Goal: Task Accomplishment & Management: Manage account settings

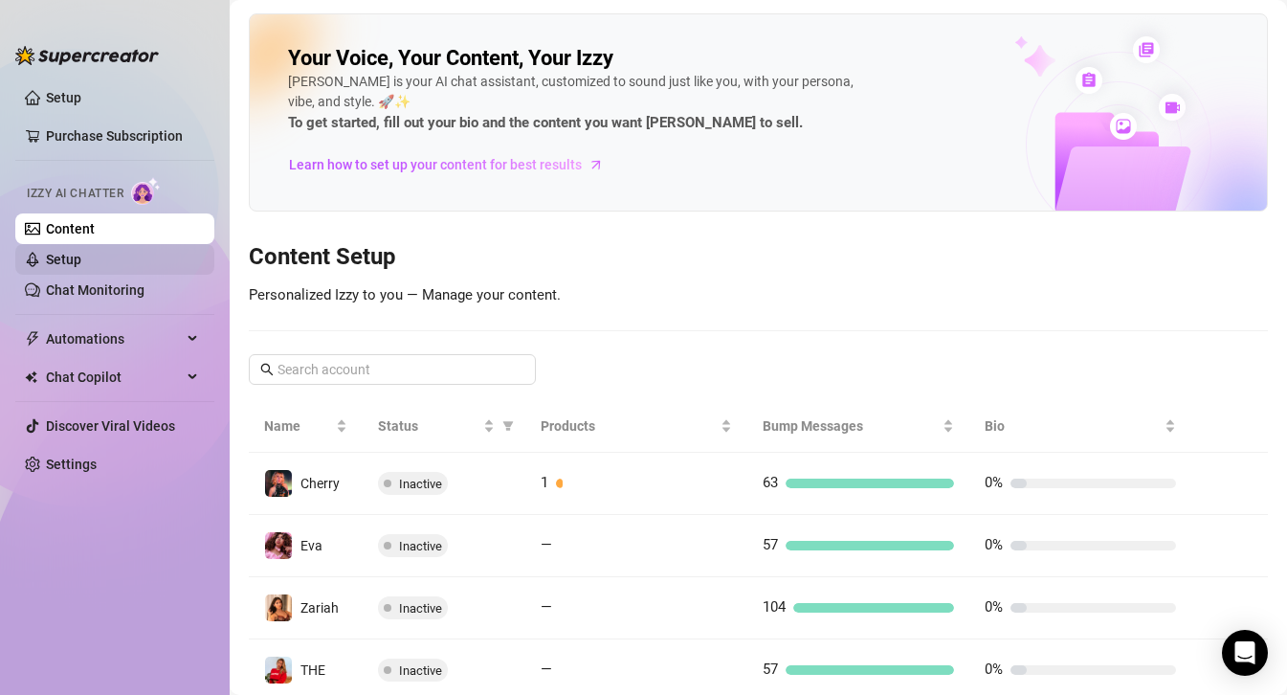
click at [78, 257] on link "Setup" at bounding box center [63, 259] width 35 height 15
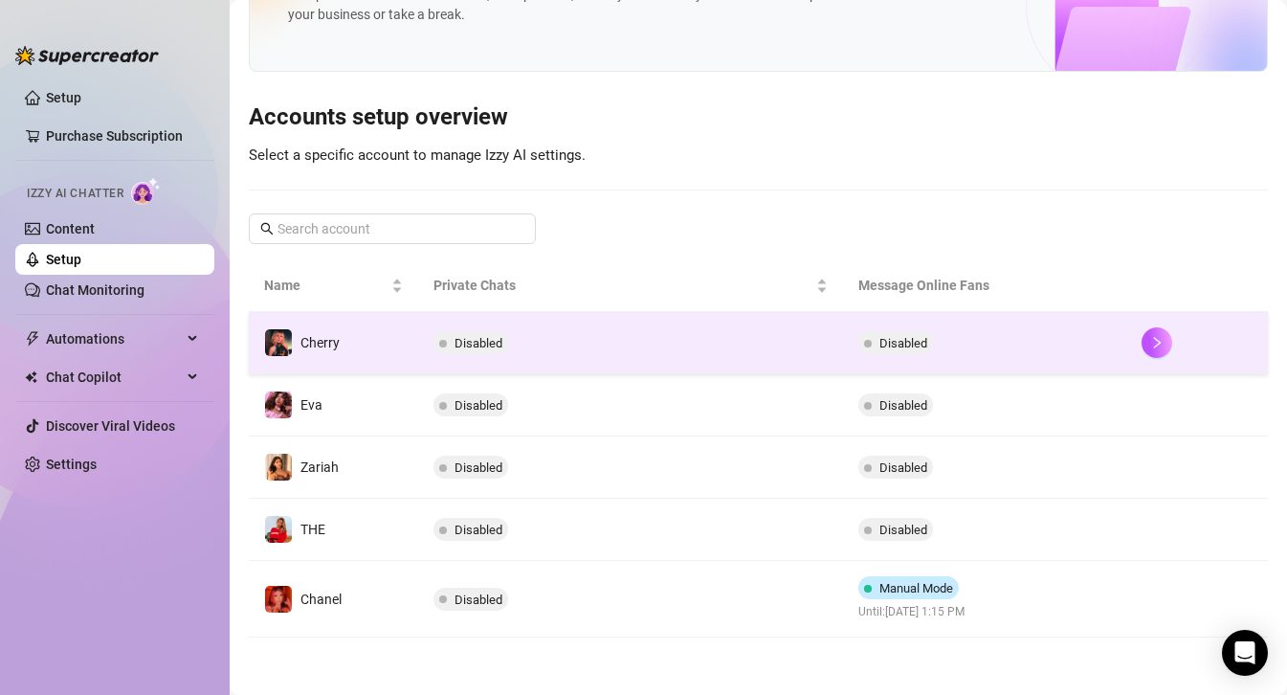
scroll to position [107, 0]
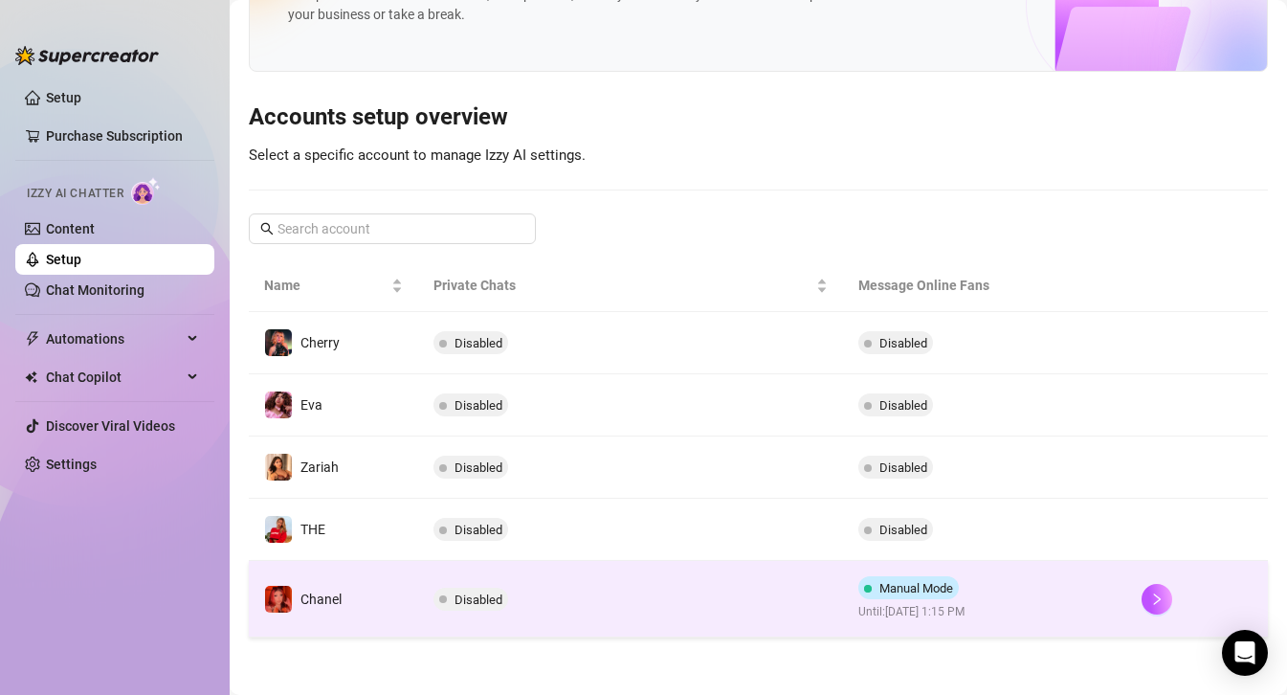
click at [1068, 602] on td "Manual Mode Until: [DATE] 1:15 PM" at bounding box center [984, 599] width 283 height 77
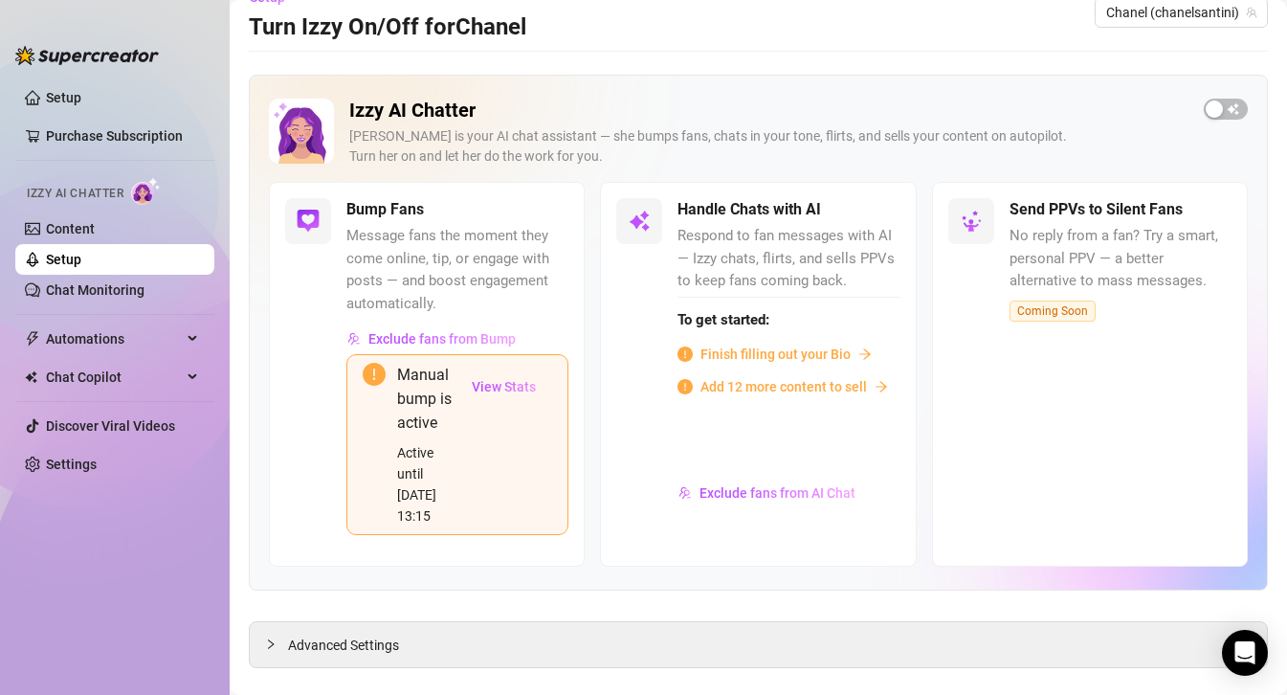
scroll to position [41, 0]
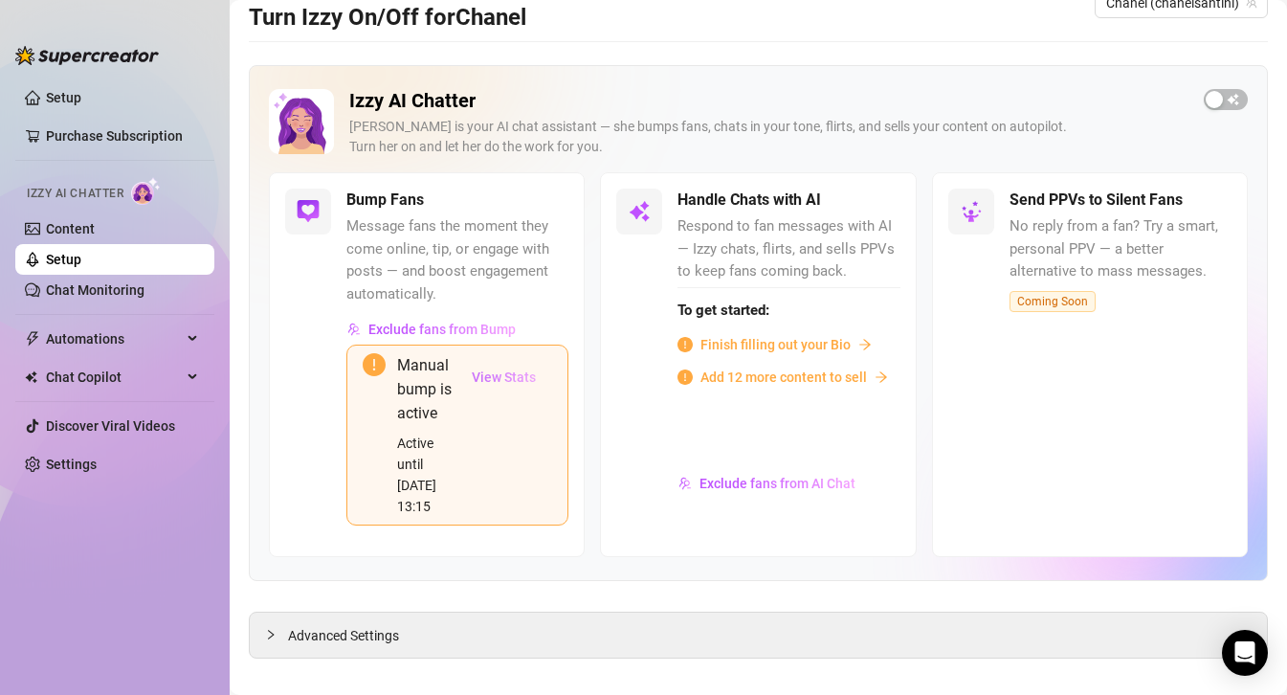
click at [504, 378] on span "View Stats" at bounding box center [504, 376] width 64 height 15
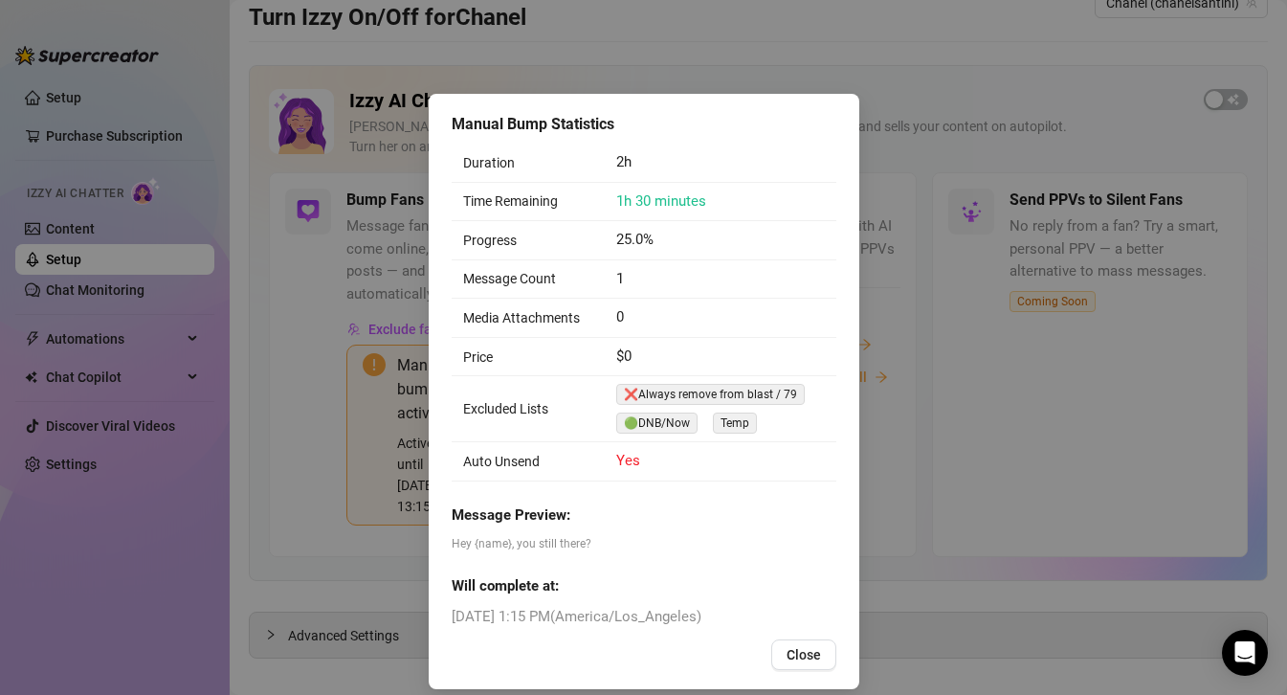
scroll to position [0, 0]
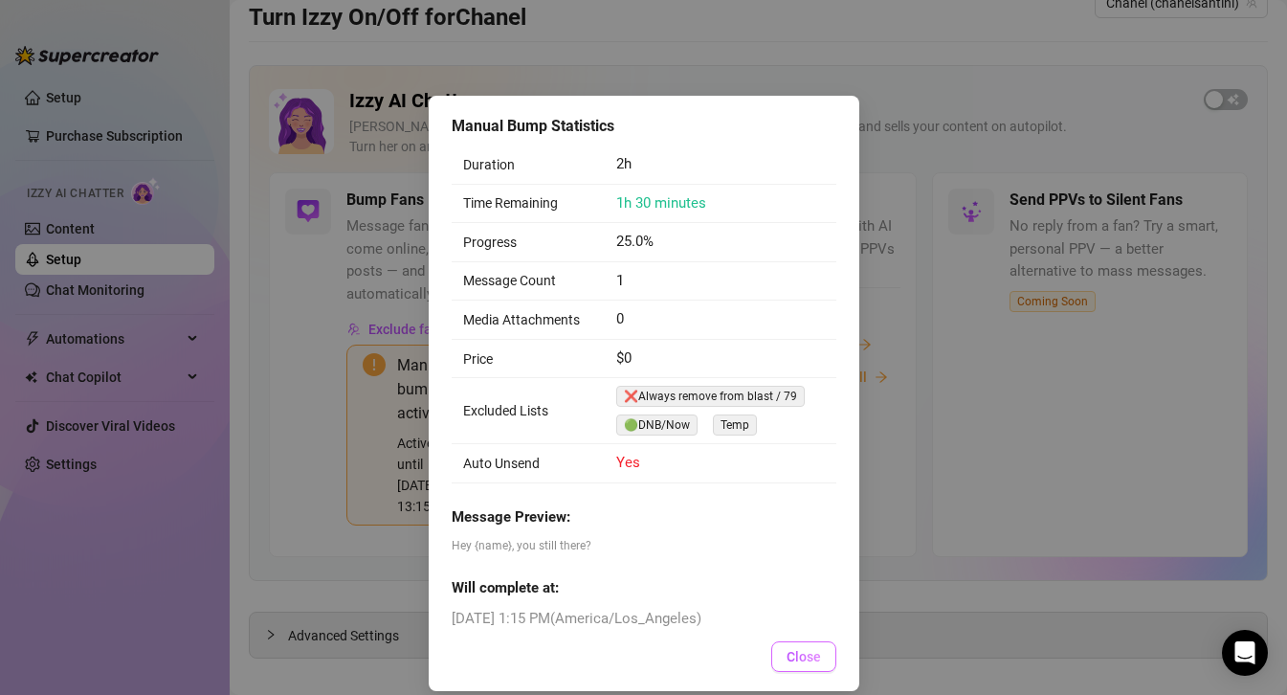
click at [806, 664] on span "Close" at bounding box center [804, 656] width 34 height 15
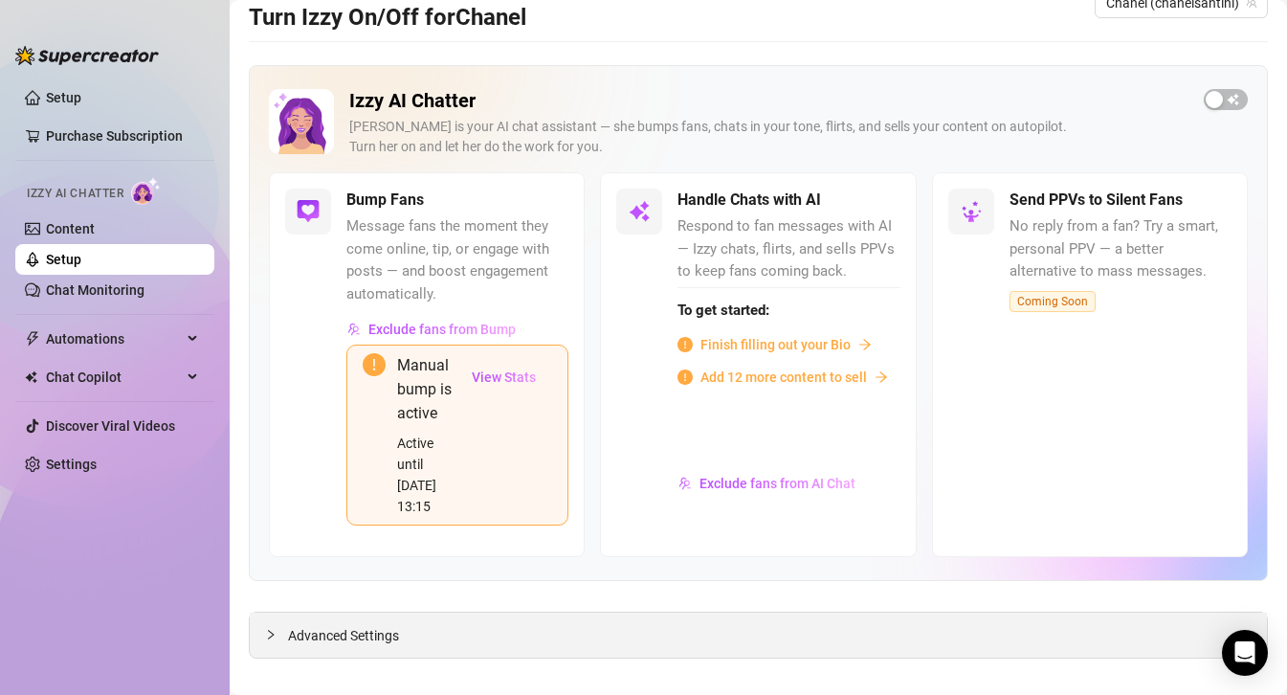
click at [290, 625] on span "Advanced Settings" at bounding box center [343, 635] width 111 height 21
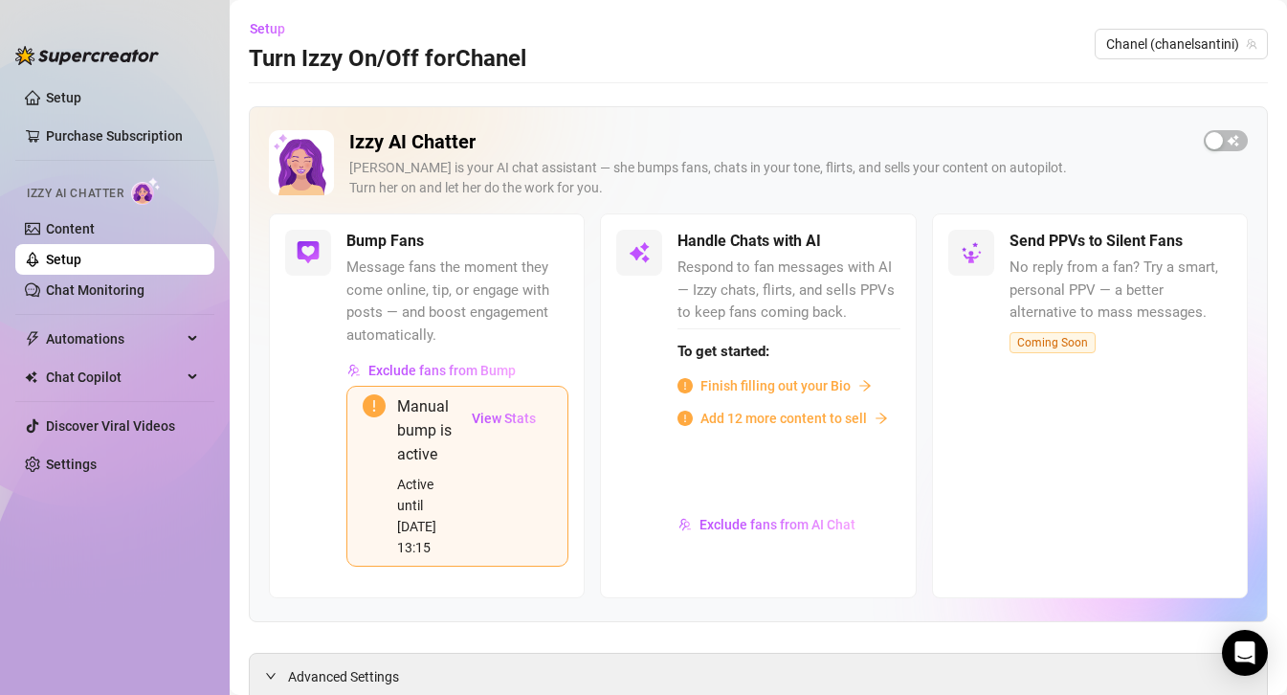
scroll to position [13, 0]
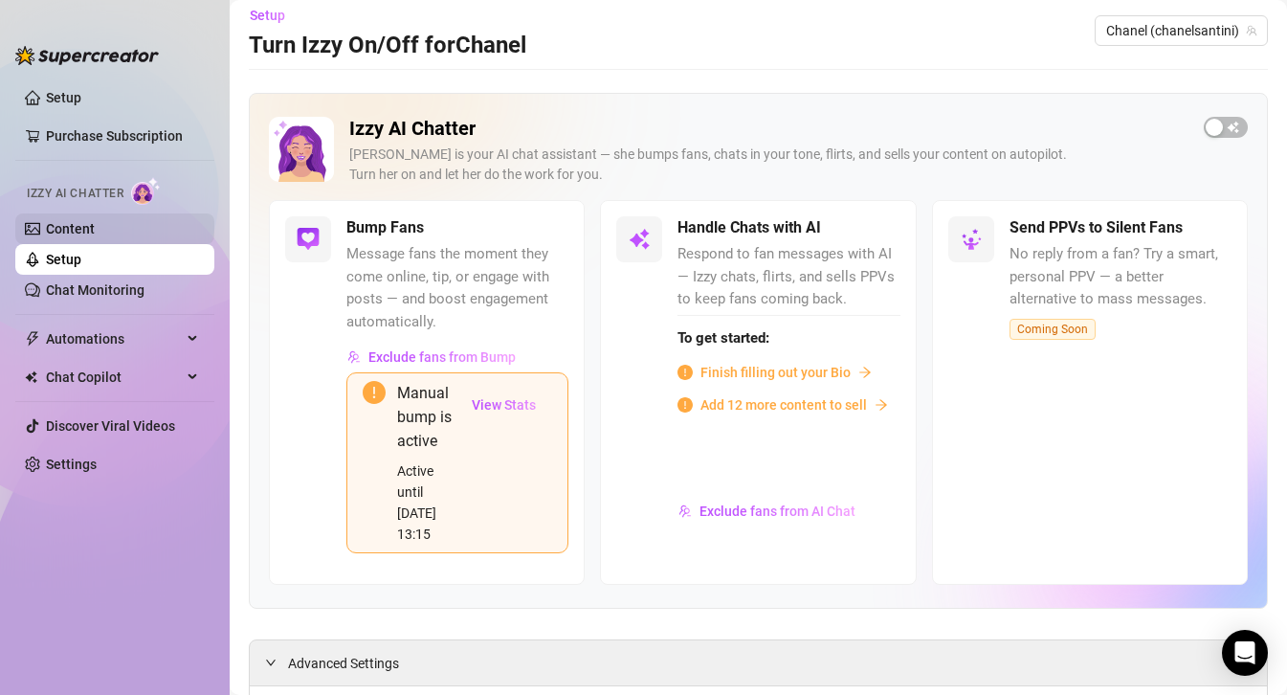
click at [95, 227] on link "Content" at bounding box center [70, 228] width 49 height 15
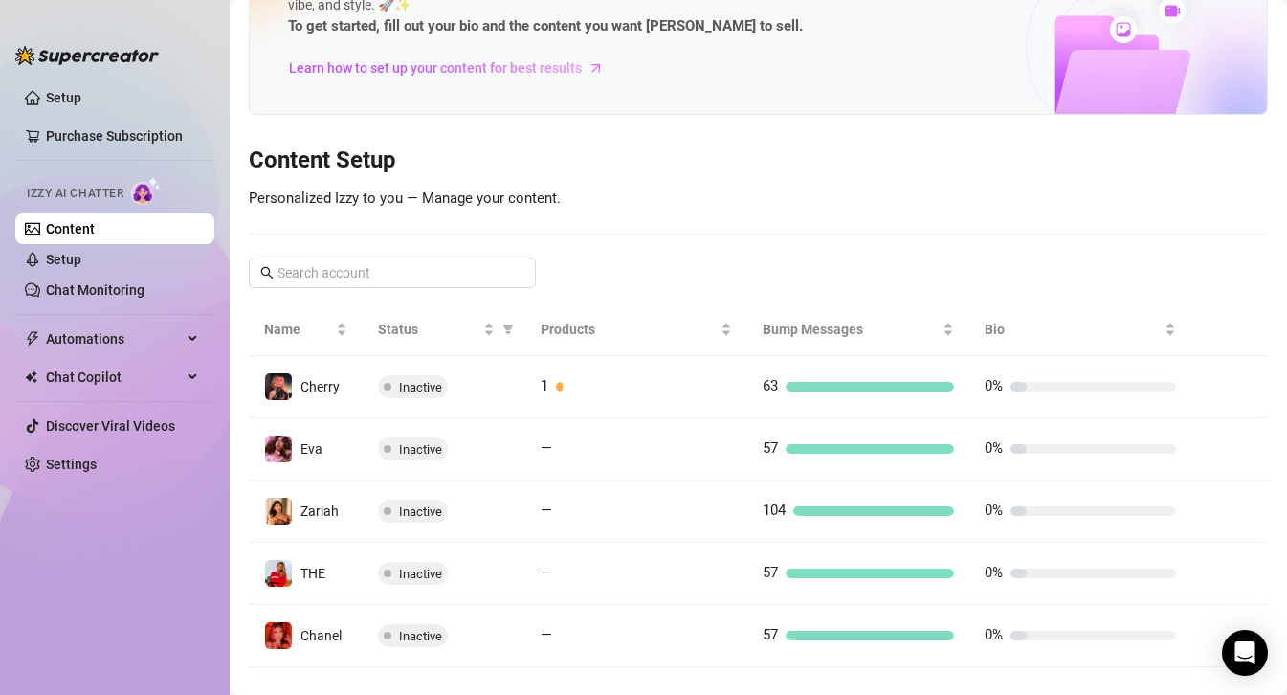
scroll to position [126, 0]
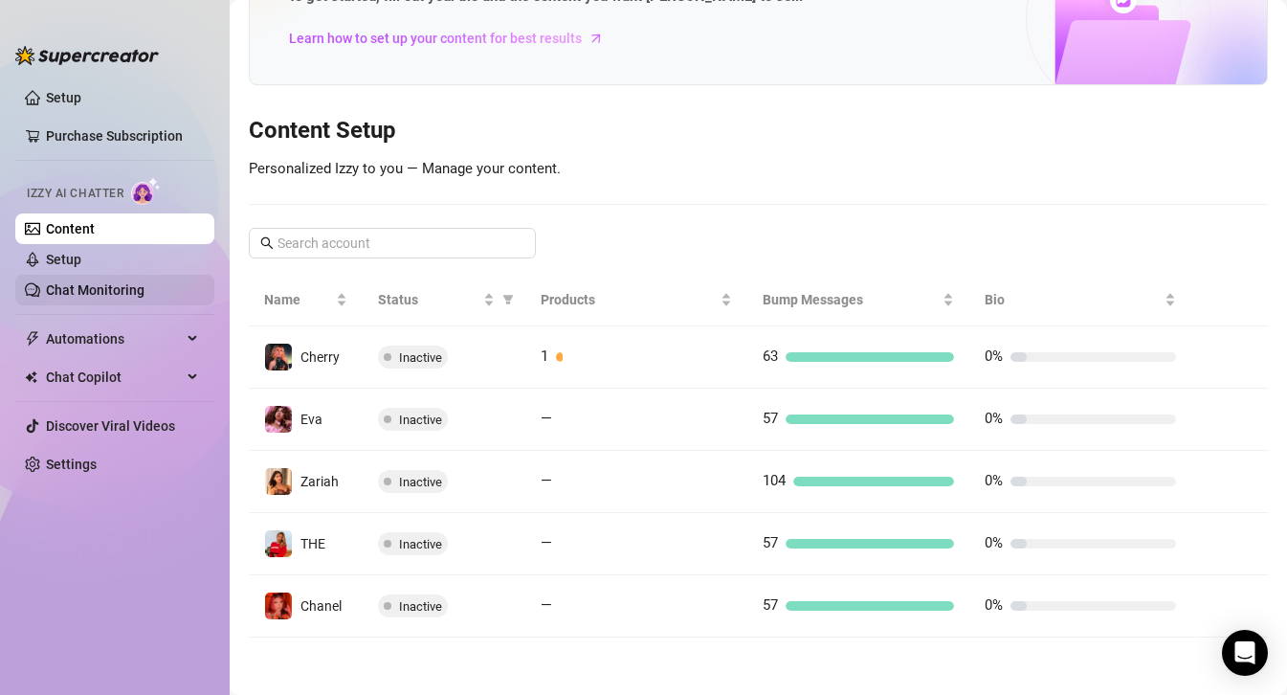
click at [83, 282] on link "Chat Monitoring" at bounding box center [95, 289] width 99 height 15
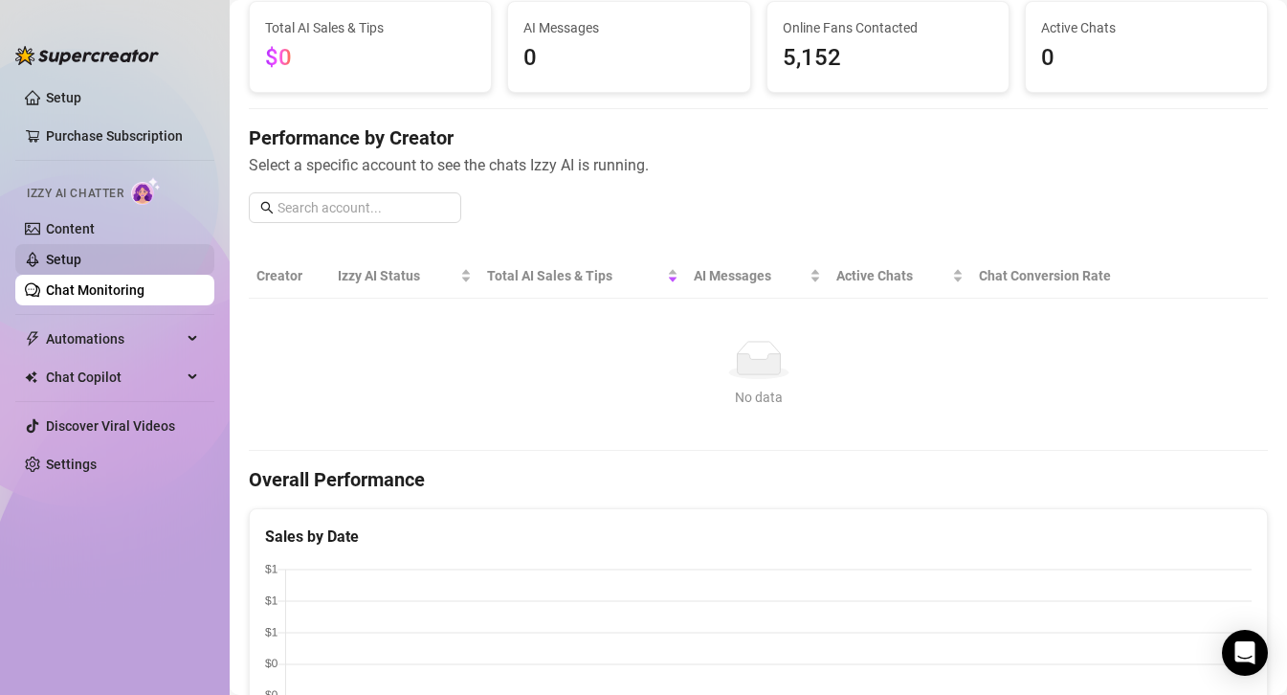
click at [74, 256] on link "Setup" at bounding box center [63, 259] width 35 height 15
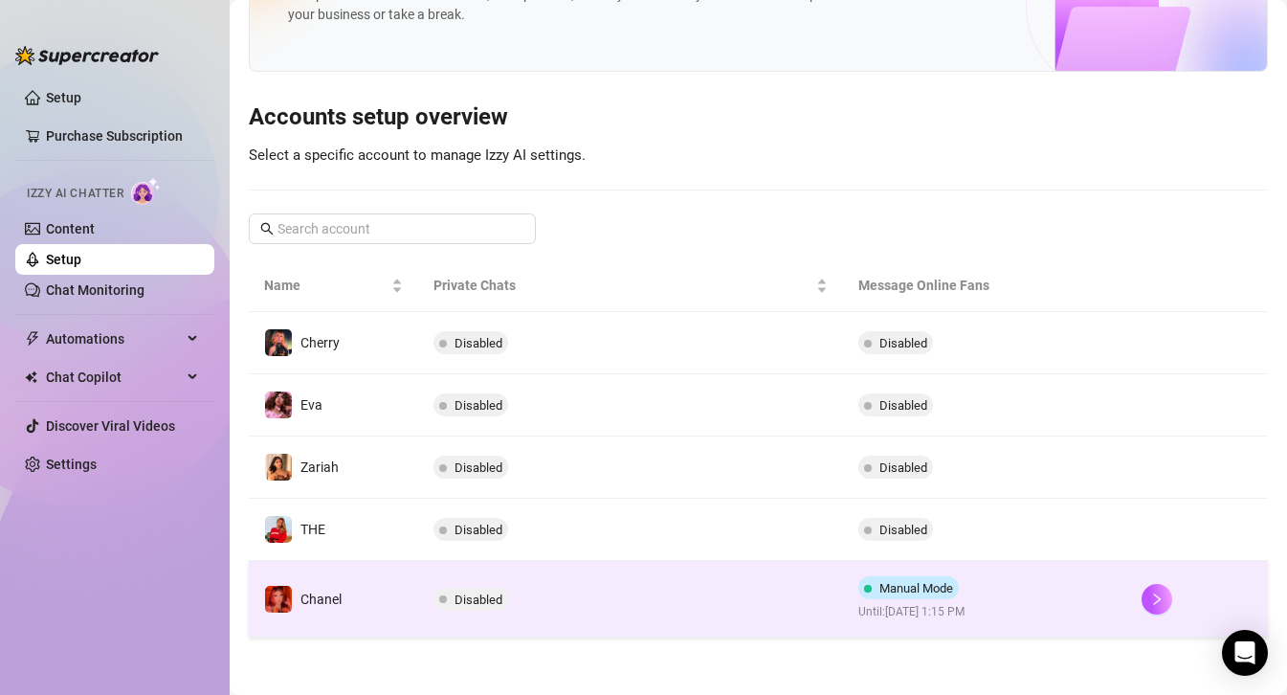
click at [651, 608] on td "Disabled" at bounding box center [630, 599] width 425 height 77
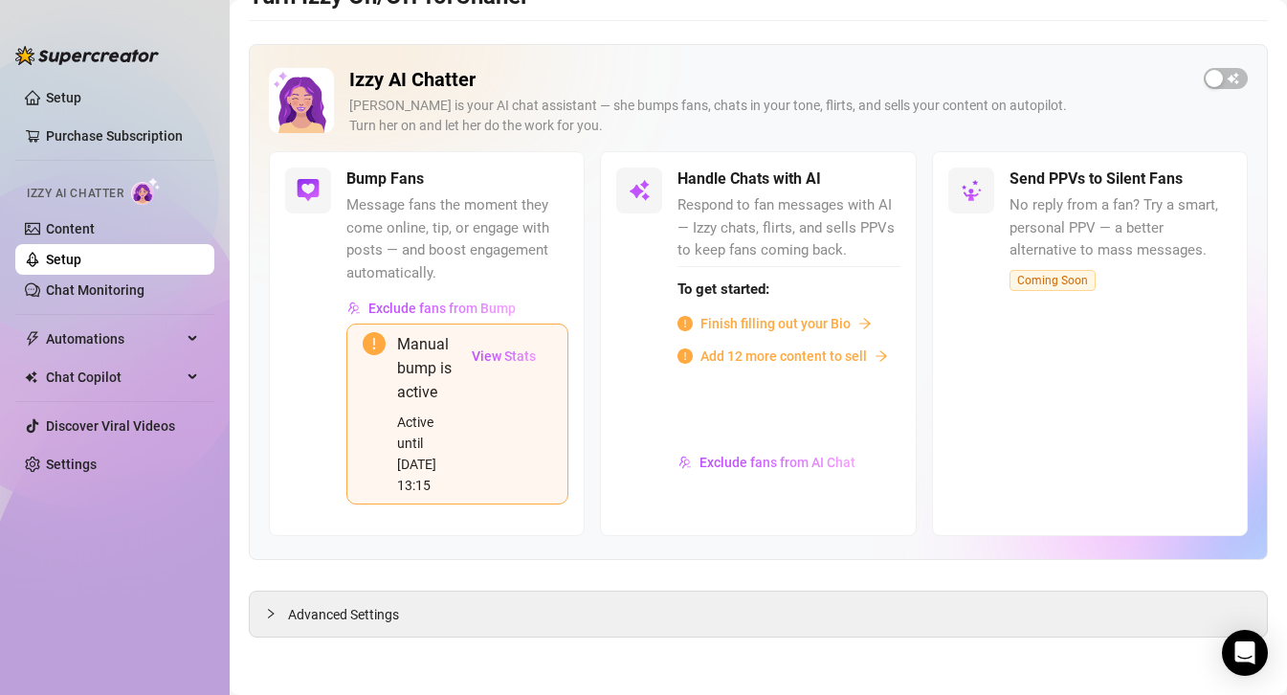
scroll to position [41, 0]
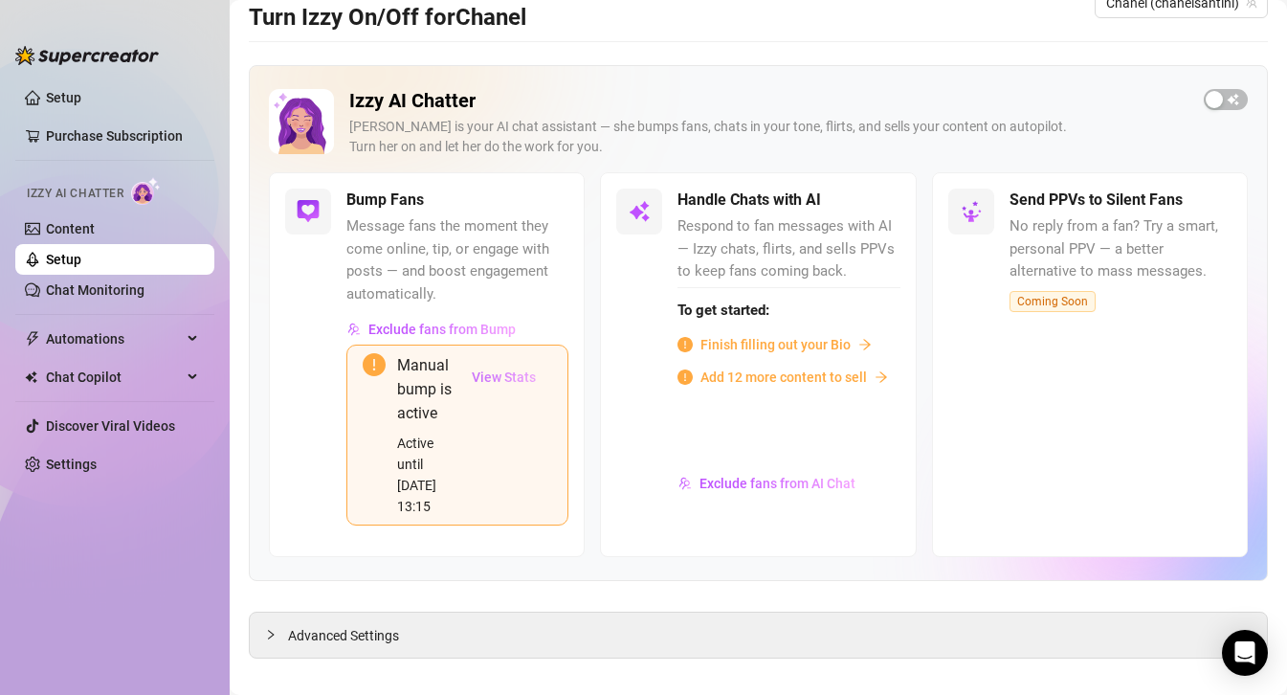
click at [513, 377] on span "View Stats" at bounding box center [504, 376] width 64 height 15
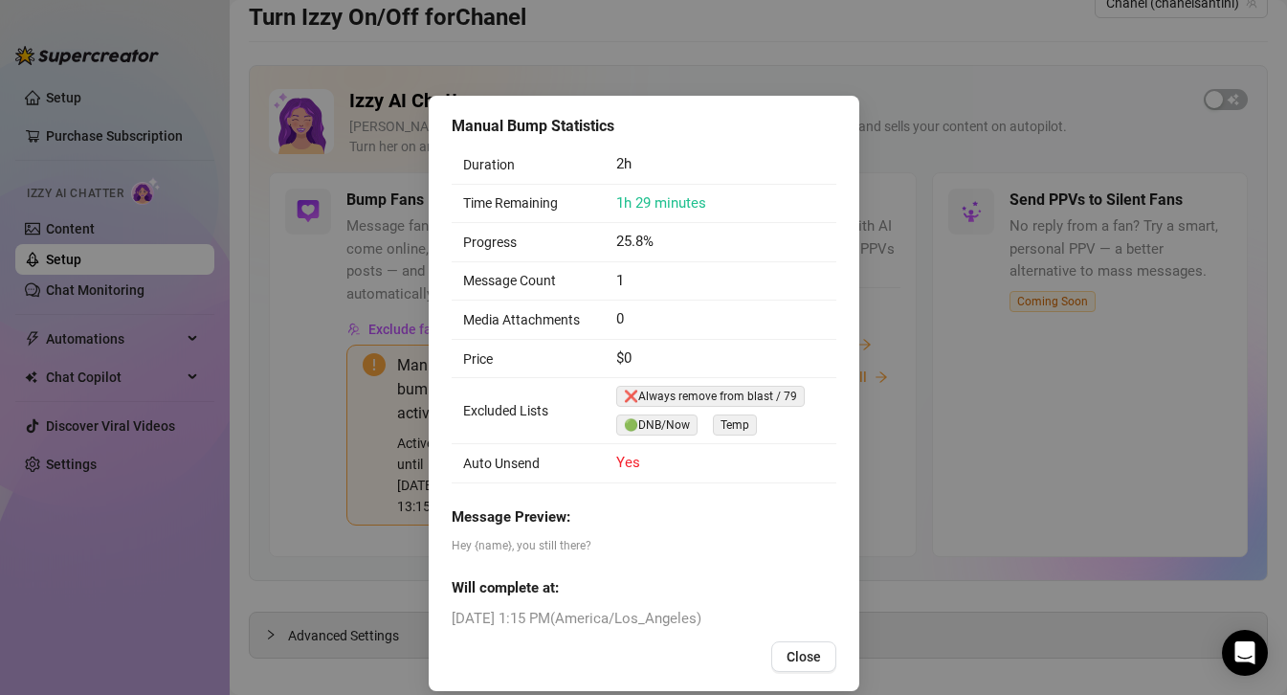
click at [893, 39] on div "Manual Bump Statistics Duration 2h Time Remaining 1h 29 minutes Progress 25.8% …" at bounding box center [643, 347] width 1287 height 695
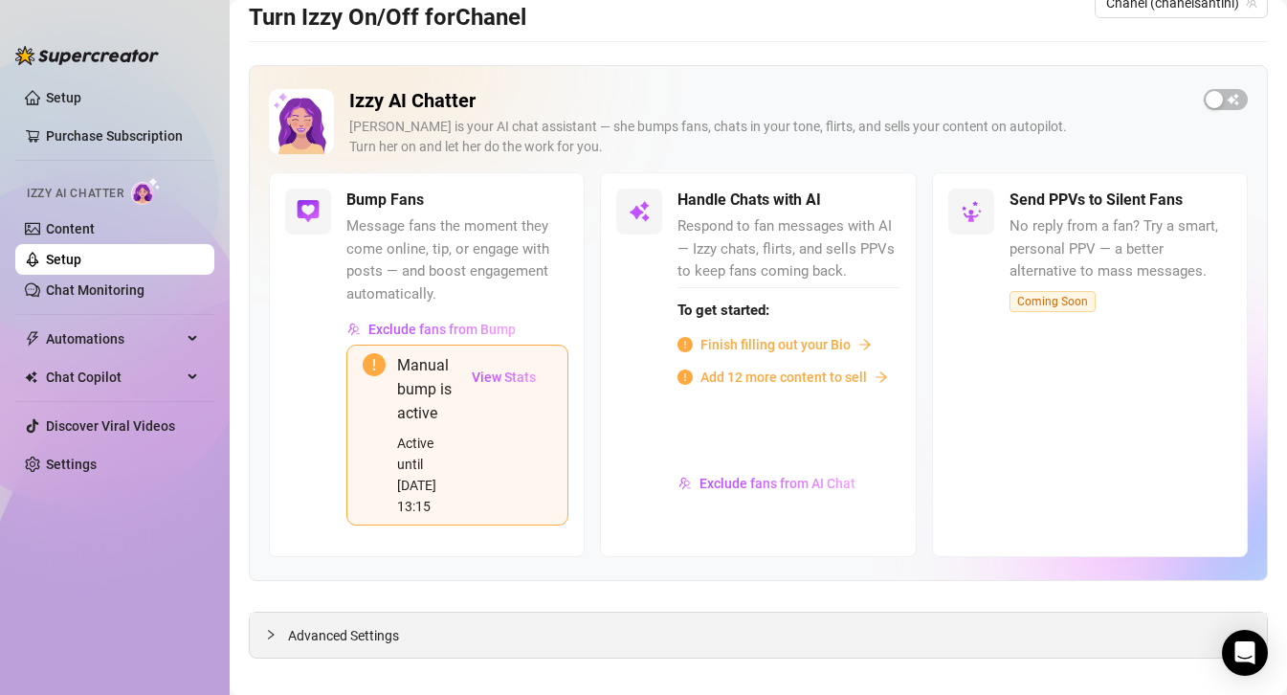
click at [295, 625] on span "Advanced Settings" at bounding box center [343, 635] width 111 height 21
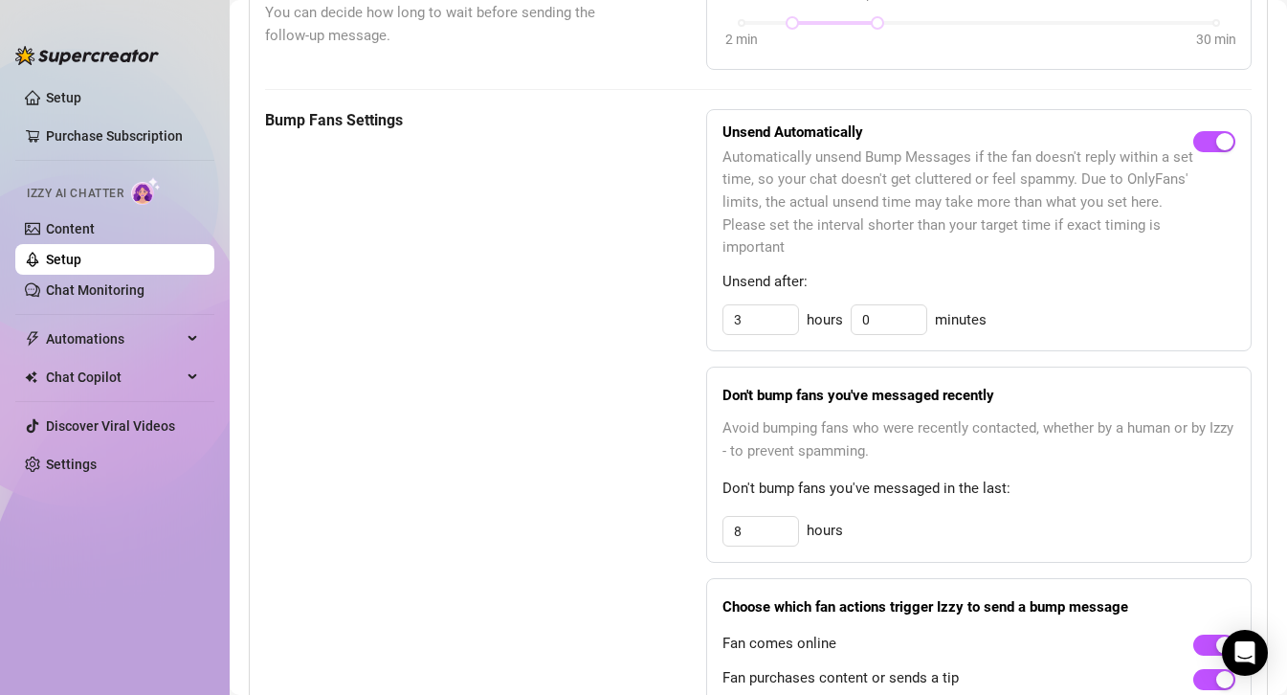
scroll to position [1096, 0]
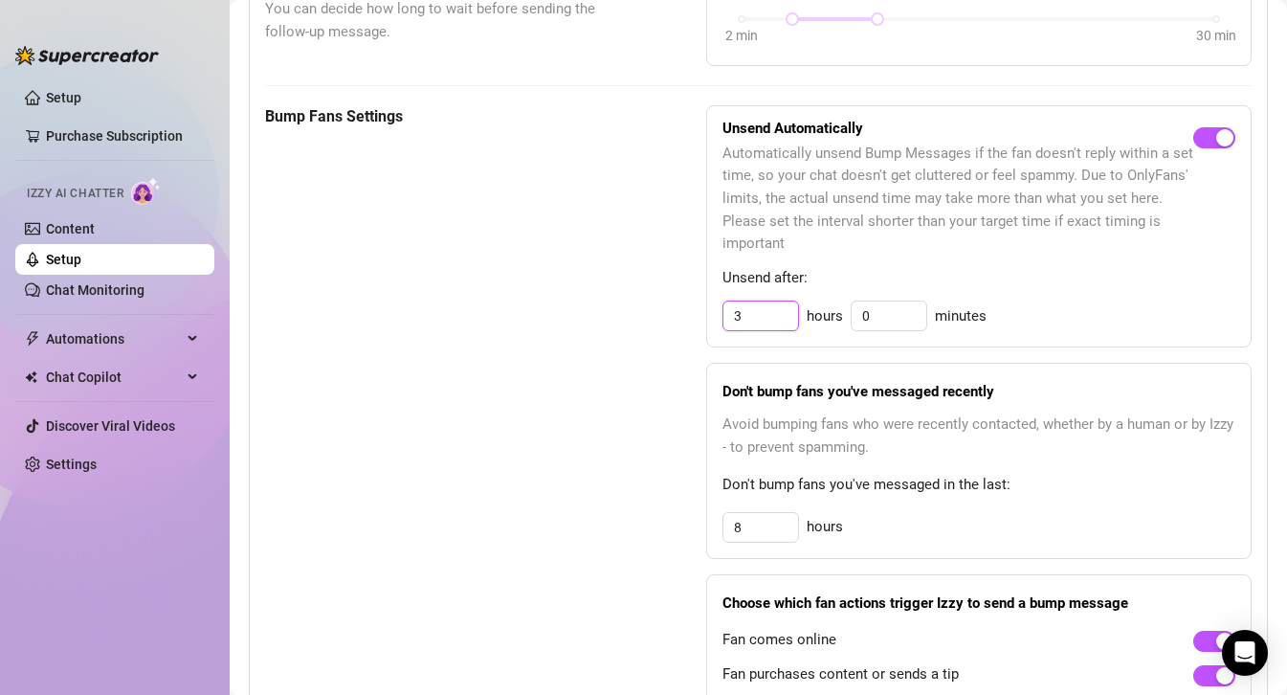
click at [753, 301] on input "3" at bounding box center [760, 315] width 75 height 29
type input "0"
type input "30"
click at [870, 301] on input "30" at bounding box center [889, 315] width 75 height 29
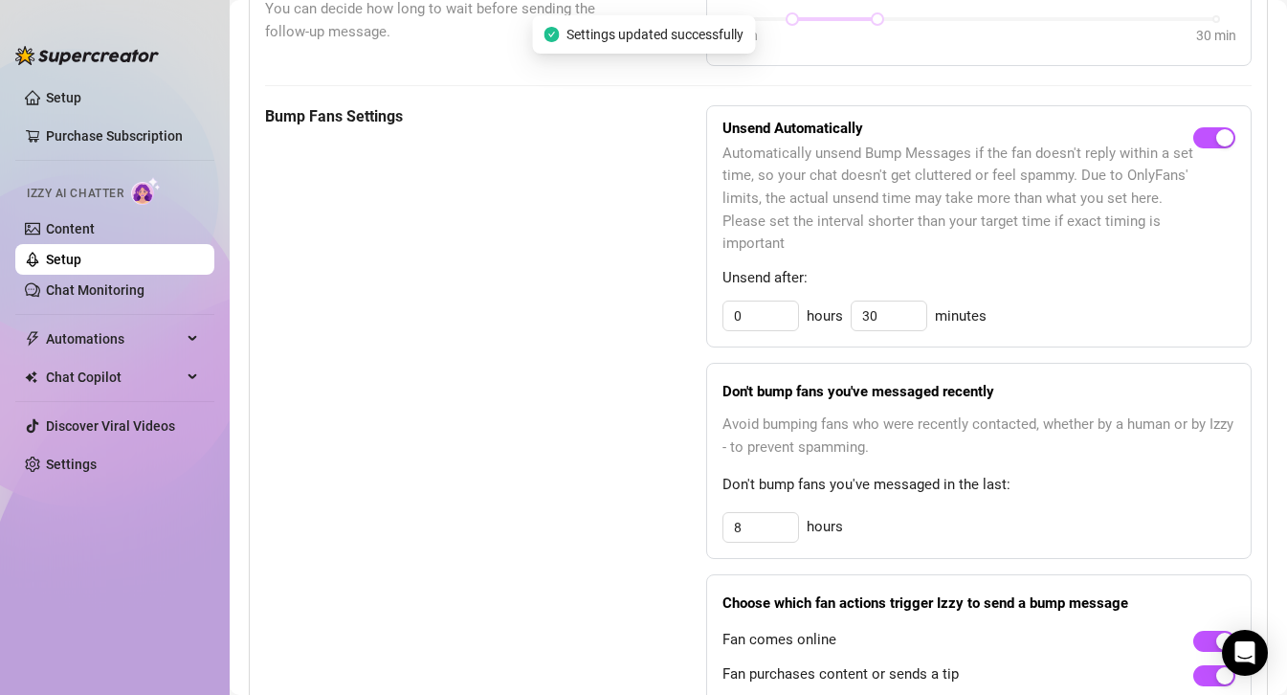
click at [1095, 330] on div "Unsend Automatically Automatically unsend Bump Messages if the fan doesn't repl…" at bounding box center [978, 422] width 545 height 635
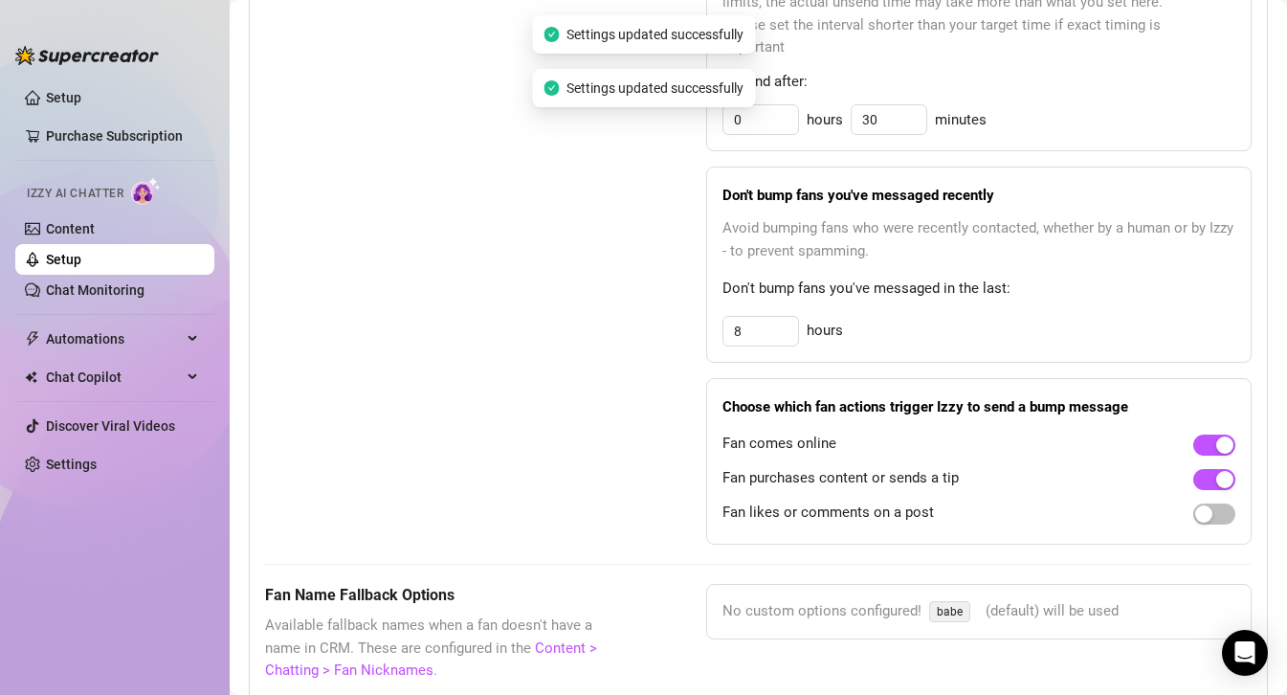
scroll to position [1303, 0]
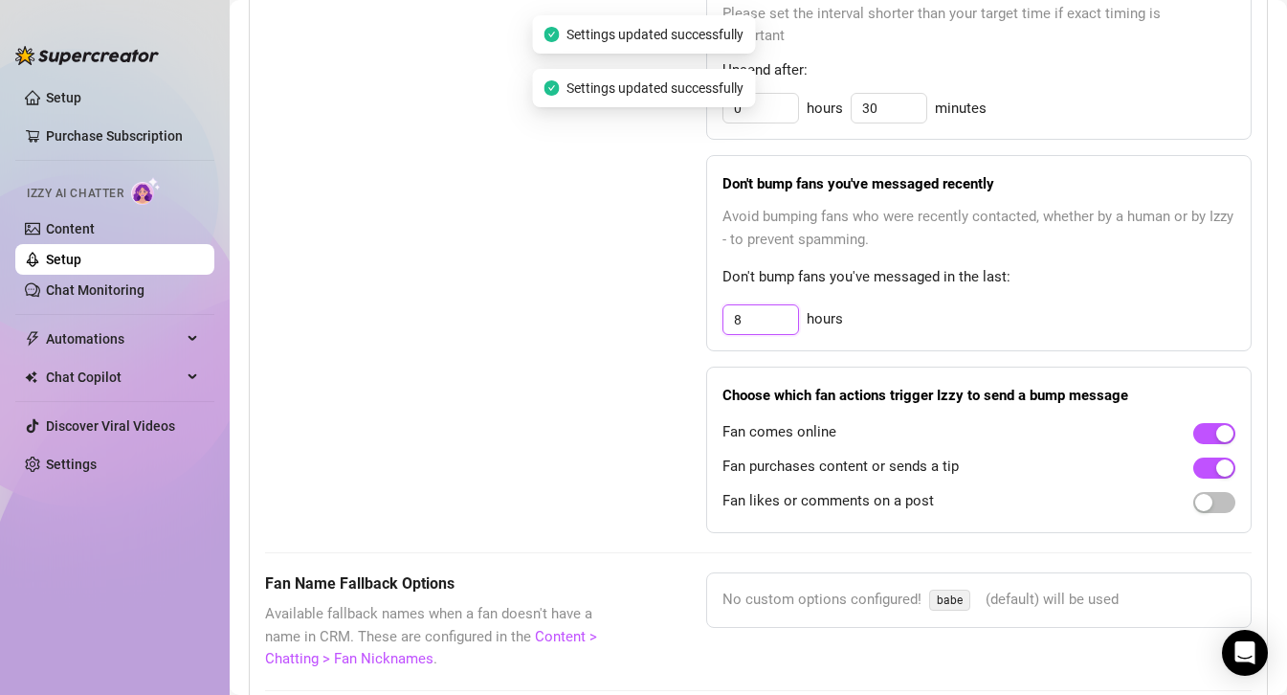
click at [764, 305] on input "8" at bounding box center [760, 319] width 75 height 29
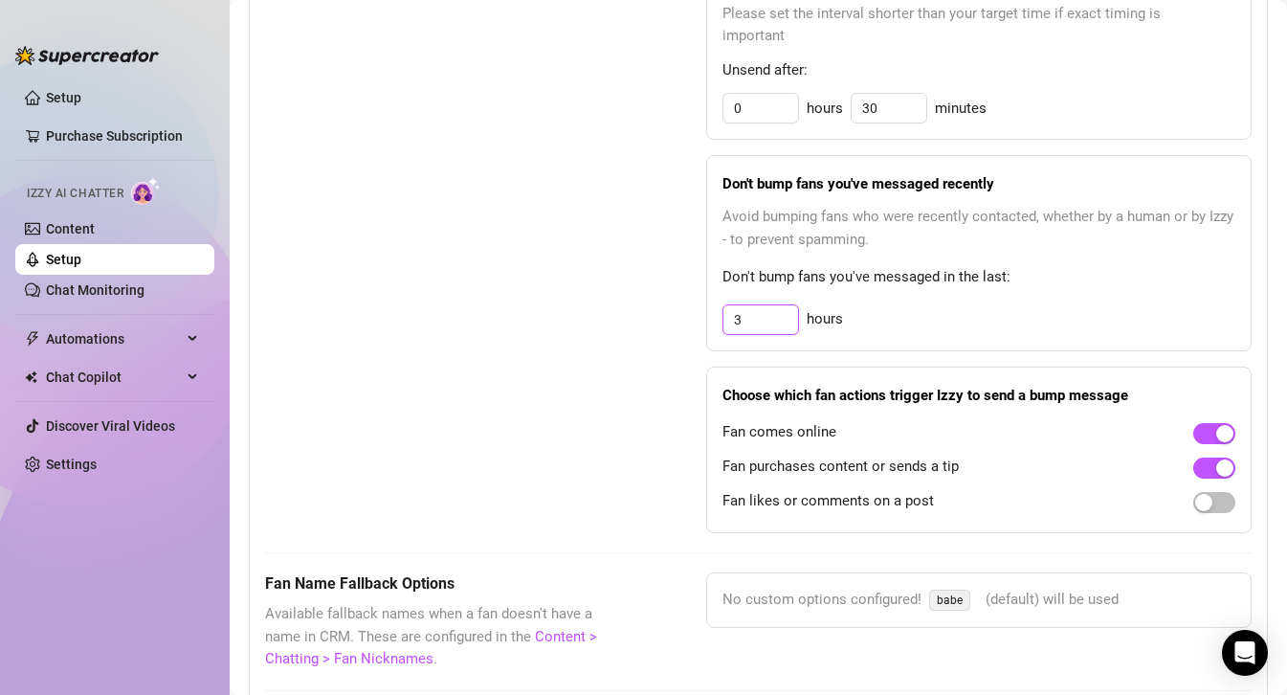
type input "3"
click at [972, 278] on div "Don't bump fans you've messaged recently Avoid bumping fans who were recently c…" at bounding box center [978, 253] width 545 height 196
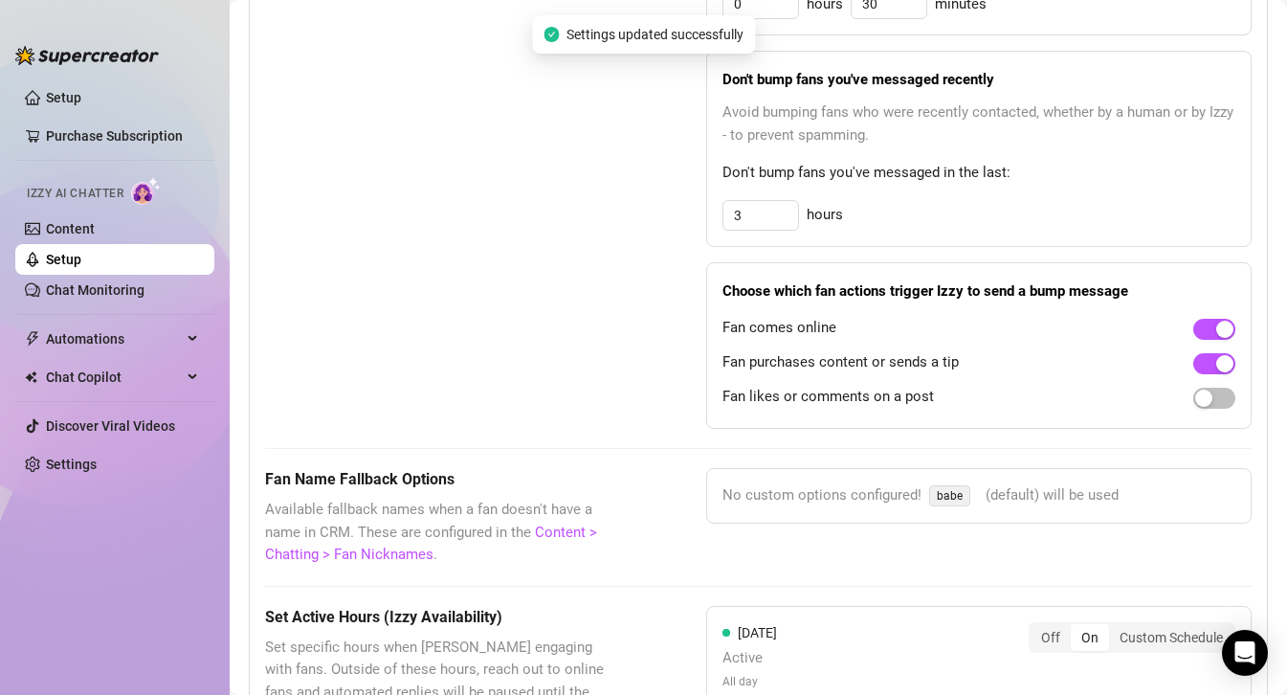
scroll to position [1408, 0]
click at [1226, 387] on span "button" at bounding box center [1214, 397] width 42 height 21
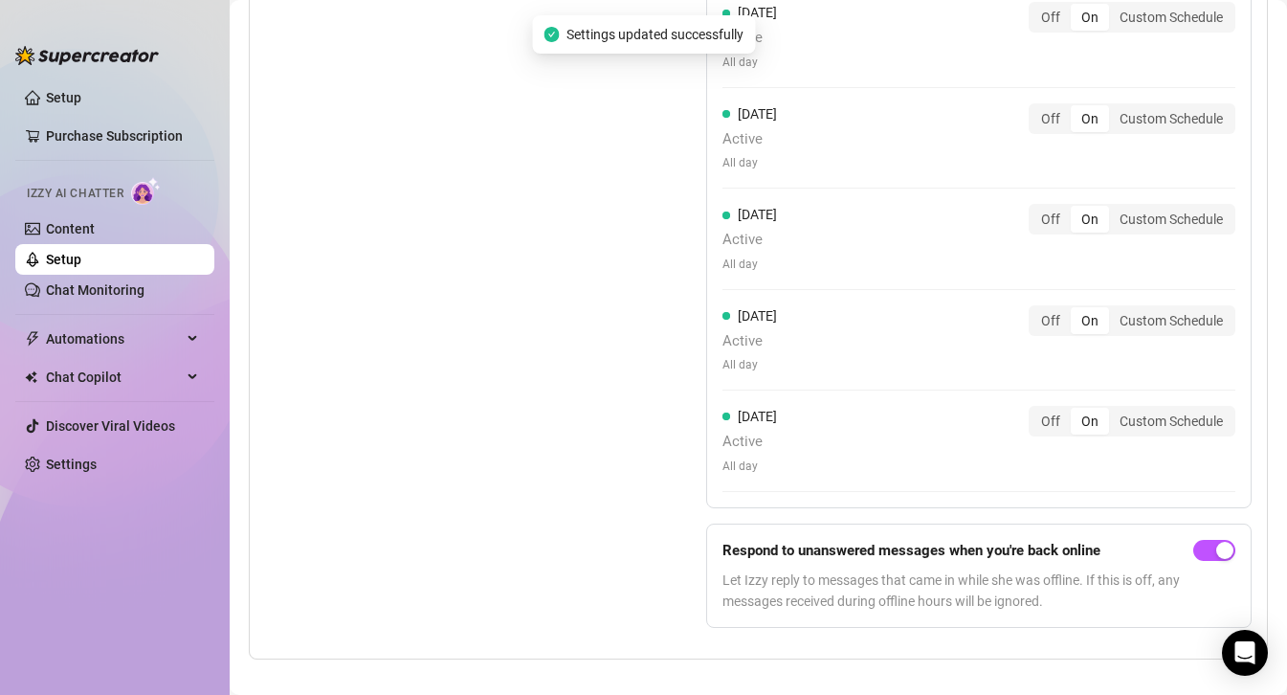
scroll to position [2230, 0]
click at [62, 256] on link "Setup" at bounding box center [63, 259] width 35 height 15
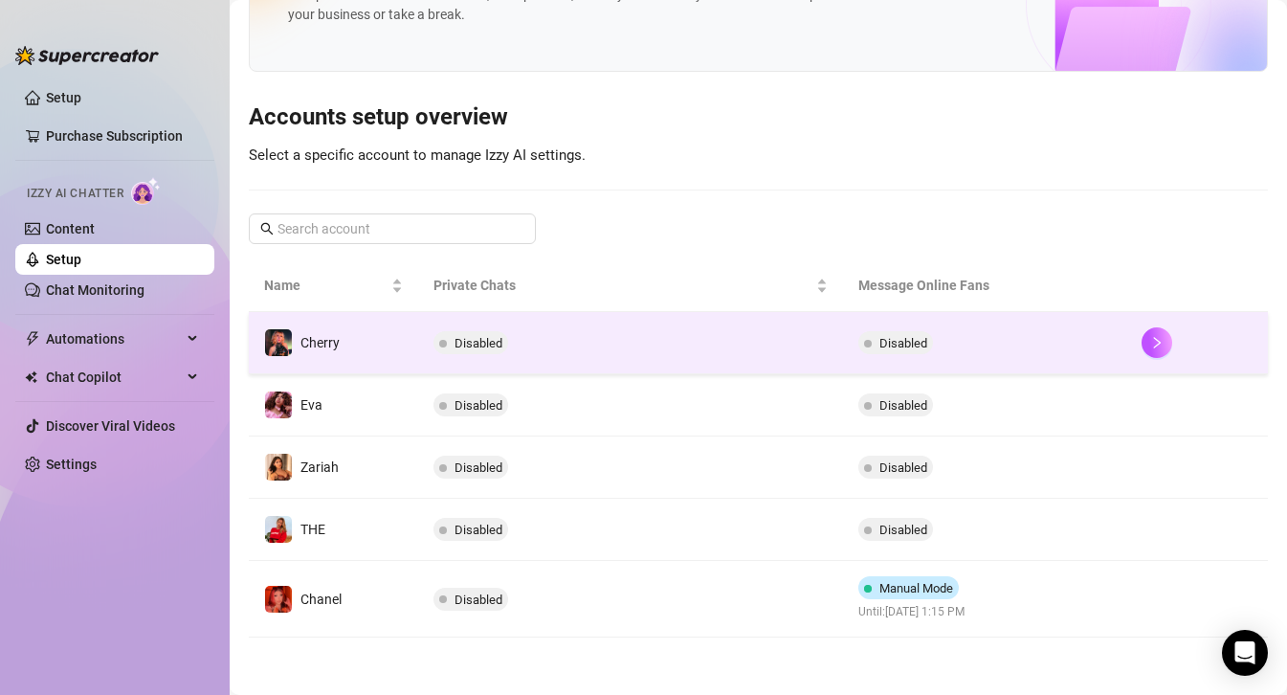
click at [578, 315] on td "Disabled" at bounding box center [630, 343] width 425 height 62
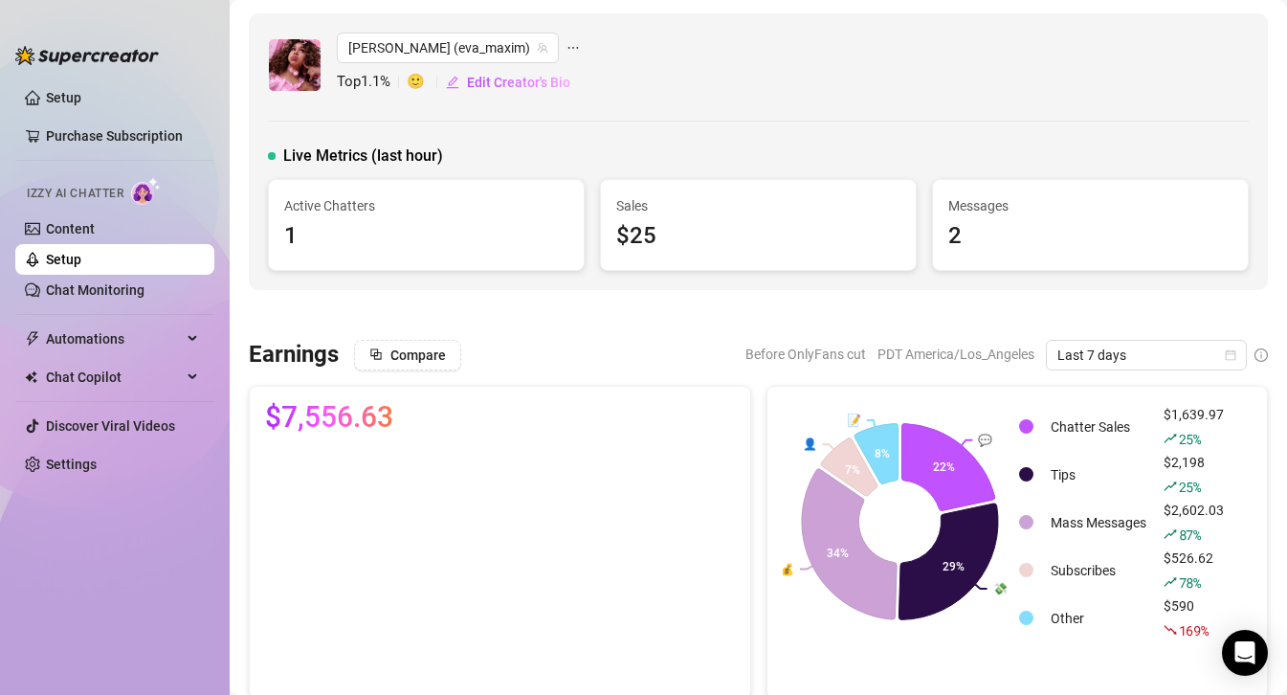
click at [81, 256] on link "Setup" at bounding box center [63, 259] width 35 height 15
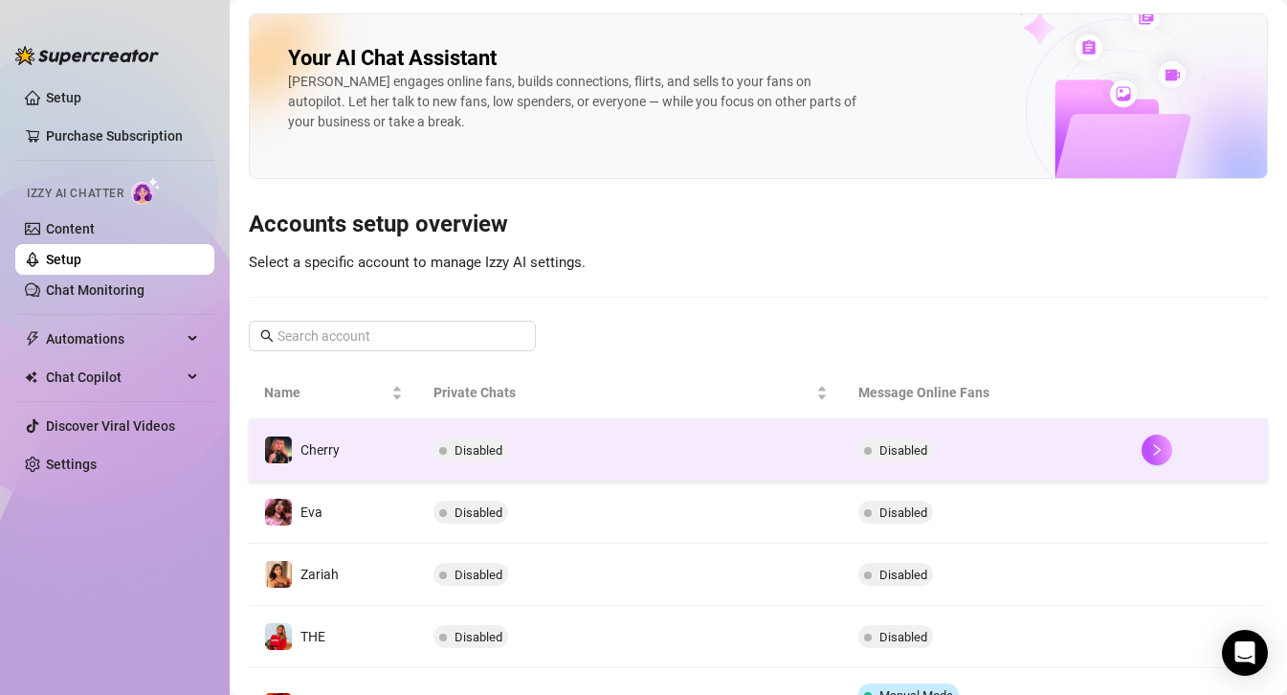
click at [369, 462] on td "Cherry" at bounding box center [333, 450] width 169 height 62
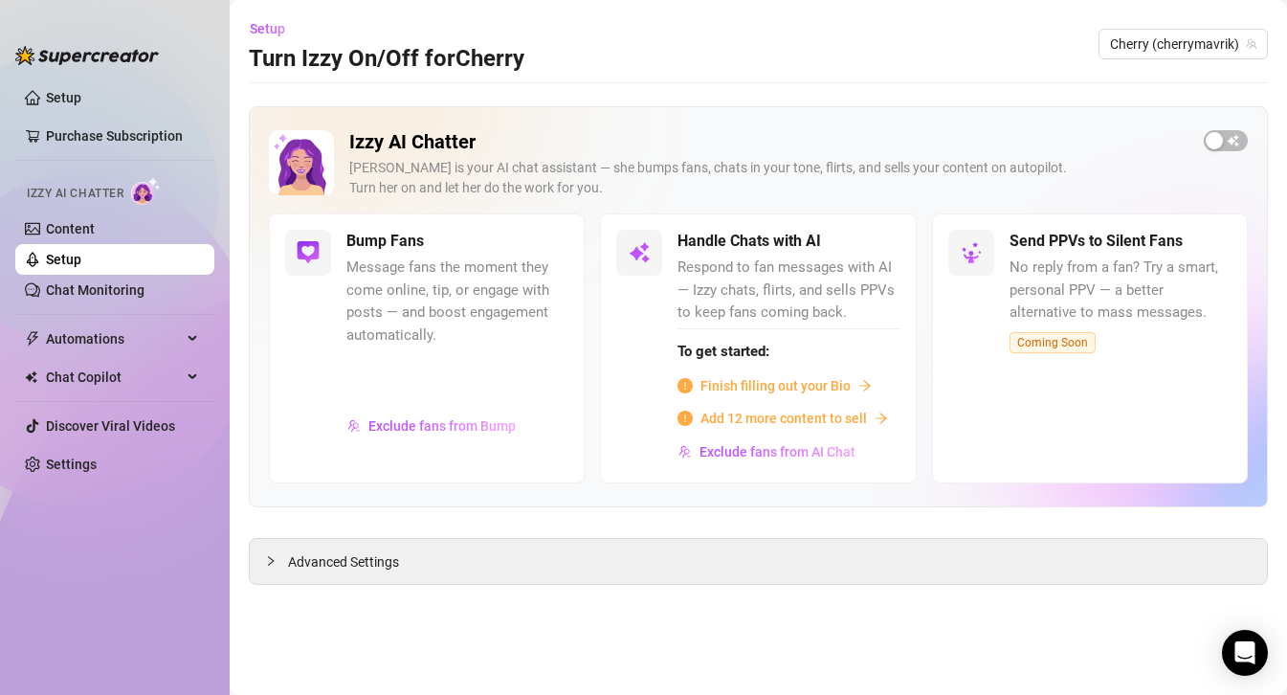
click at [519, 381] on div at bounding box center [457, 379] width 222 height 56
click at [474, 427] on span "Exclude fans from Bump" at bounding box center [441, 425] width 147 height 15
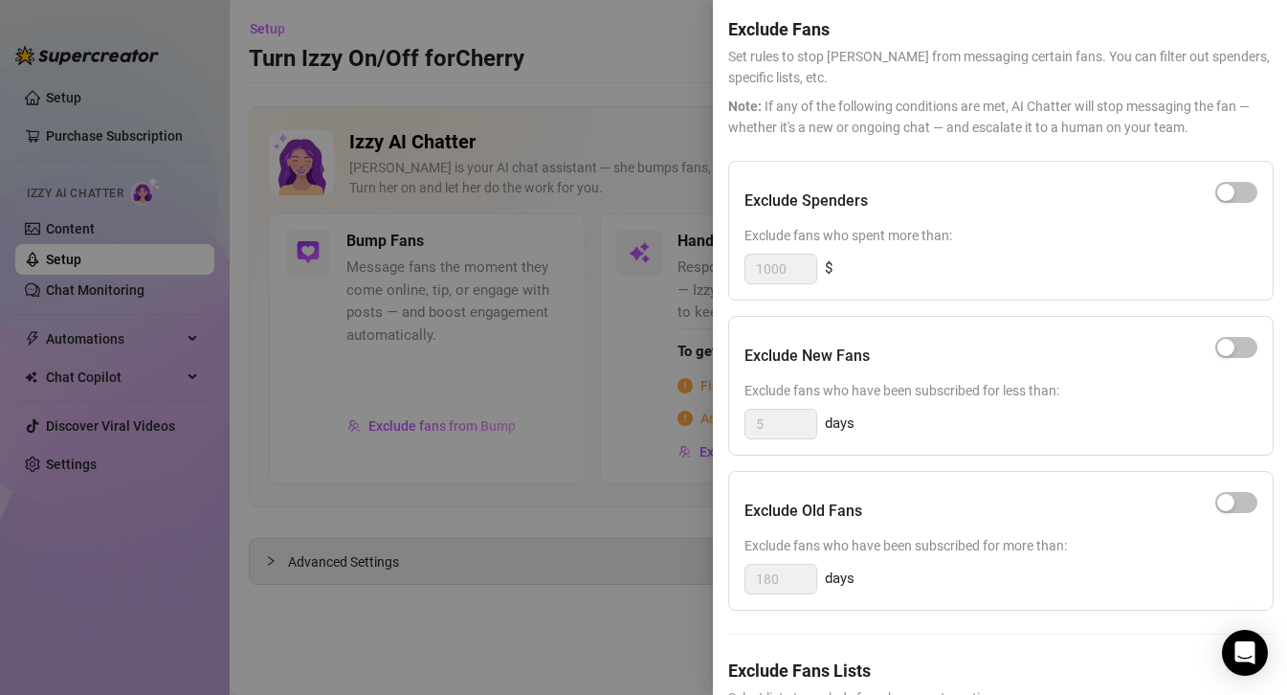
scroll to position [175, 0]
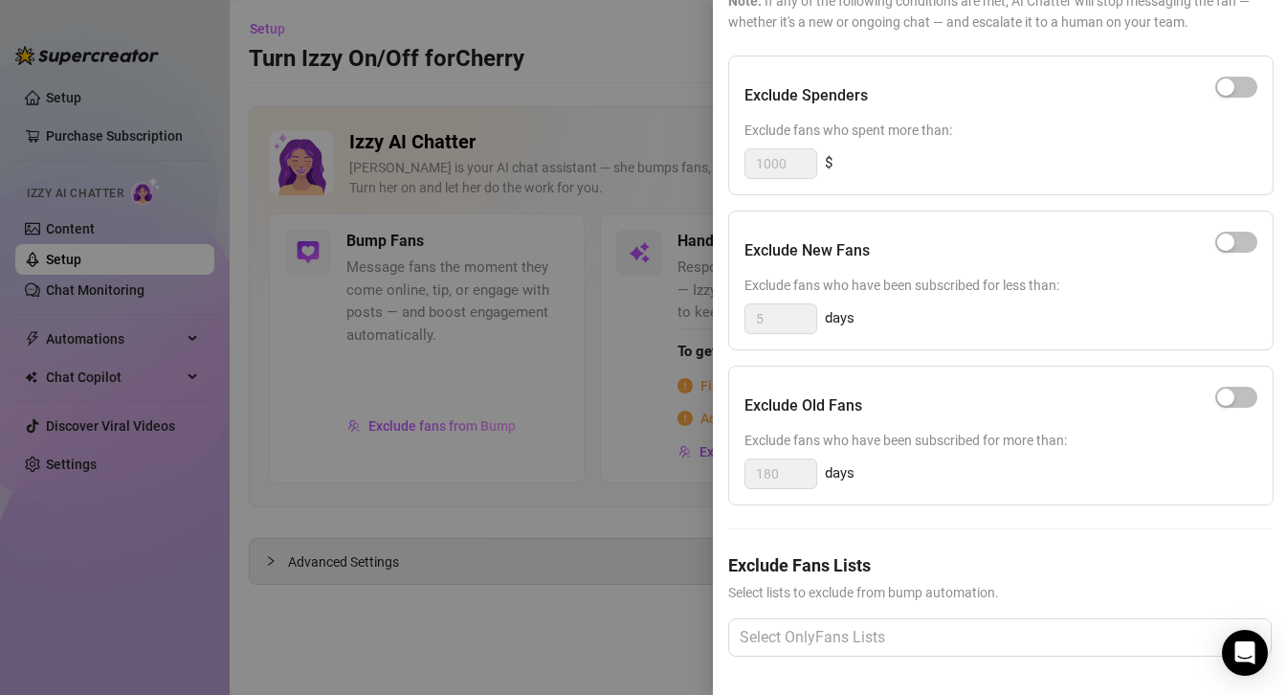
click at [524, 382] on div at bounding box center [643, 347] width 1287 height 695
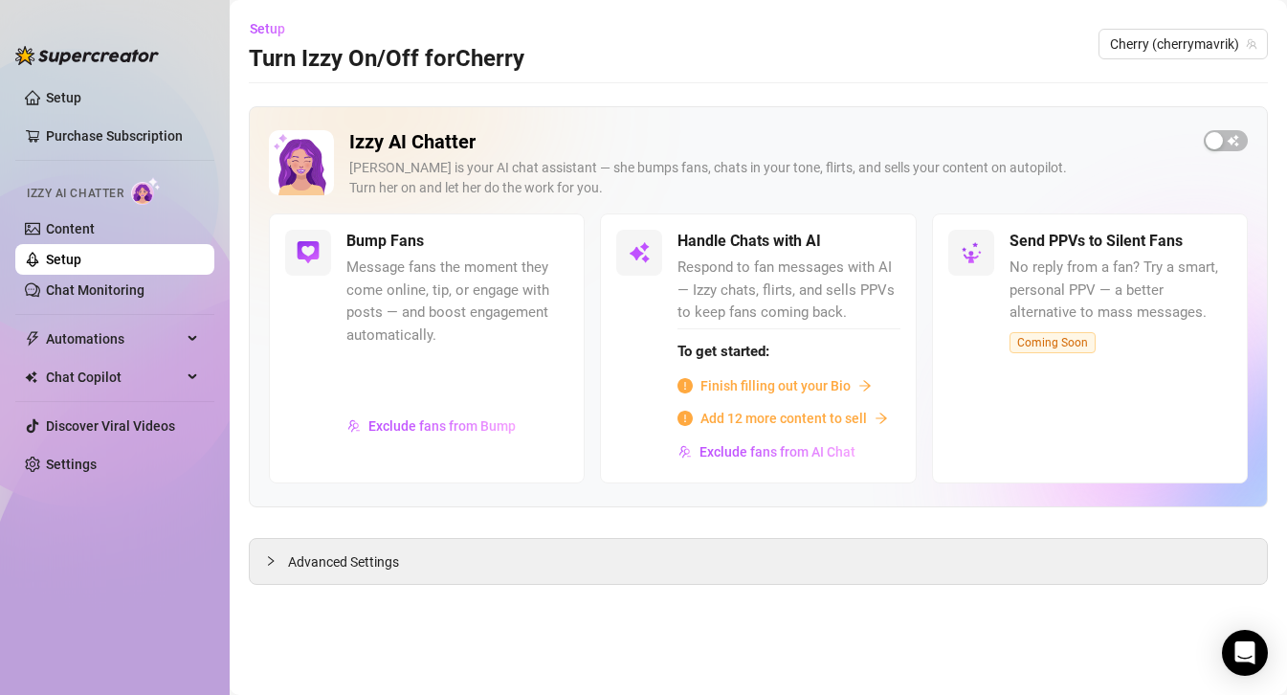
click at [495, 282] on span "Message fans the moment they come online, tip, or engage with posts — and boost…" at bounding box center [457, 301] width 222 height 90
click at [392, 245] on h5 "Bump Fans" at bounding box center [385, 241] width 78 height 23
click at [301, 264] on div at bounding box center [308, 253] width 46 height 46
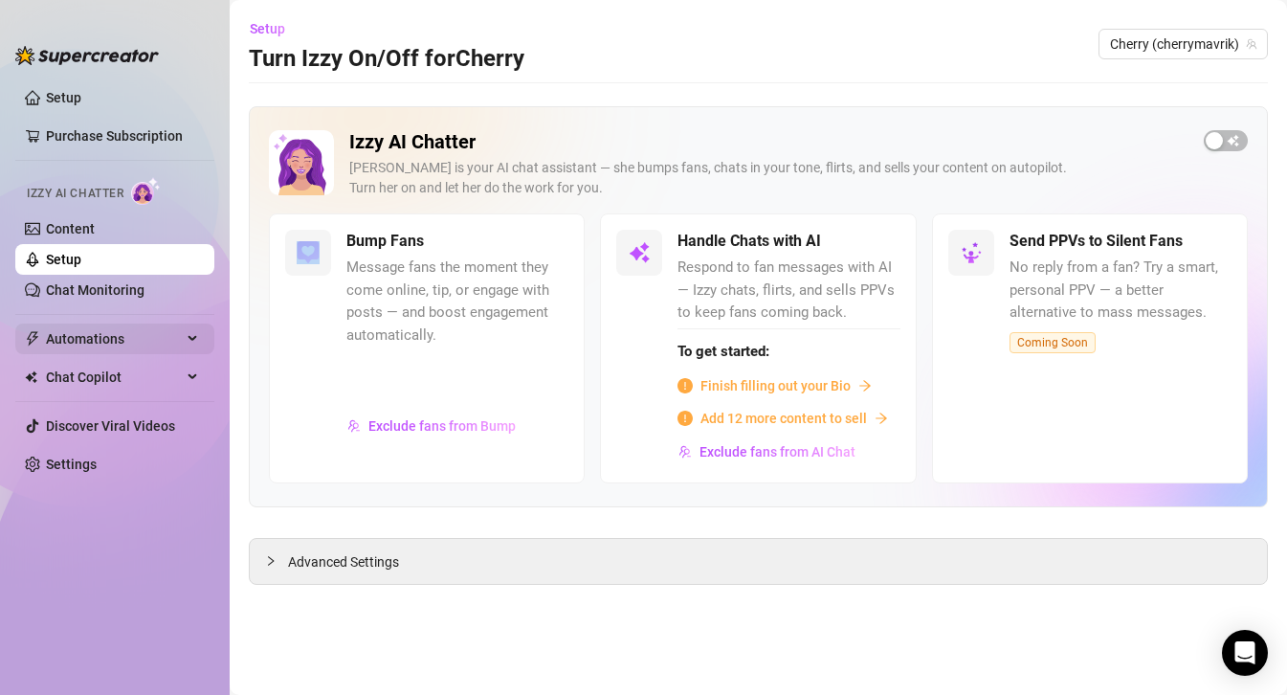
click at [80, 339] on span "Automations" at bounding box center [114, 338] width 136 height 31
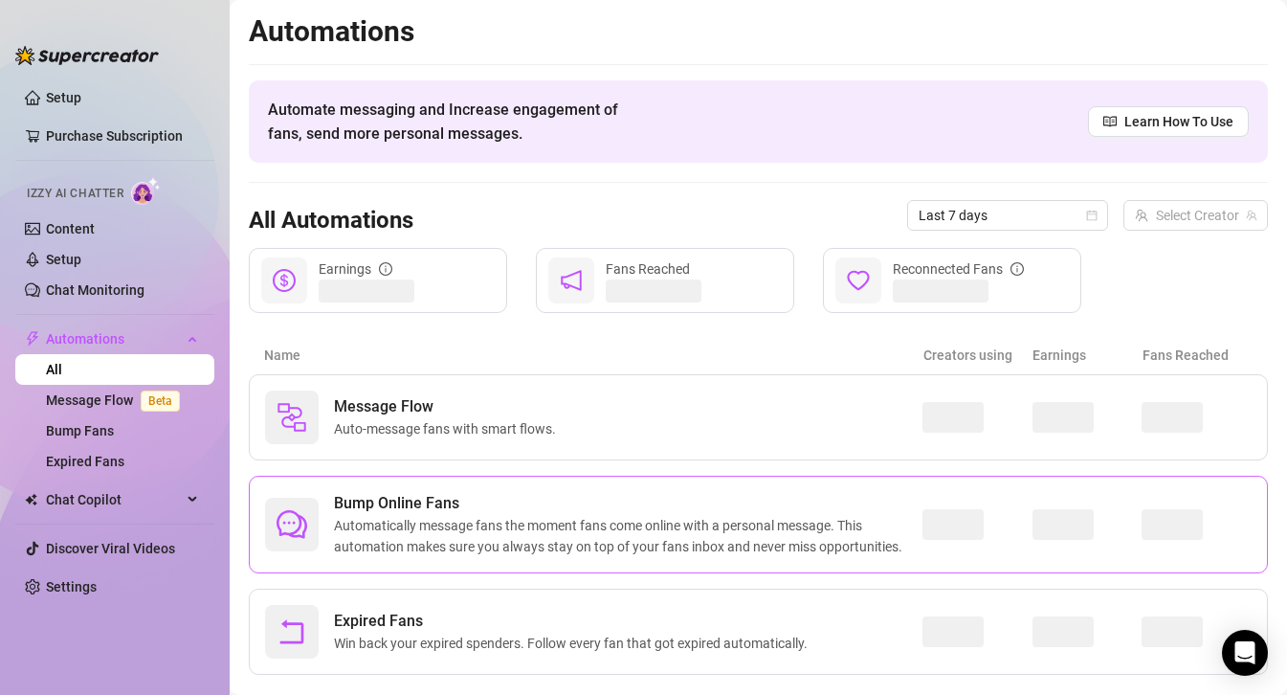
click at [480, 523] on span "Automatically message fans the moment fans come online with a personal message.…" at bounding box center [628, 536] width 588 height 42
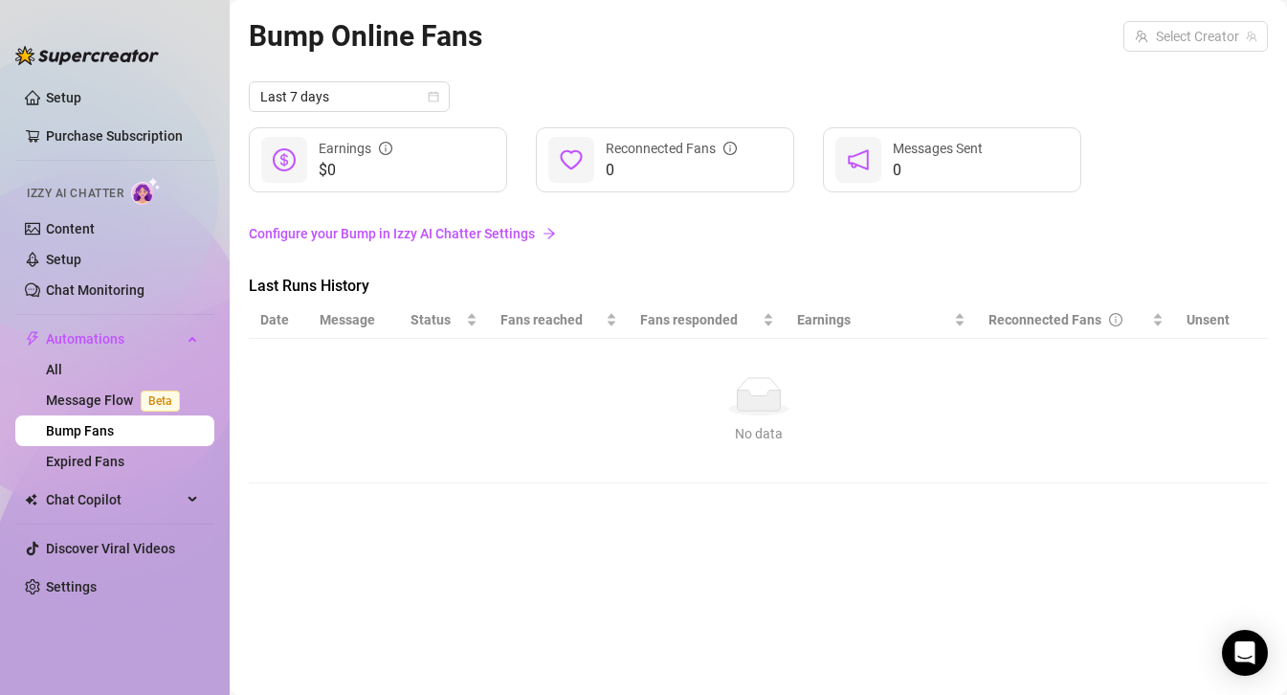
click at [421, 233] on link "Configure your Bump in Izzy AI Chatter Settings" at bounding box center [758, 233] width 1019 height 21
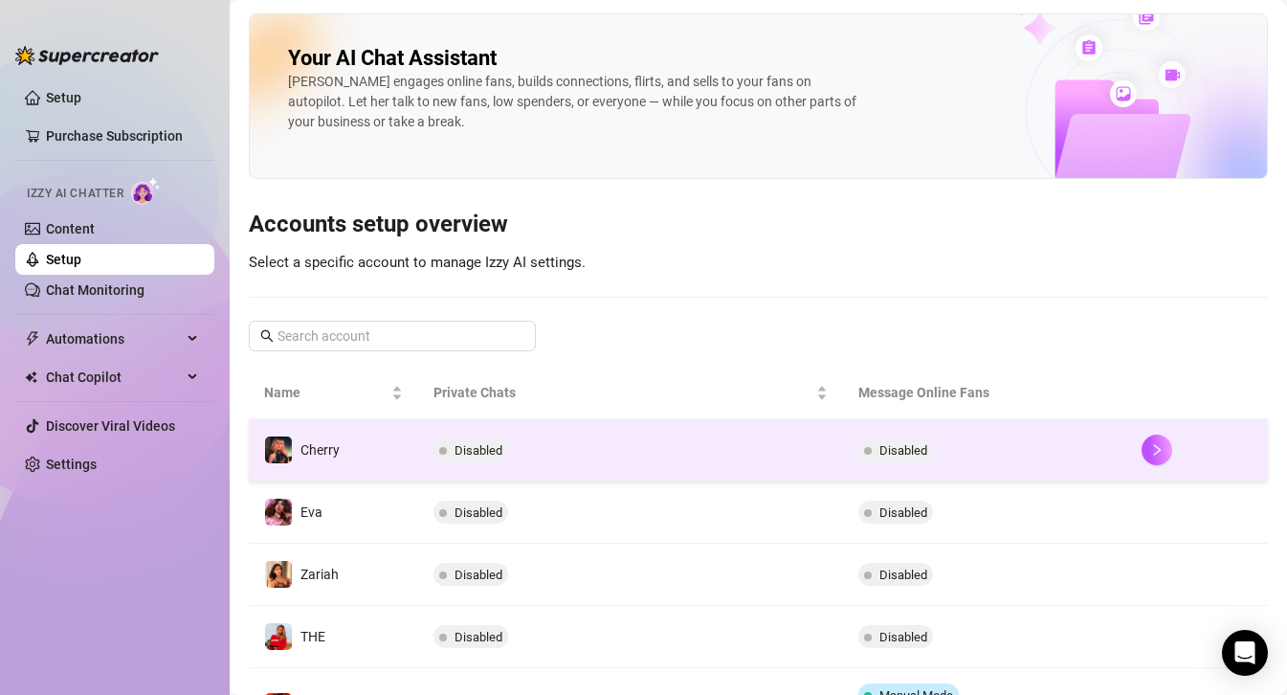
click at [676, 443] on td "Disabled" at bounding box center [630, 450] width 425 height 62
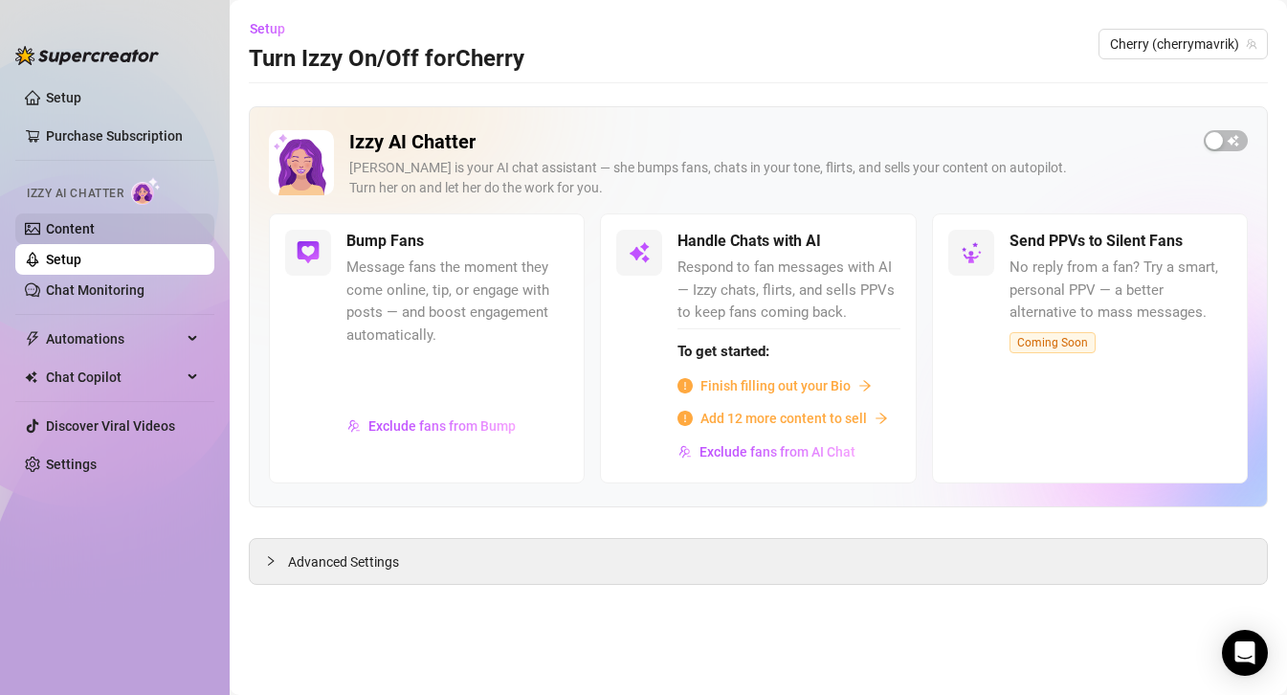
click at [95, 229] on link "Content" at bounding box center [70, 228] width 49 height 15
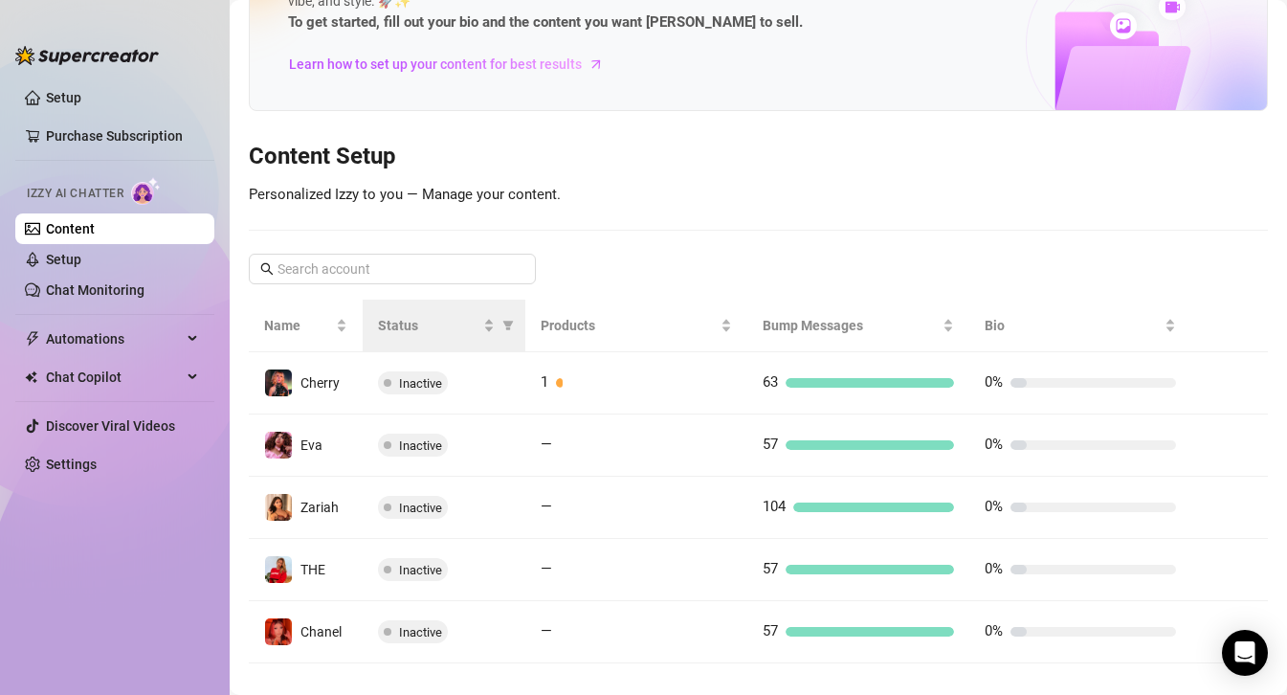
scroll to position [126, 0]
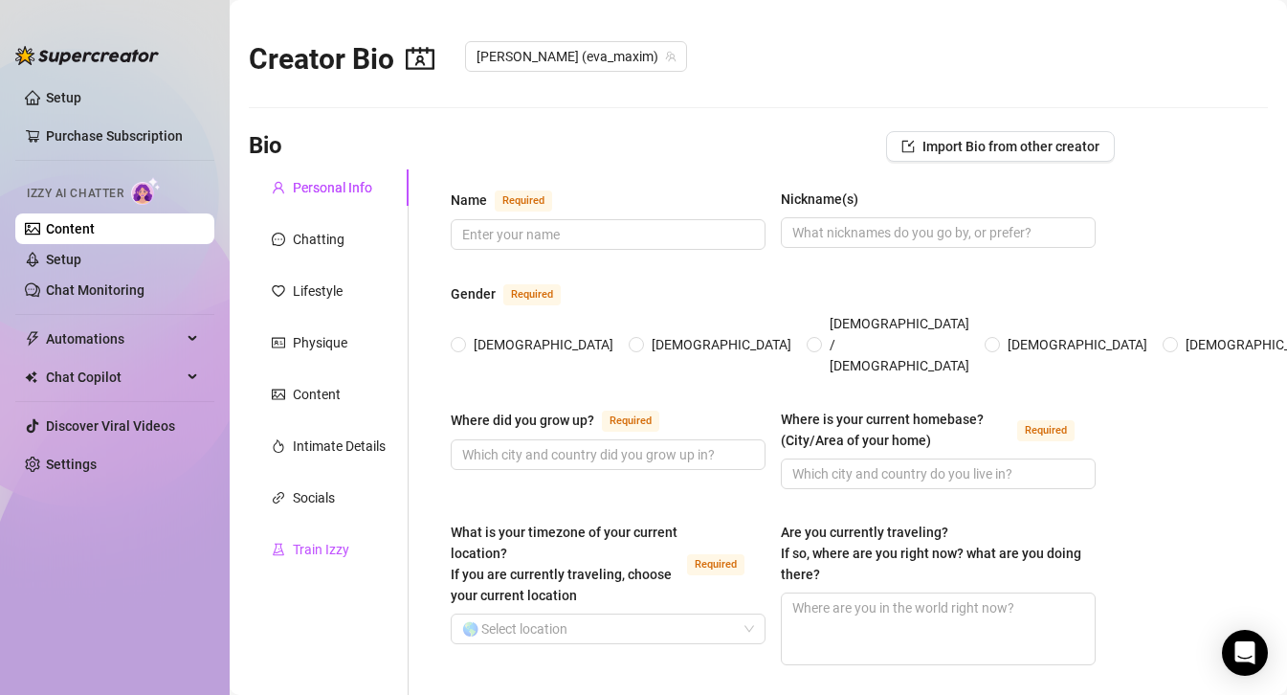
click at [316, 547] on div "Train Izzy" at bounding box center [321, 549] width 56 height 21
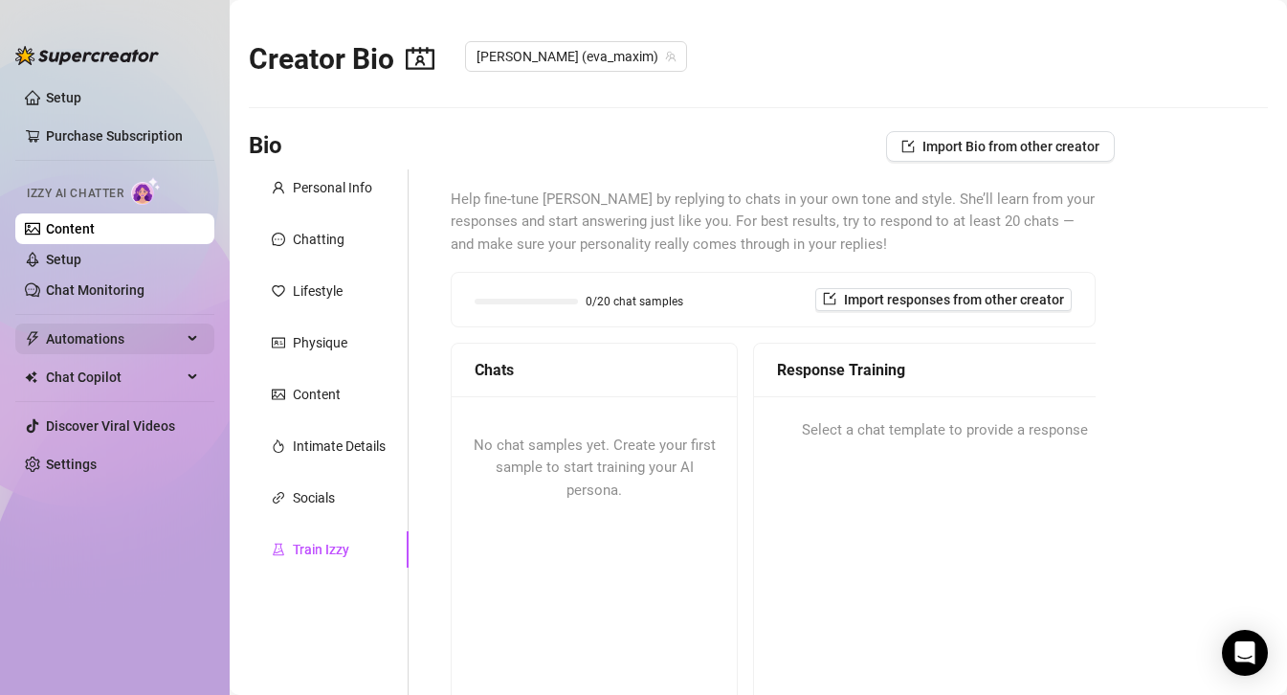
click at [132, 344] on span "Automations" at bounding box center [114, 338] width 136 height 31
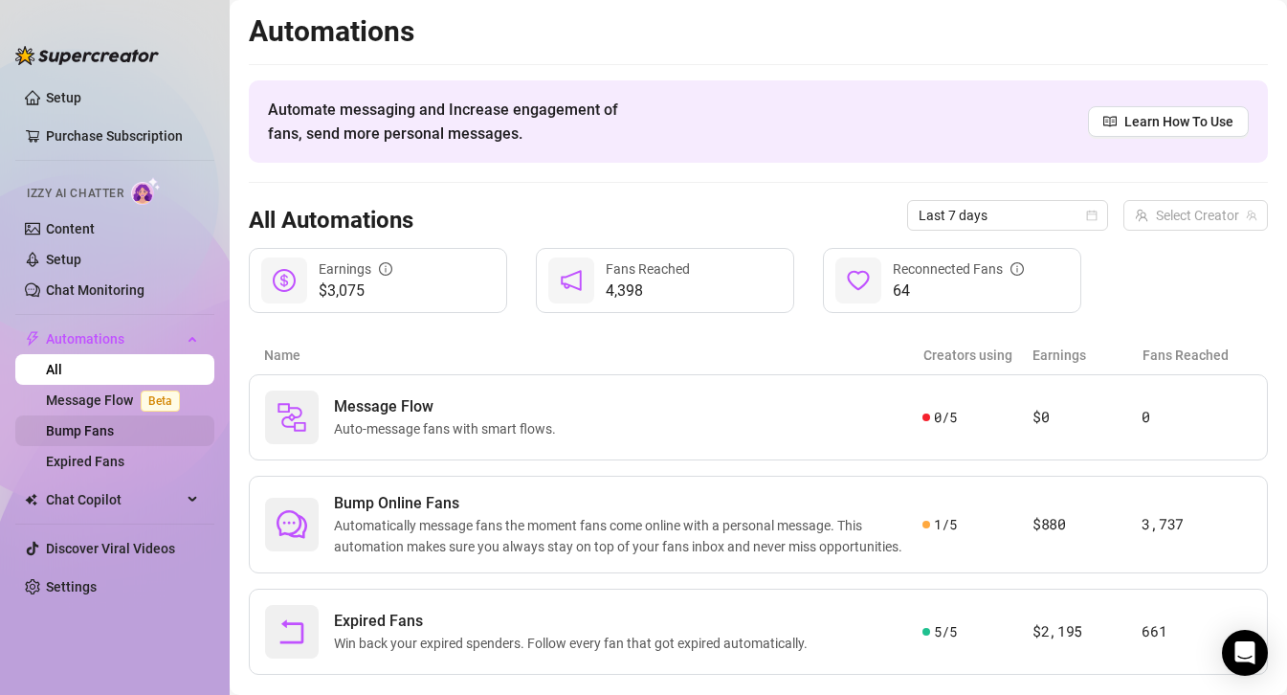
click at [108, 427] on link "Bump Fans" at bounding box center [80, 430] width 68 height 15
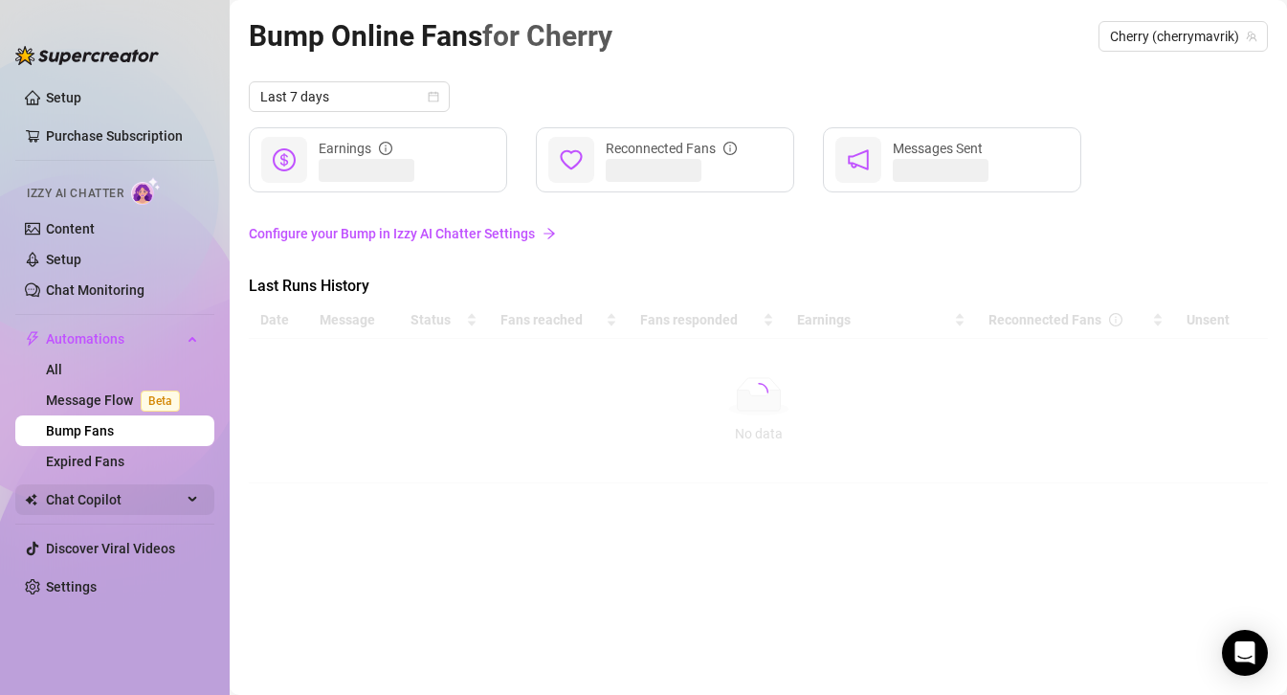
click at [121, 496] on span "Chat Copilot" at bounding box center [114, 499] width 136 height 31
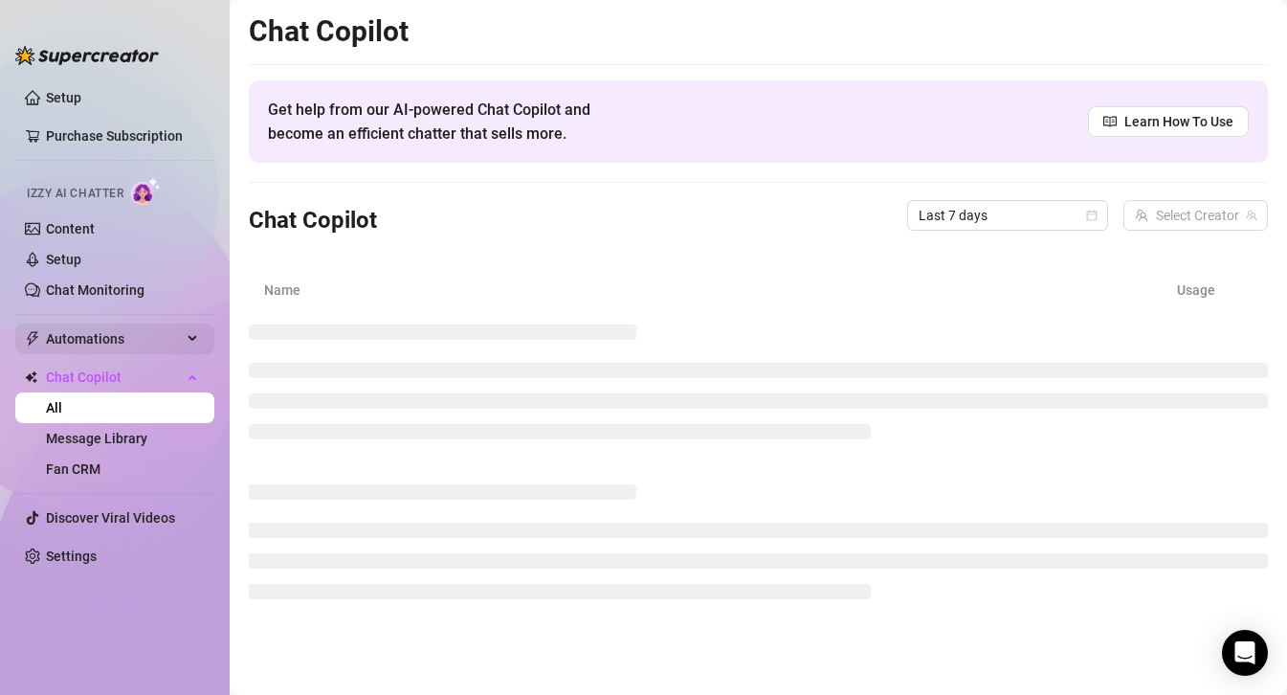
click at [115, 341] on span "Automations" at bounding box center [114, 338] width 136 height 31
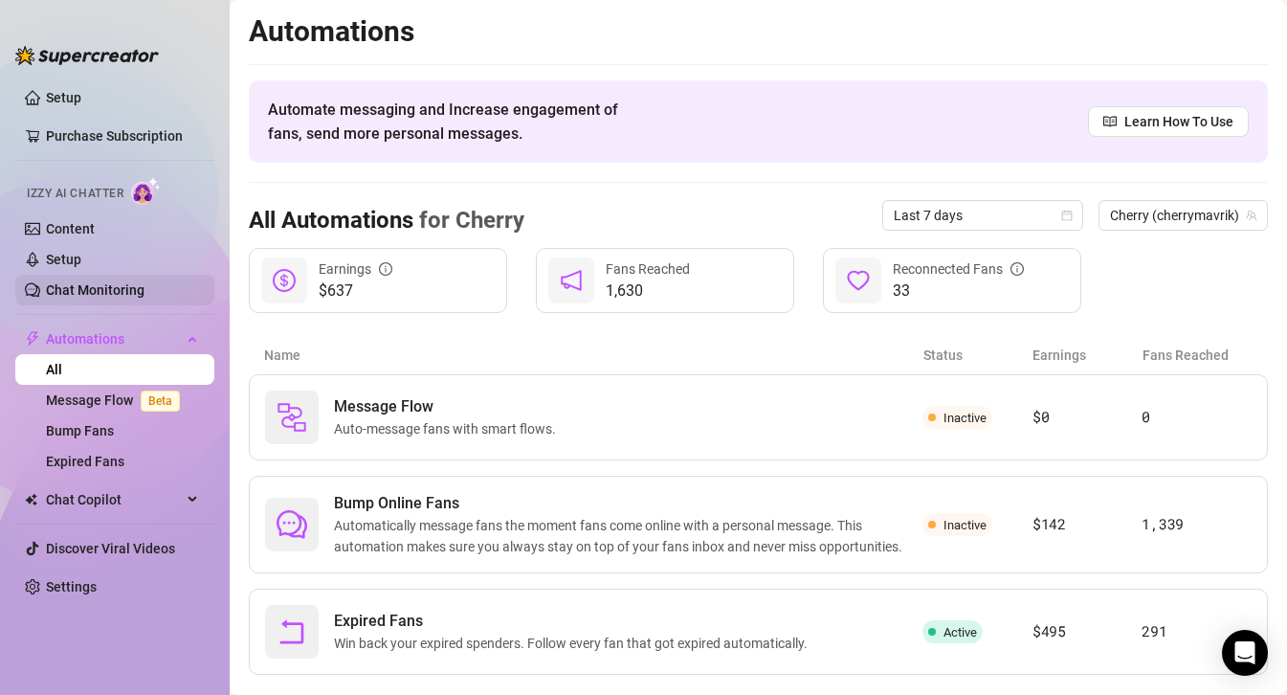
click at [104, 290] on link "Chat Monitoring" at bounding box center [95, 289] width 99 height 15
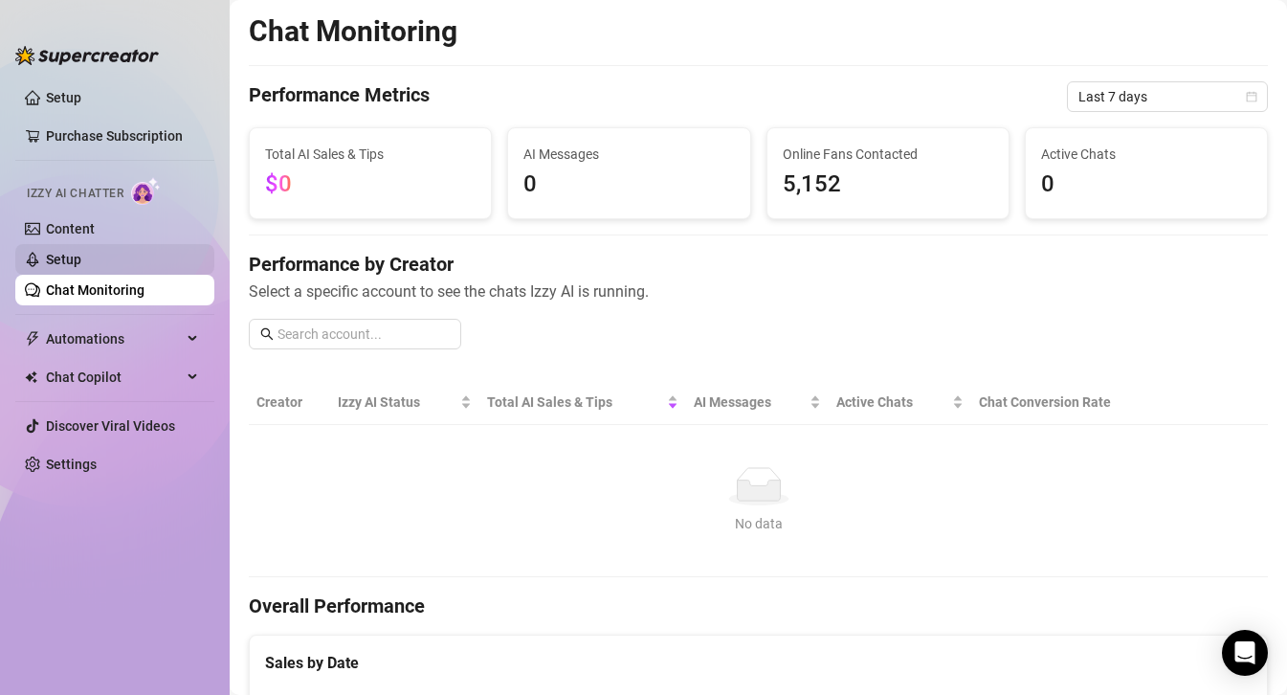
click at [81, 267] on link "Setup" at bounding box center [63, 259] width 35 height 15
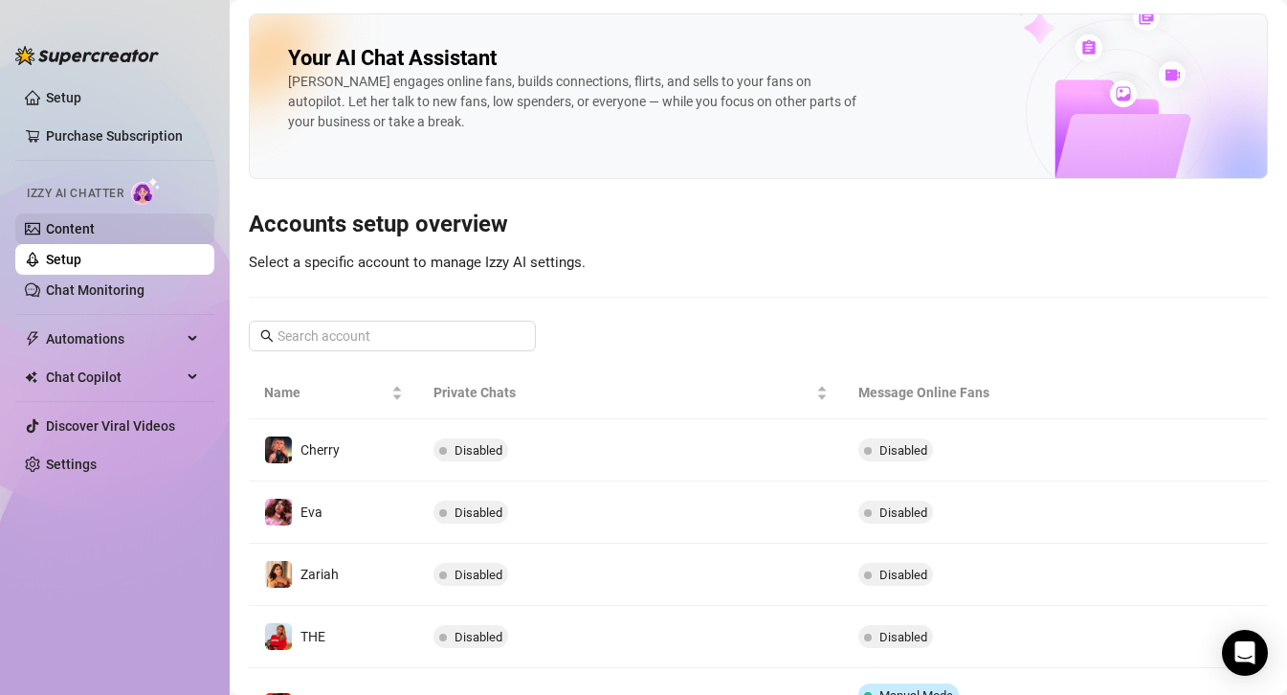
click at [65, 231] on link "Content" at bounding box center [70, 228] width 49 height 15
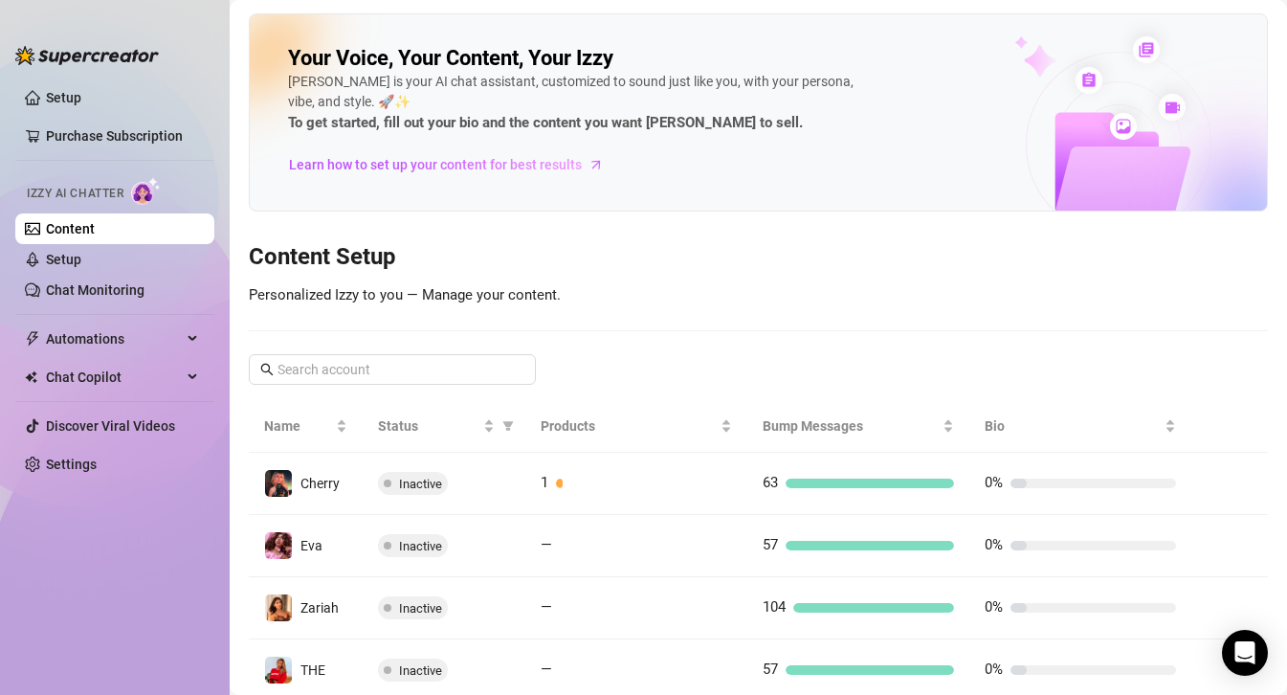
click at [65, 231] on link "Content" at bounding box center [70, 228] width 49 height 15
click at [46, 90] on link "Setup" at bounding box center [63, 97] width 35 height 15
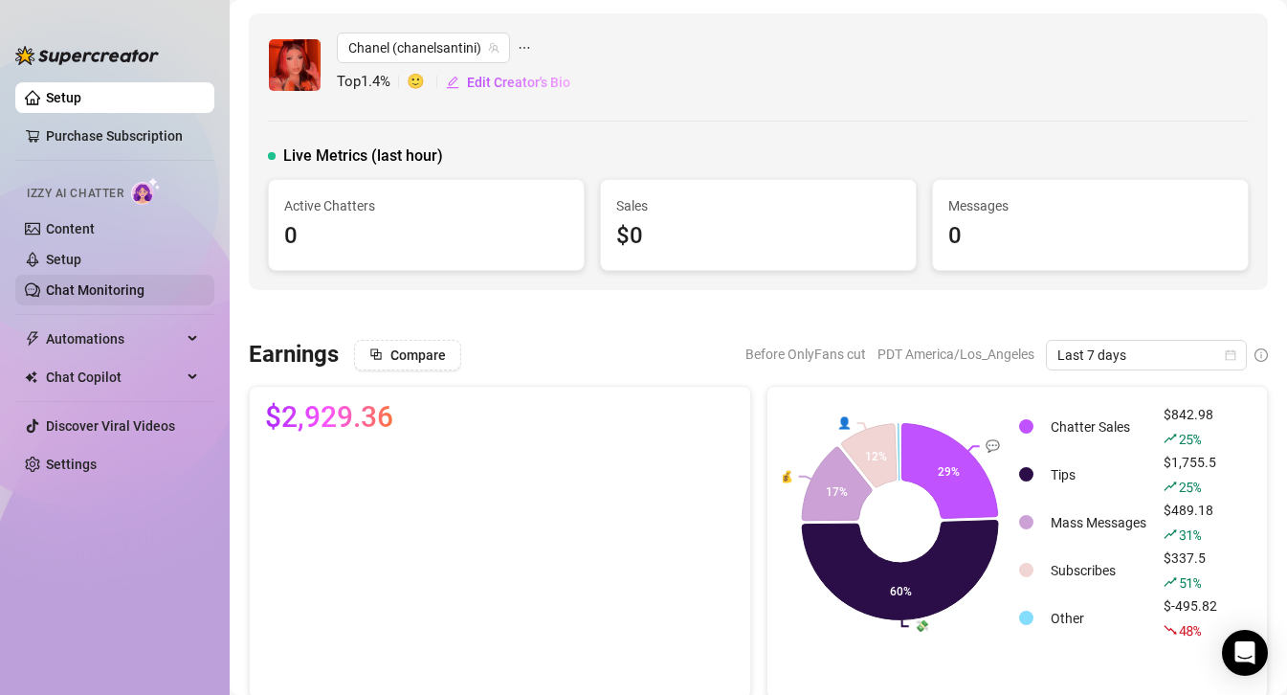
click at [91, 290] on link "Chat Monitoring" at bounding box center [95, 289] width 99 height 15
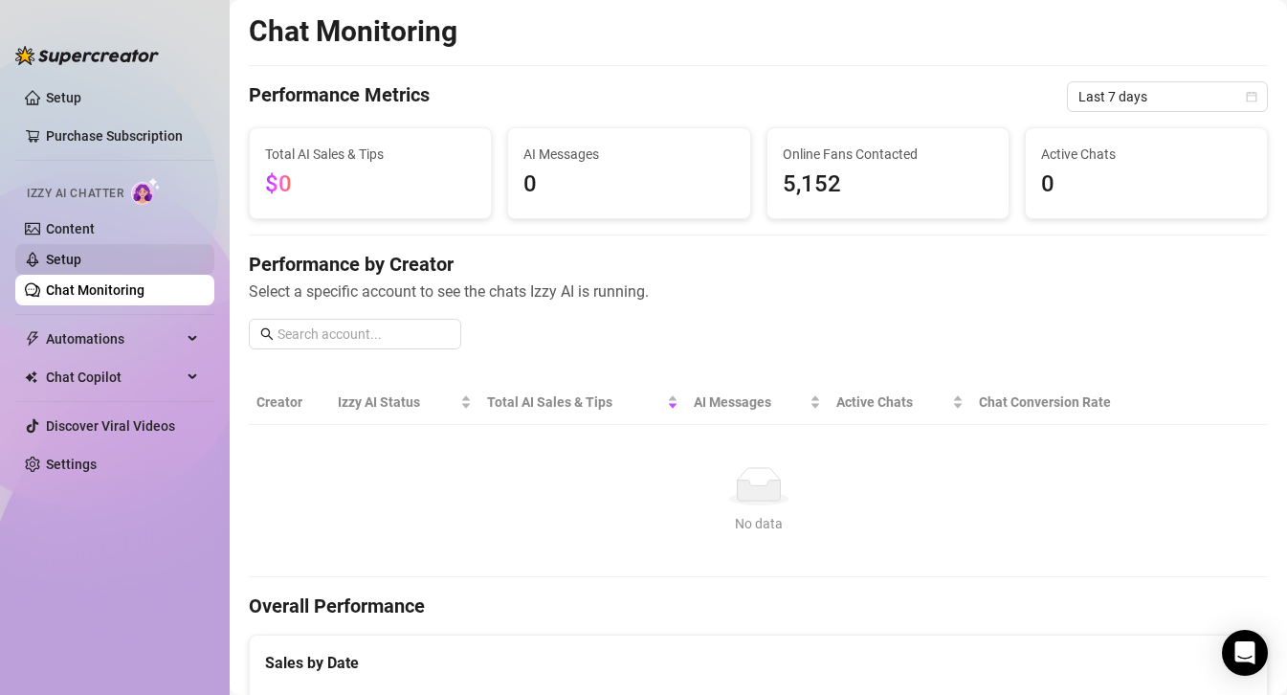
click at [81, 267] on link "Setup" at bounding box center [63, 259] width 35 height 15
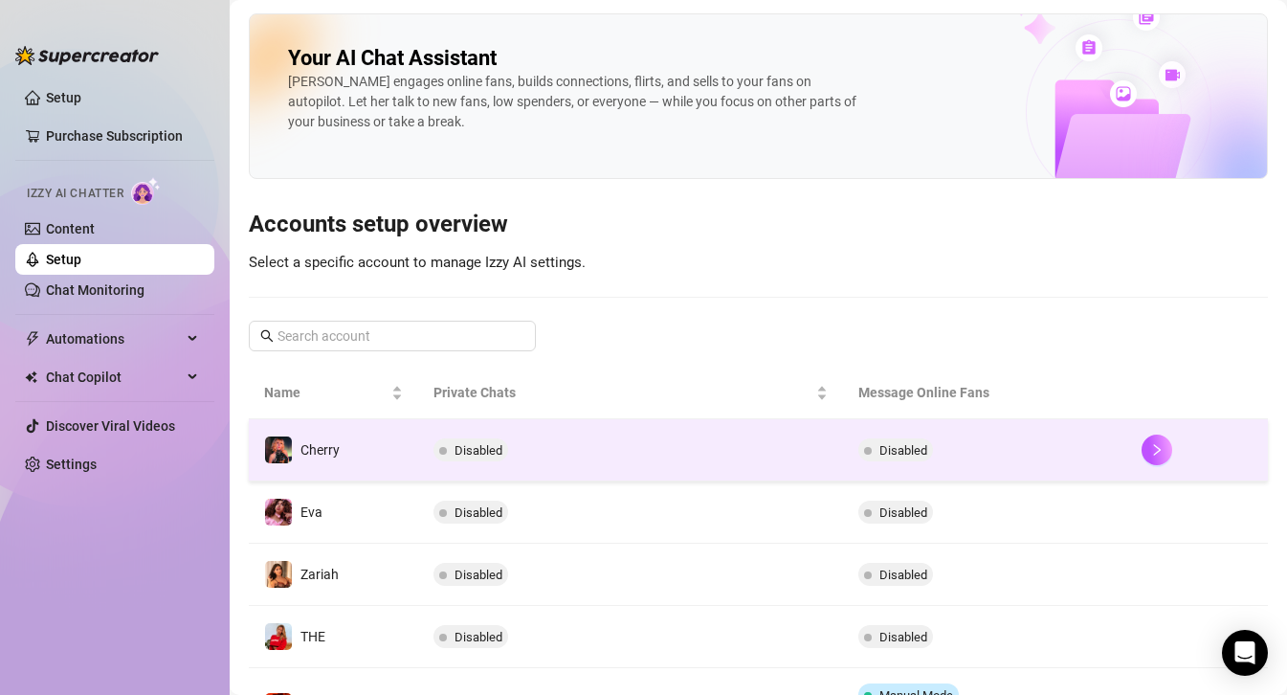
click at [364, 435] on td "Cherry" at bounding box center [333, 450] width 169 height 62
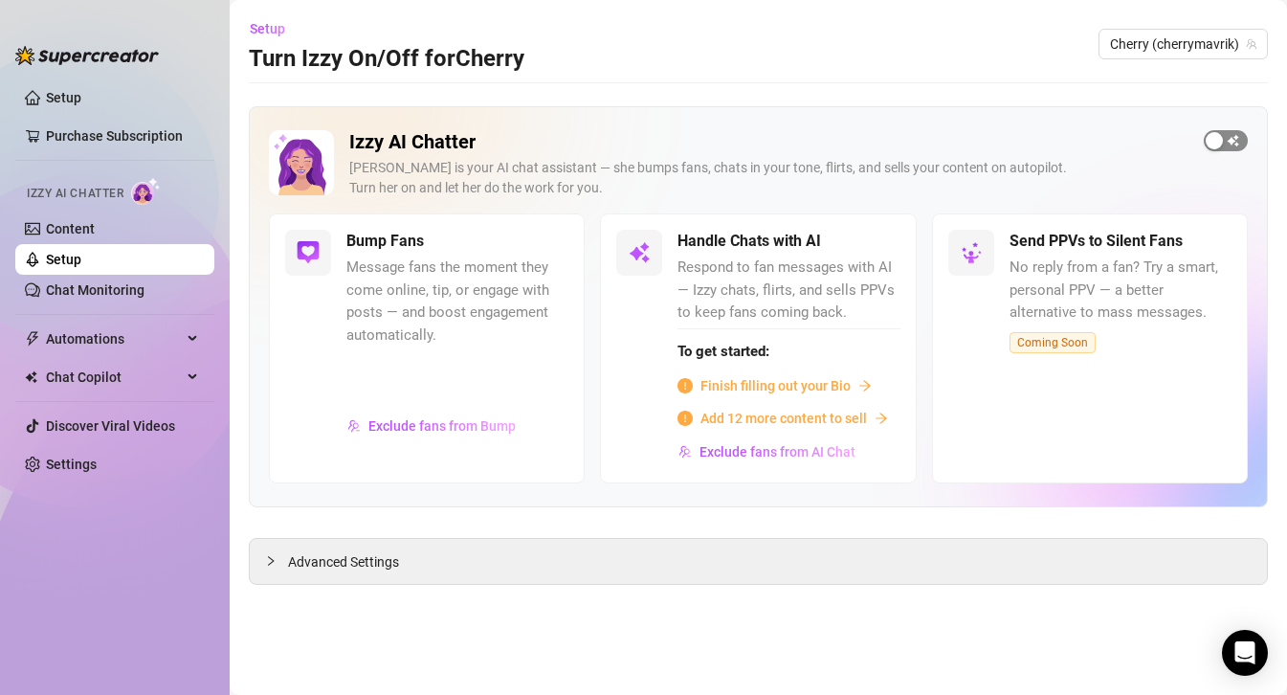
click at [1239, 140] on span "button" at bounding box center [1226, 140] width 44 height 21
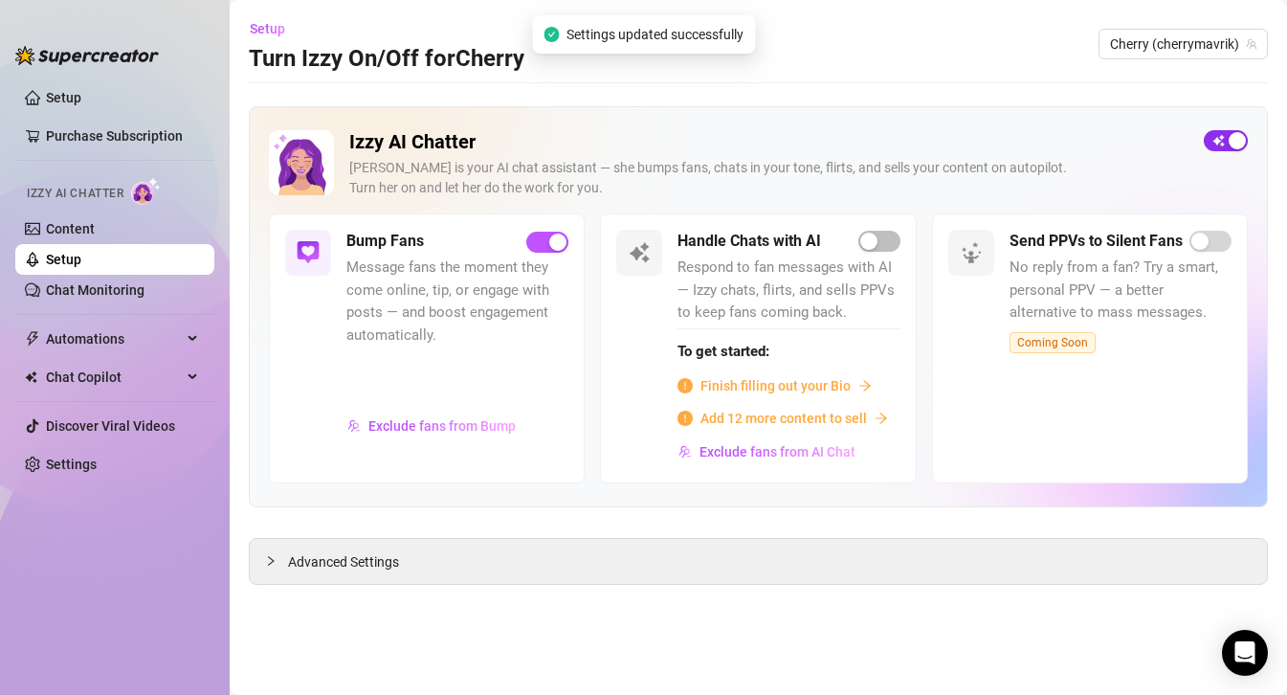
click at [1239, 140] on div "button" at bounding box center [1237, 140] width 17 height 17
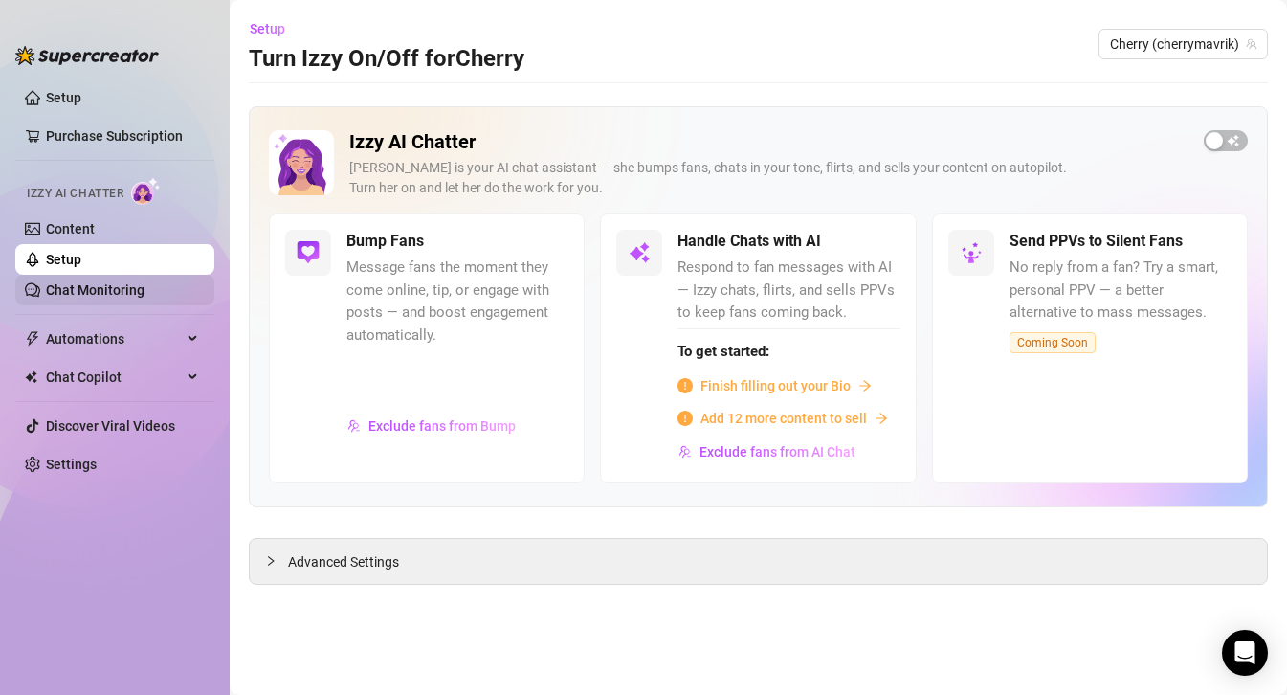
click at [68, 298] on link "Chat Monitoring" at bounding box center [95, 289] width 99 height 15
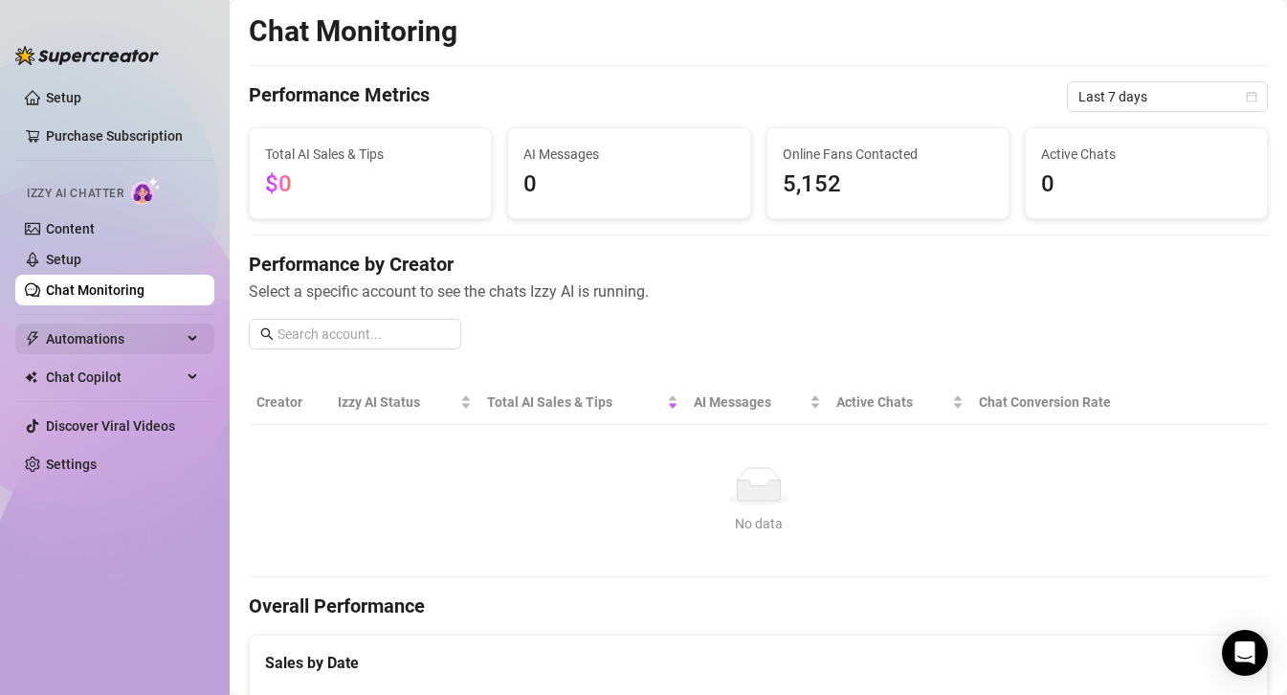
click at [95, 345] on span "Automations" at bounding box center [114, 338] width 136 height 31
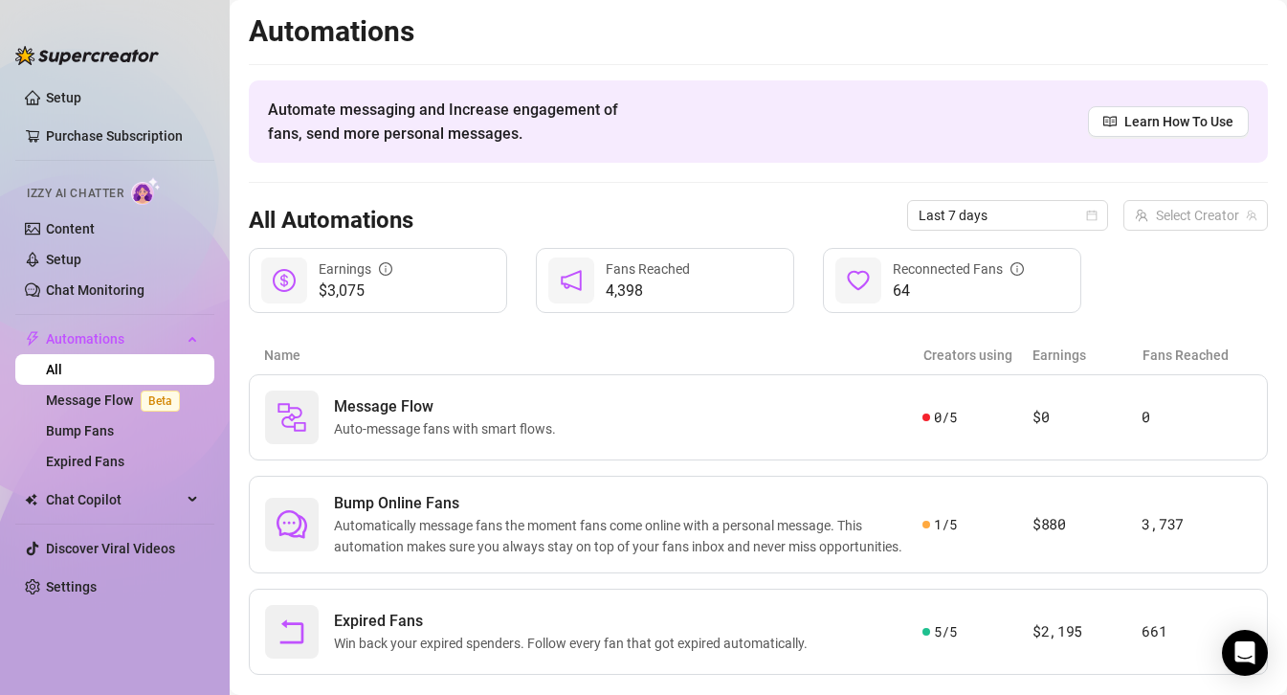
scroll to position [37, 0]
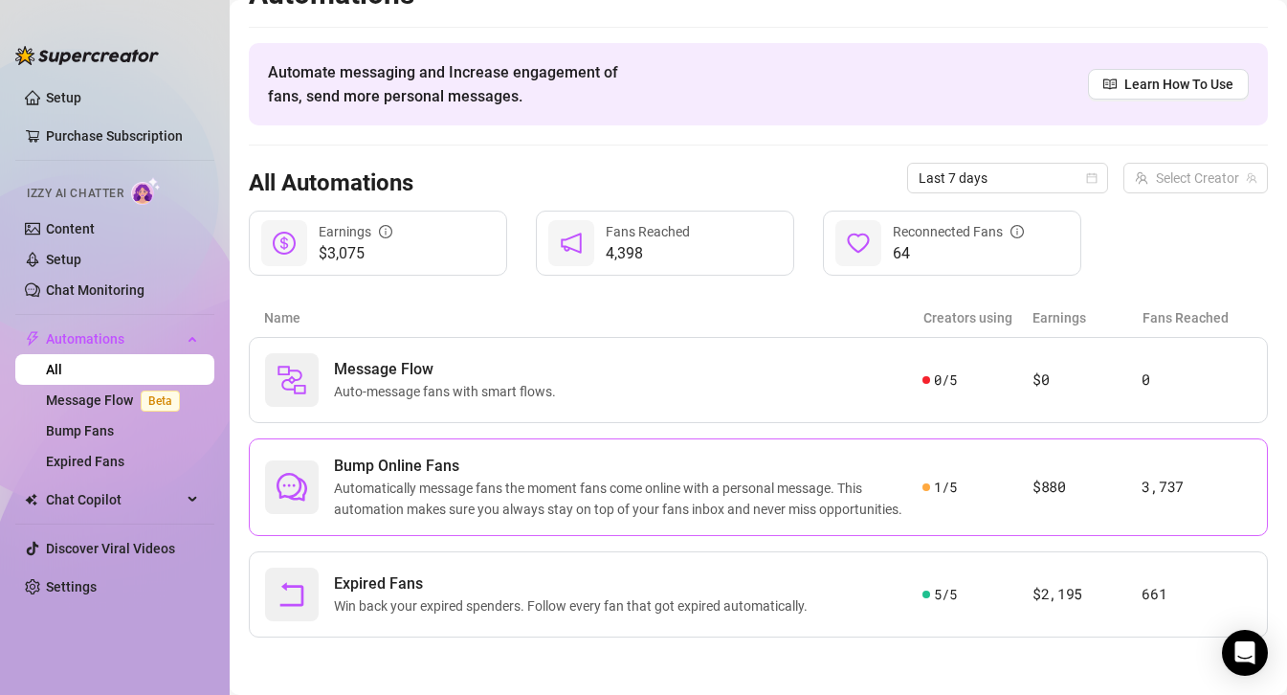
click at [588, 497] on span "Automatically message fans the moment fans come online with a personal message.…" at bounding box center [628, 498] width 588 height 42
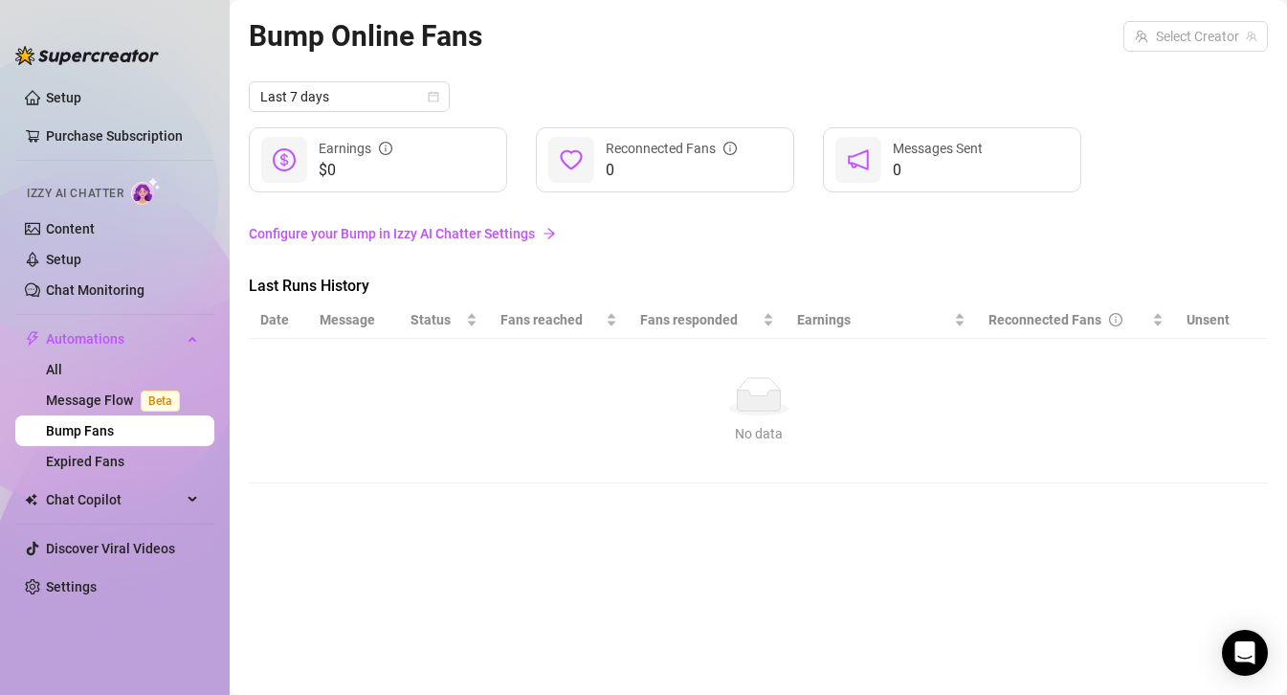
click at [303, 244] on link "Configure your Bump in Izzy AI Chatter Settings" at bounding box center [758, 233] width 1019 height 21
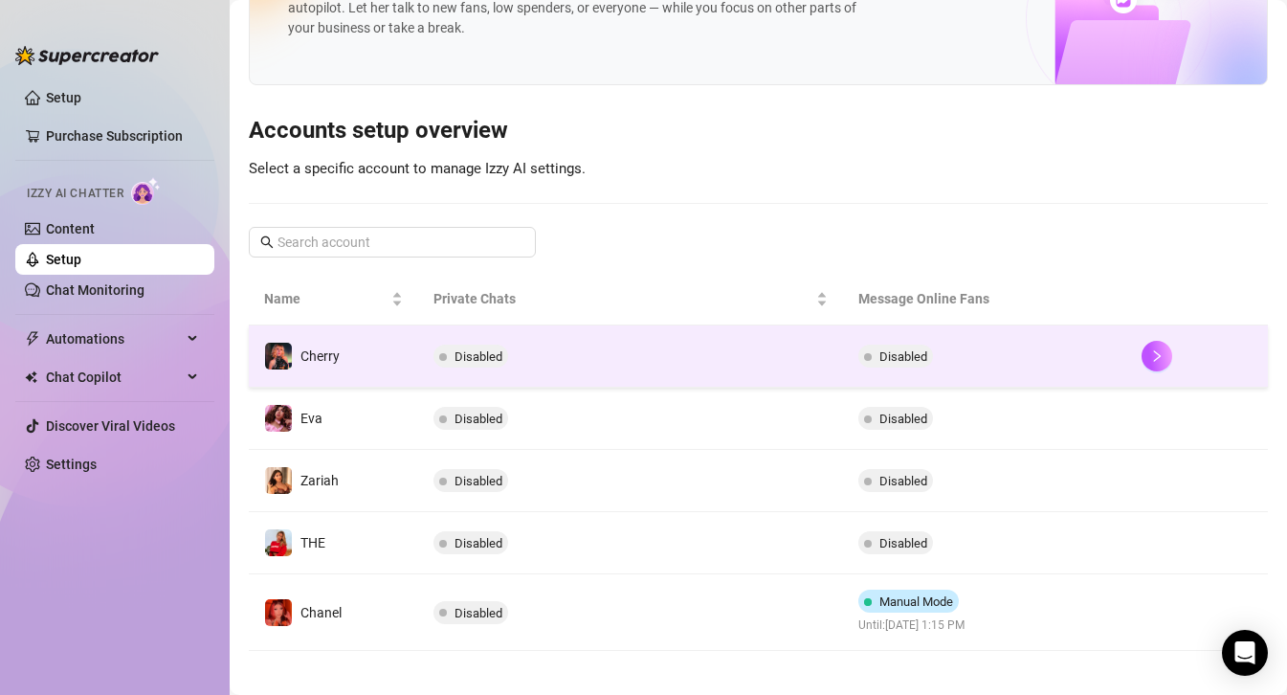
scroll to position [107, 0]
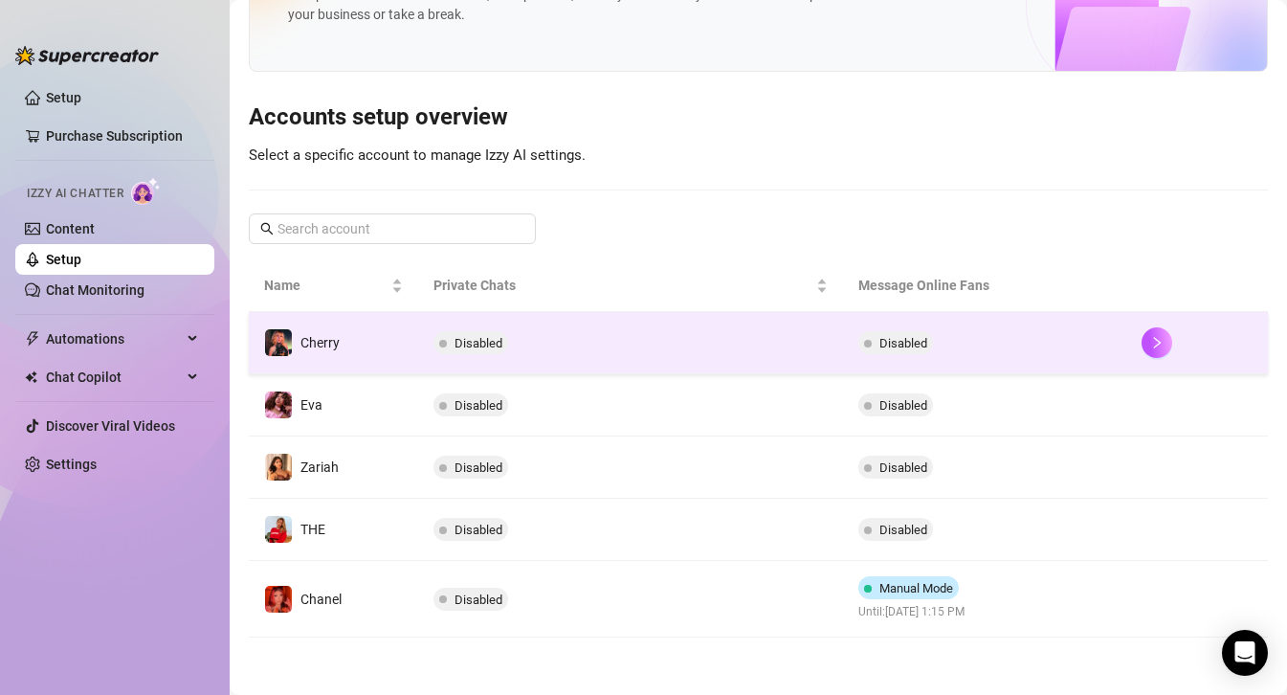
click at [388, 346] on td "Cherry" at bounding box center [333, 343] width 169 height 62
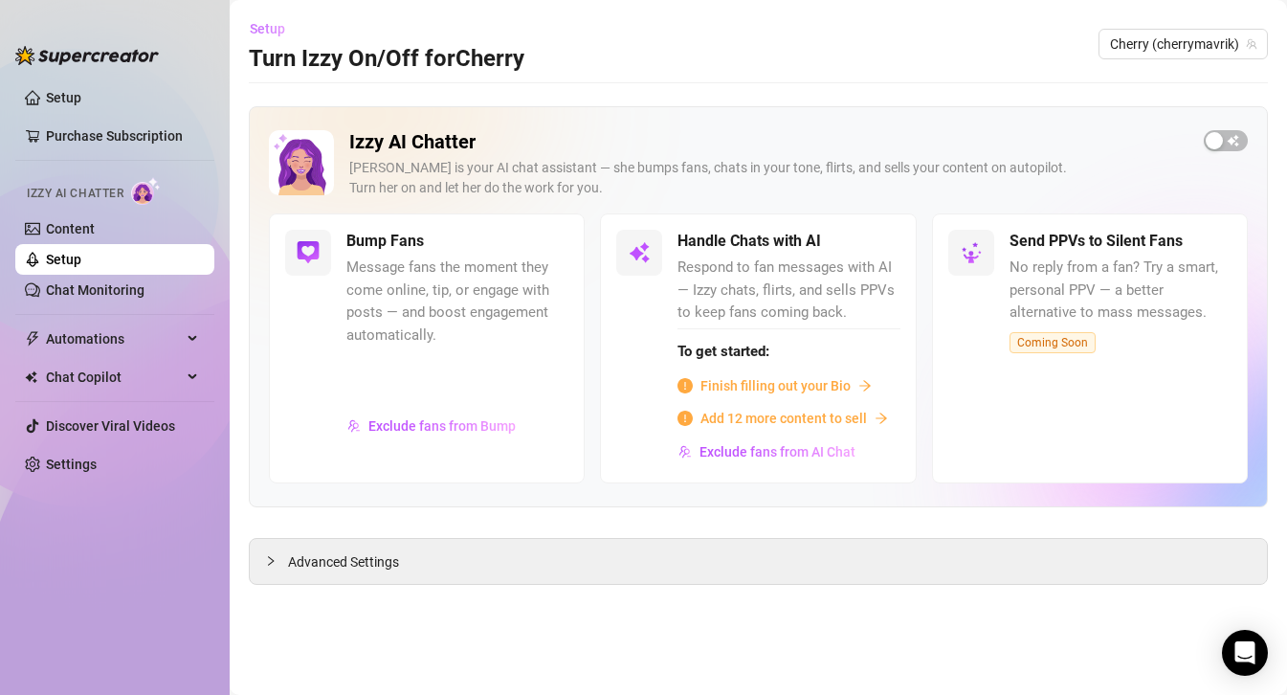
click at [269, 23] on span "Setup" at bounding box center [267, 28] width 35 height 15
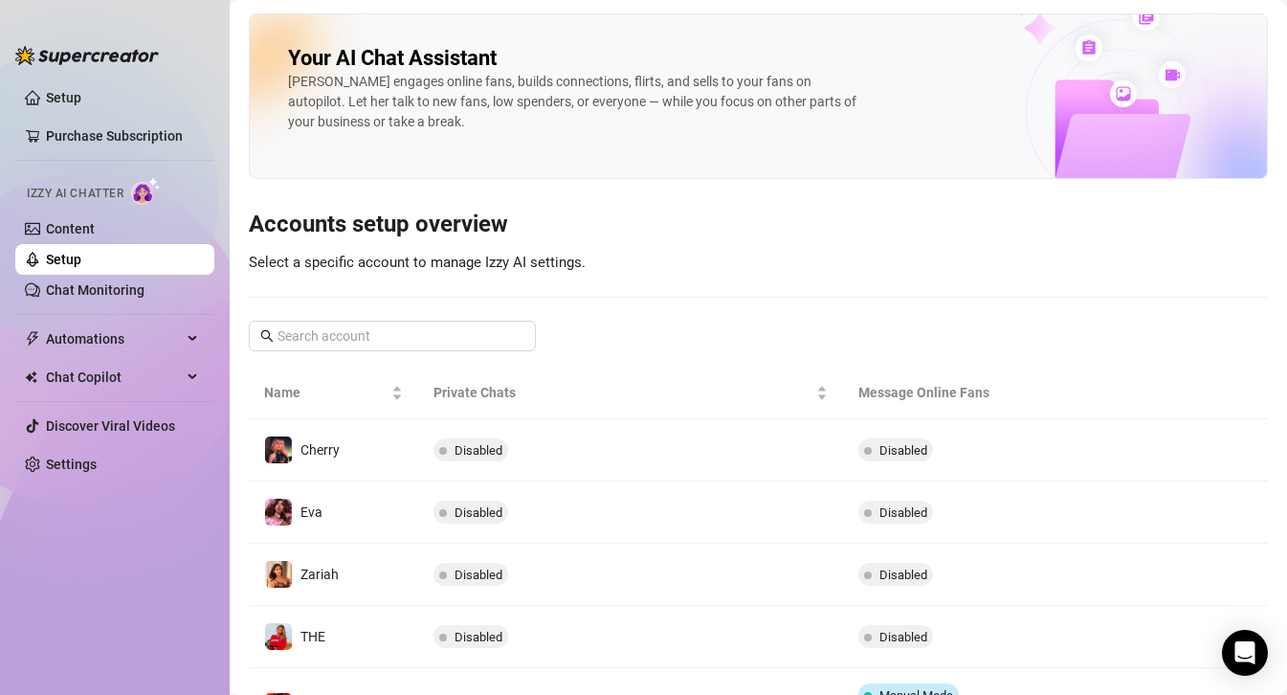
click at [76, 489] on ul "Setup Purchase Subscription Izzy AI Chatter Content Setup Chat Monitoring Autom…" at bounding box center [114, 372] width 199 height 595
click at [73, 467] on link "Settings" at bounding box center [71, 463] width 51 height 15
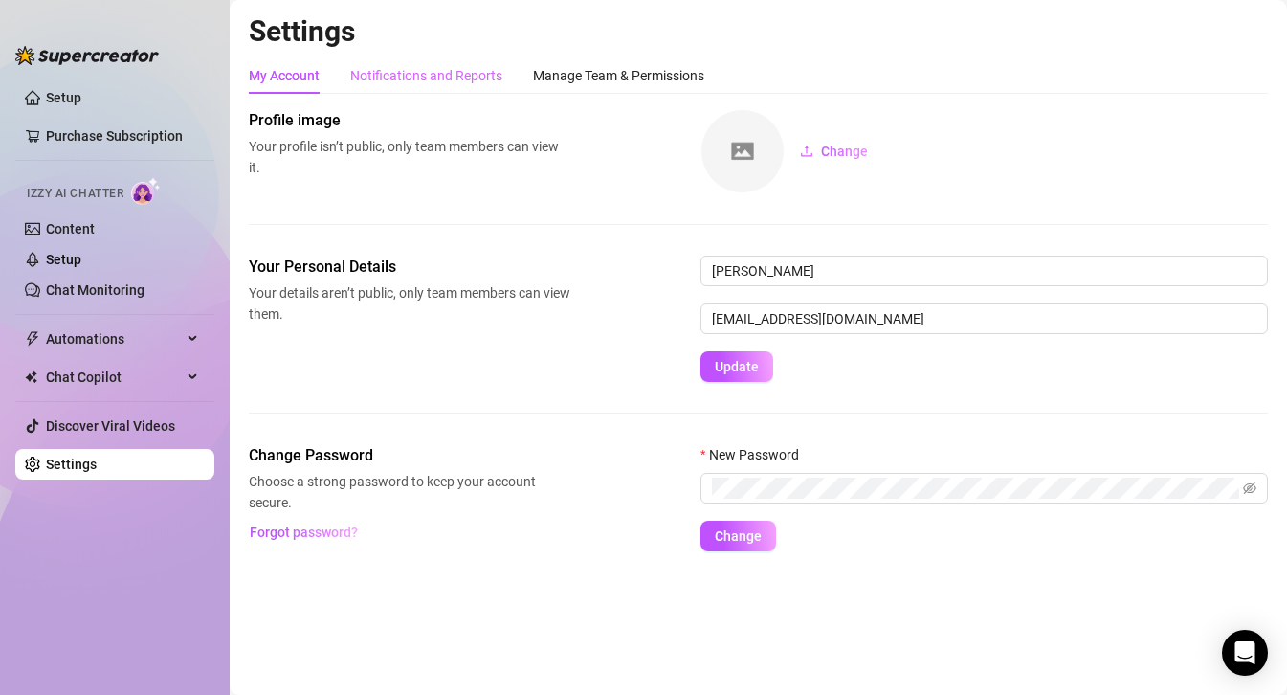
click at [457, 89] on div "Notifications and Reports" at bounding box center [426, 75] width 152 height 36
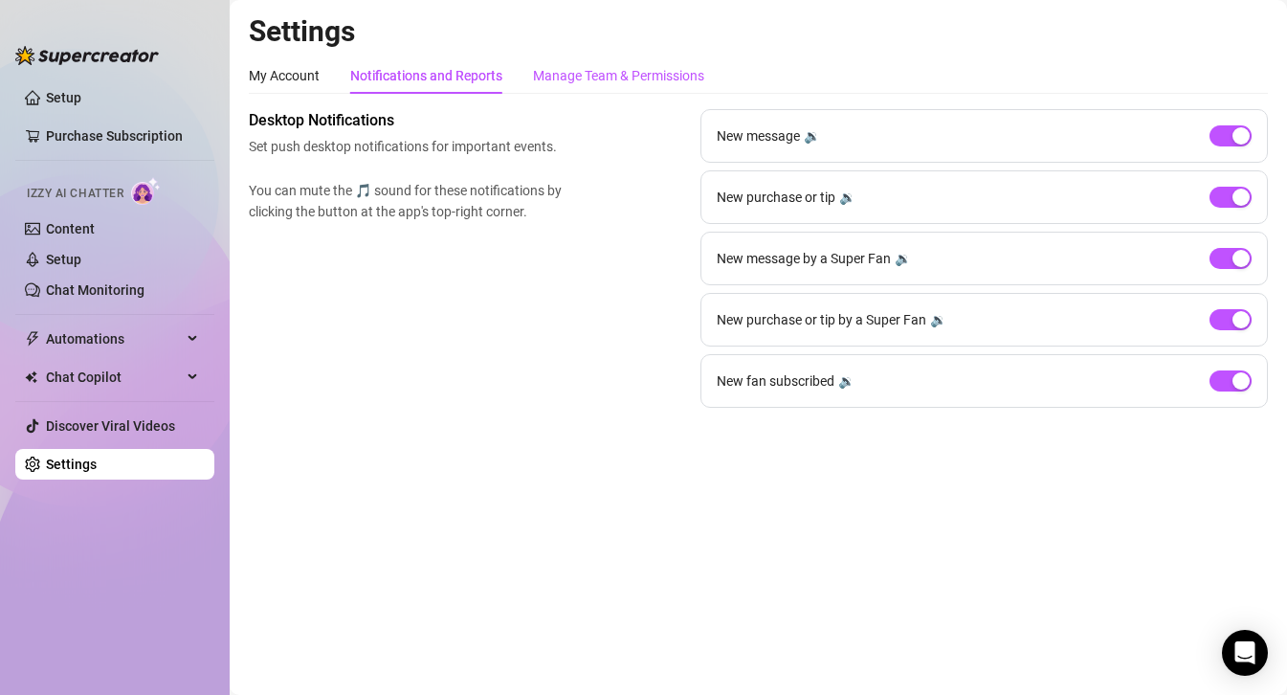
click at [607, 84] on div "Manage Team & Permissions" at bounding box center [618, 75] width 171 height 21
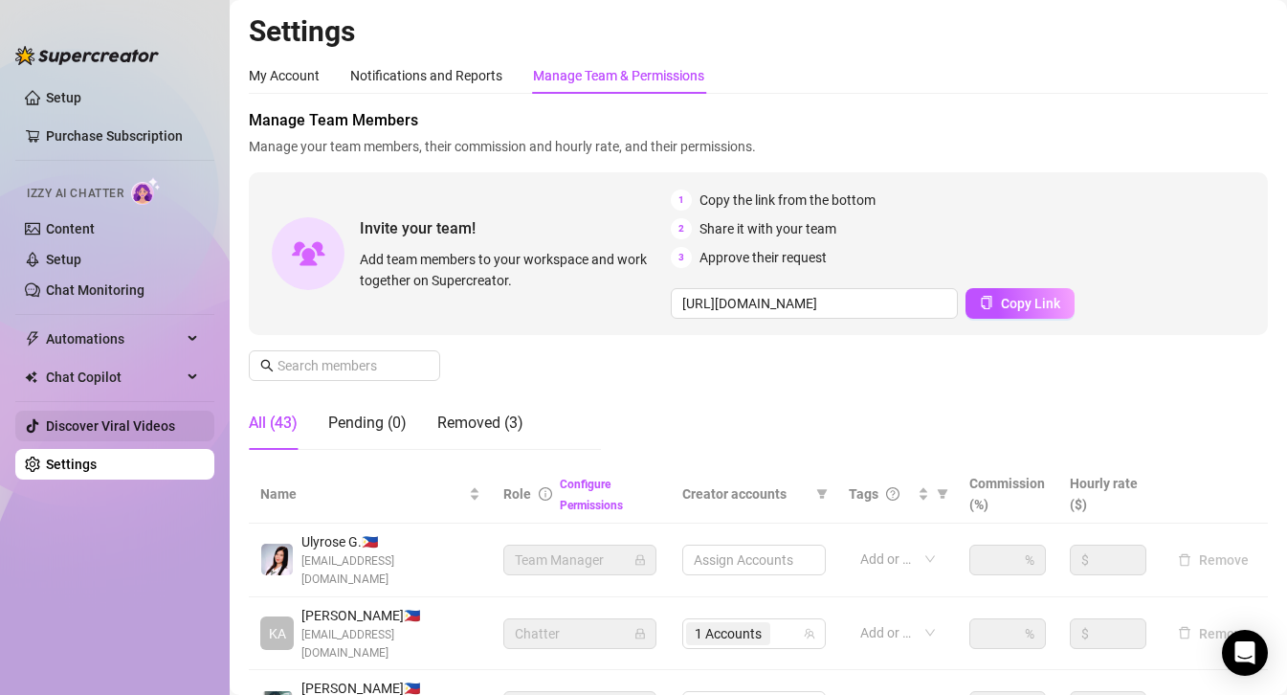
click at [100, 428] on link "Discover Viral Videos" at bounding box center [110, 425] width 129 height 15
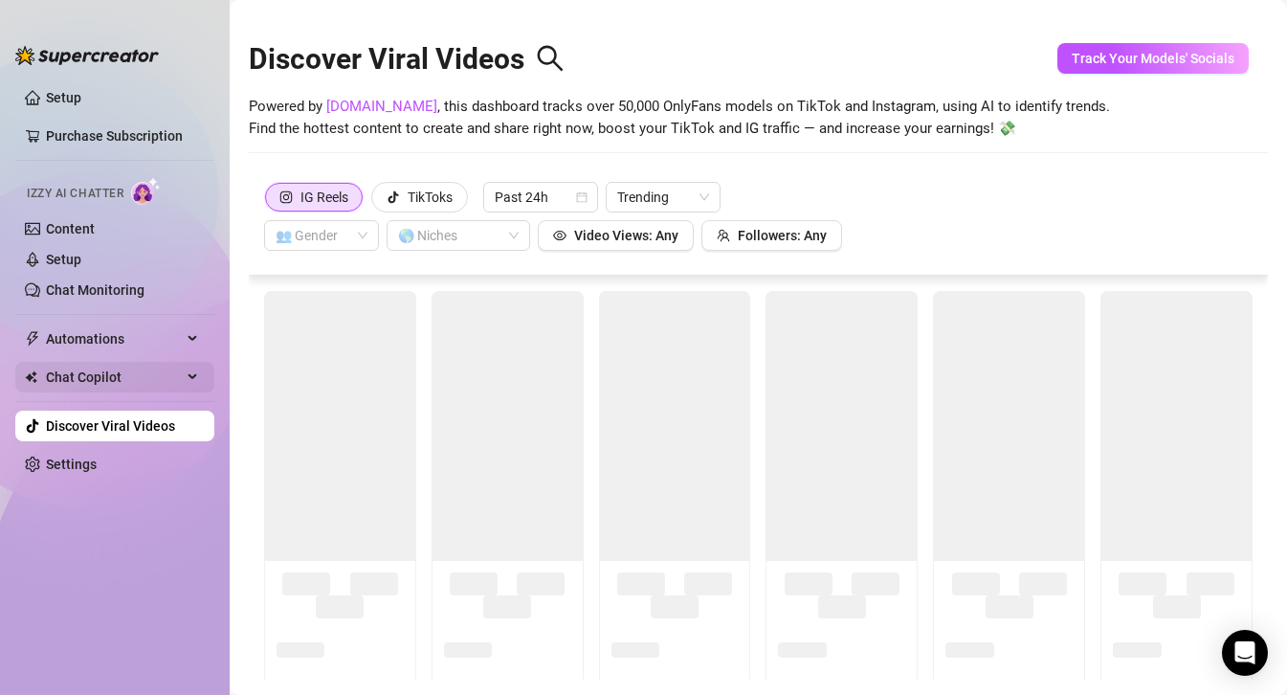
click at [98, 380] on span "Chat Copilot" at bounding box center [114, 377] width 136 height 31
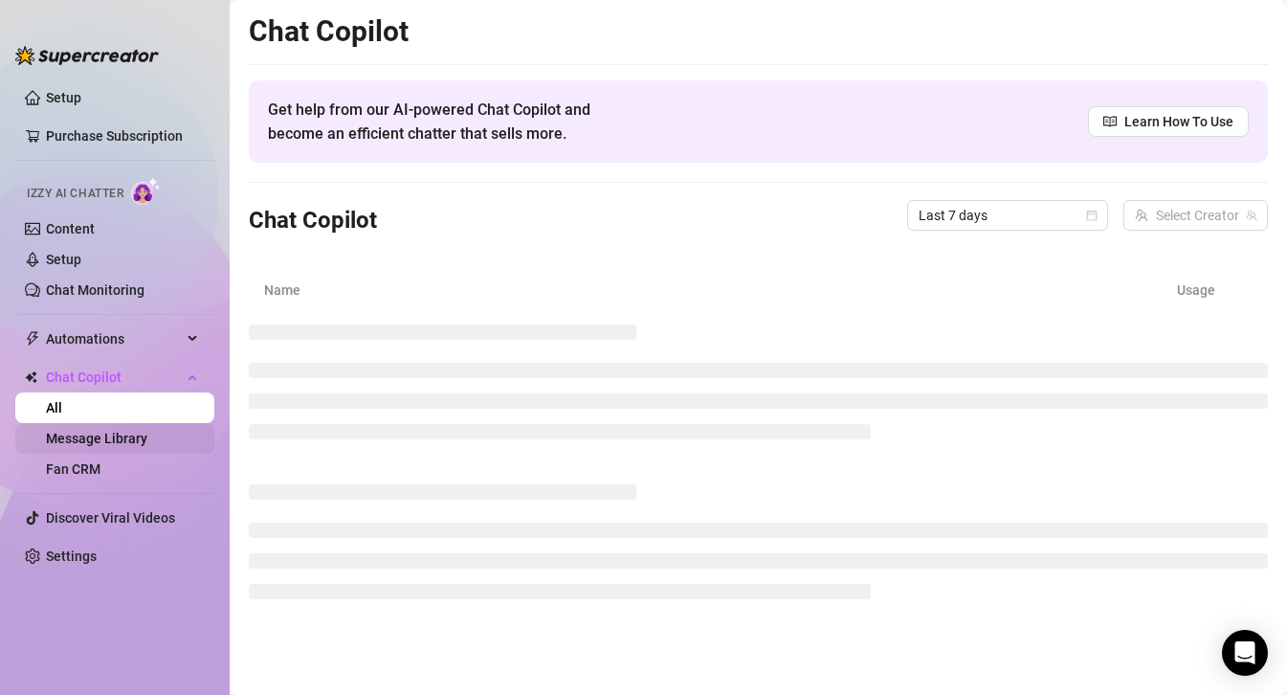
click at [127, 443] on link "Message Library" at bounding box center [96, 438] width 101 height 15
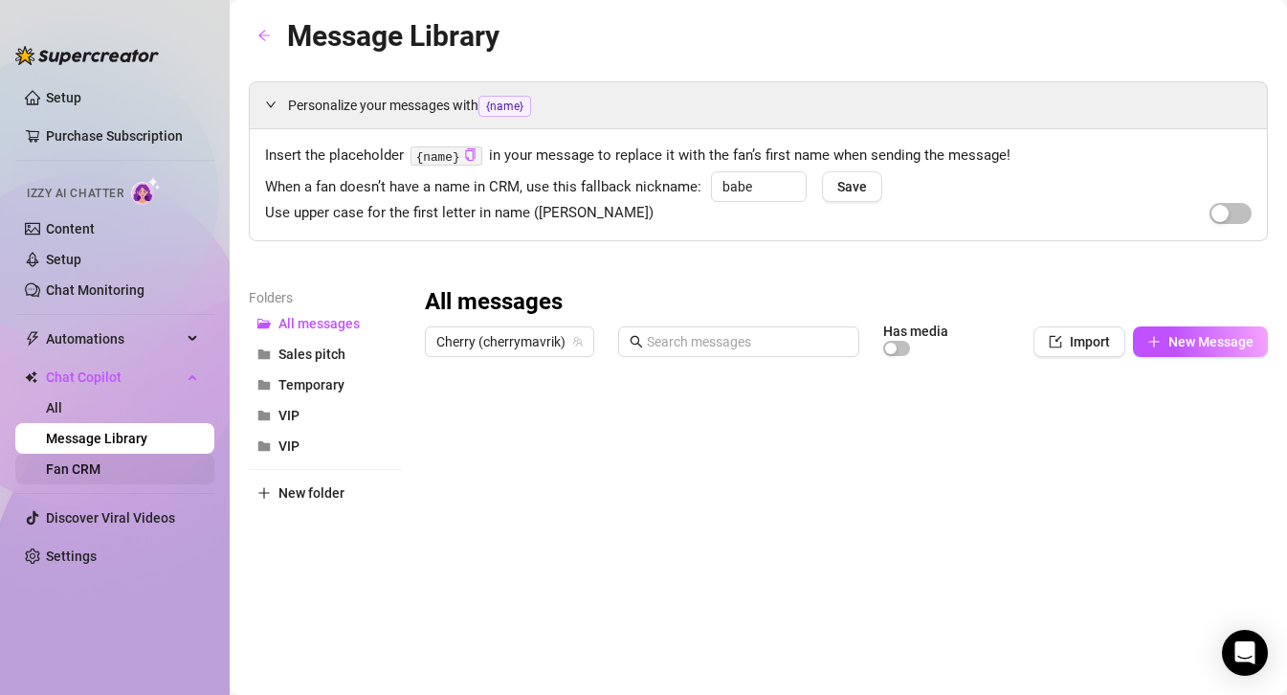
click at [100, 463] on link "Fan CRM" at bounding box center [73, 468] width 55 height 15
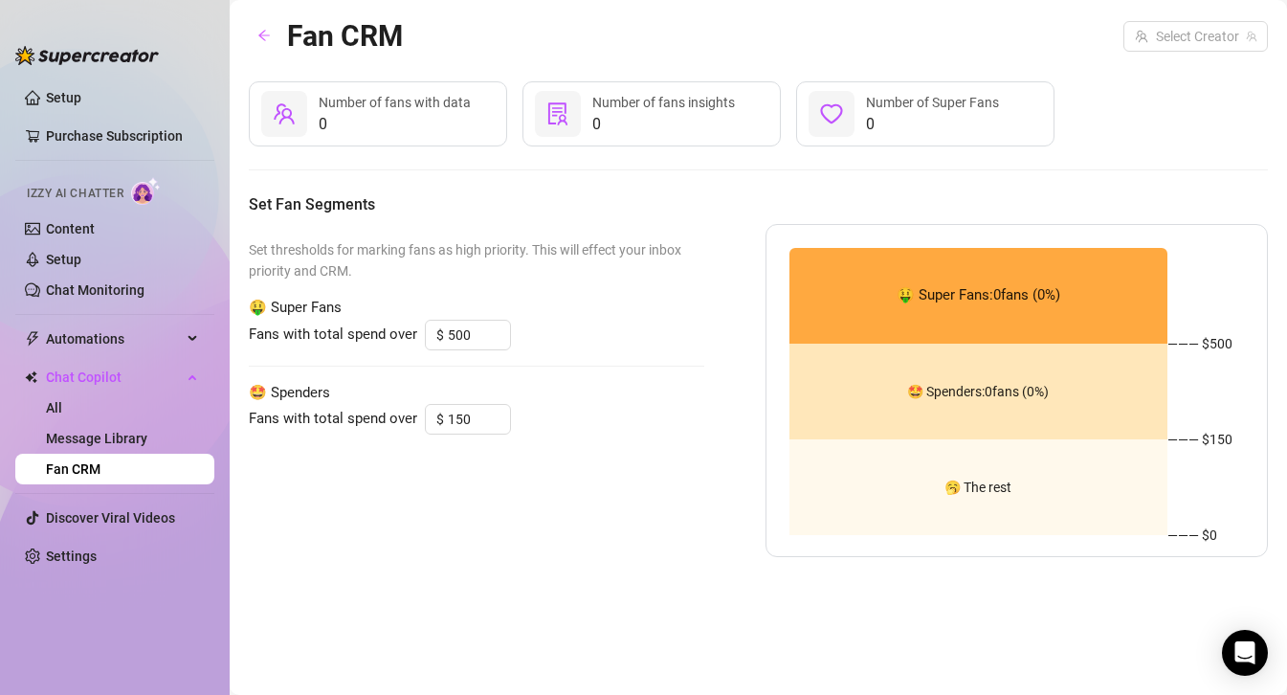
type input "100"
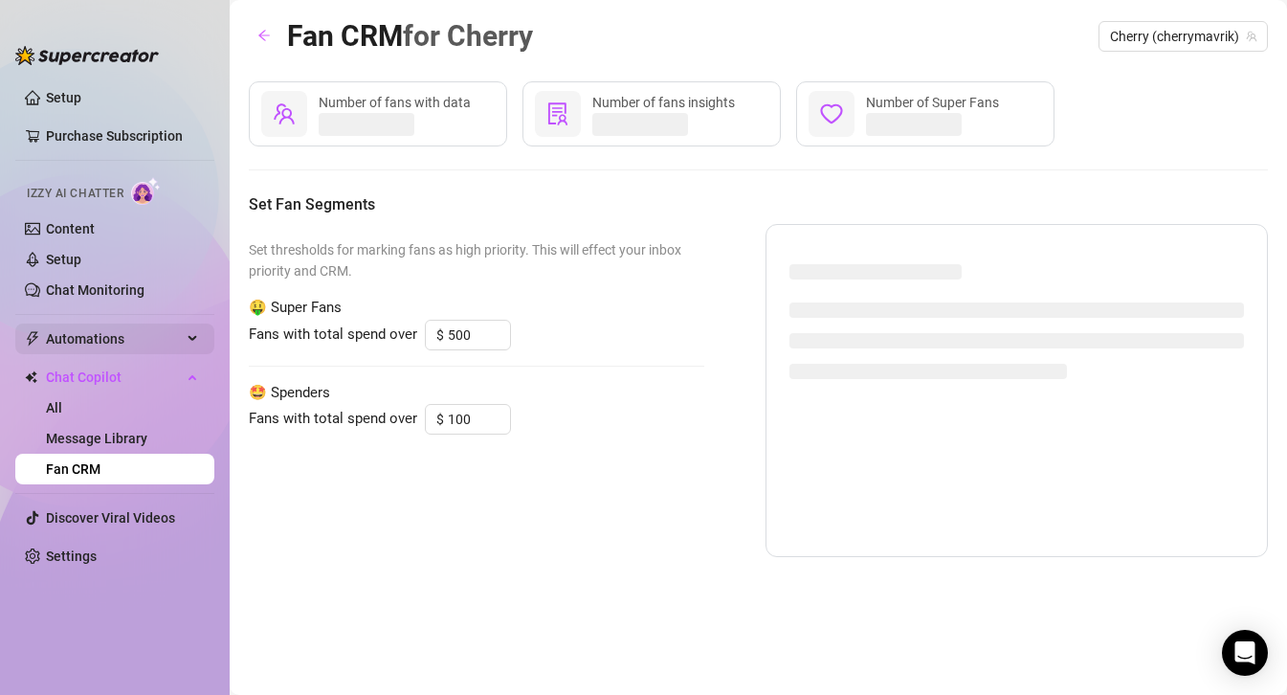
click at [106, 343] on span "Automations" at bounding box center [114, 338] width 136 height 31
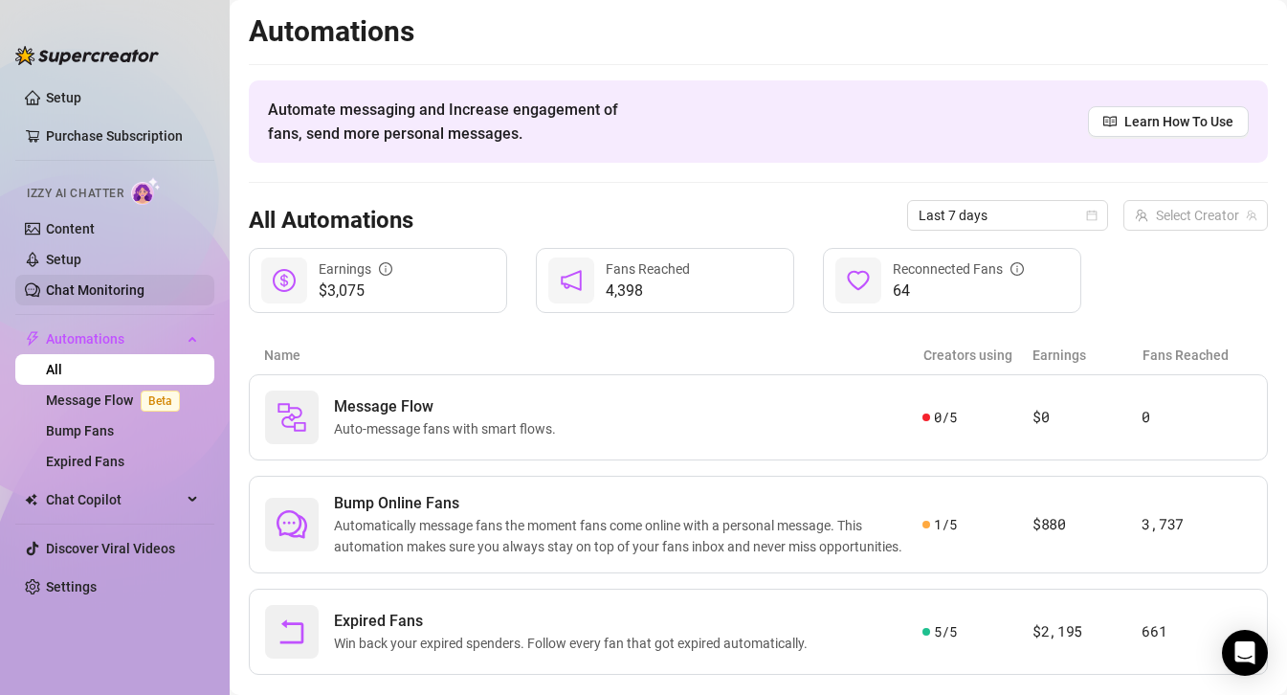
click at [81, 282] on link "Chat Monitoring" at bounding box center [95, 289] width 99 height 15
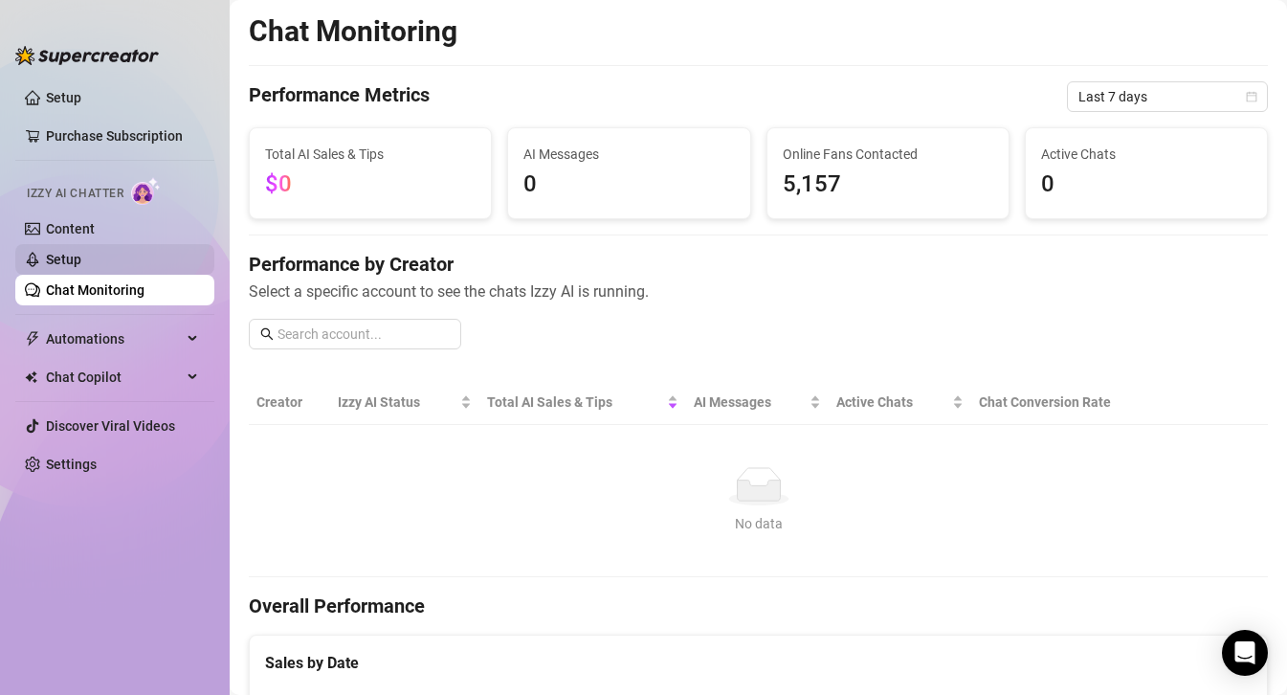
click at [69, 260] on link "Setup" at bounding box center [63, 259] width 35 height 15
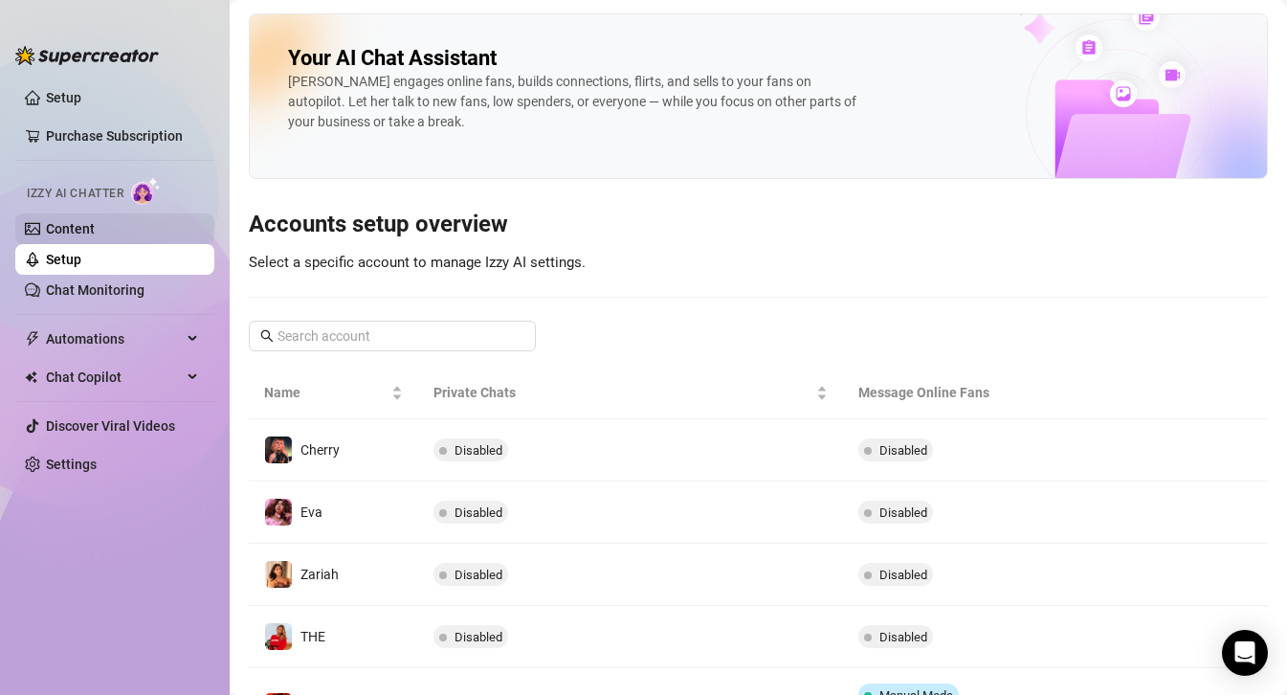
click at [61, 236] on link "Content" at bounding box center [70, 228] width 49 height 15
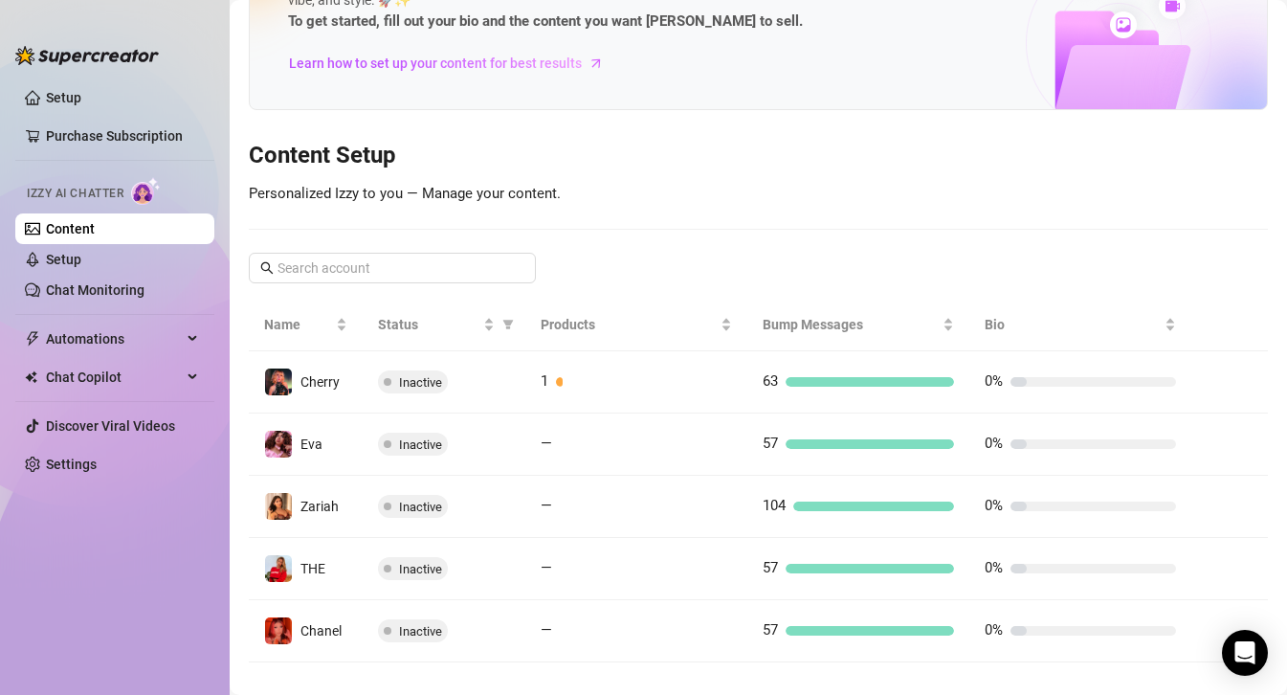
scroll to position [107, 0]
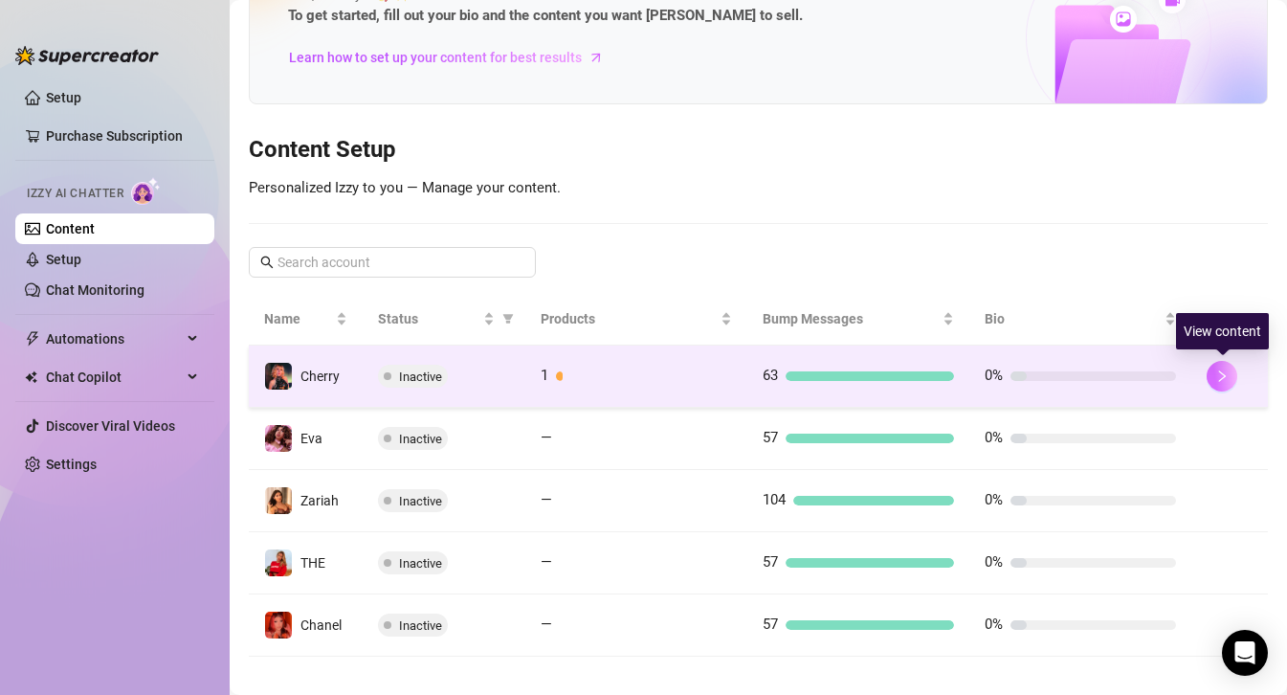
click at [1215, 378] on icon "right" at bounding box center [1221, 375] width 13 height 13
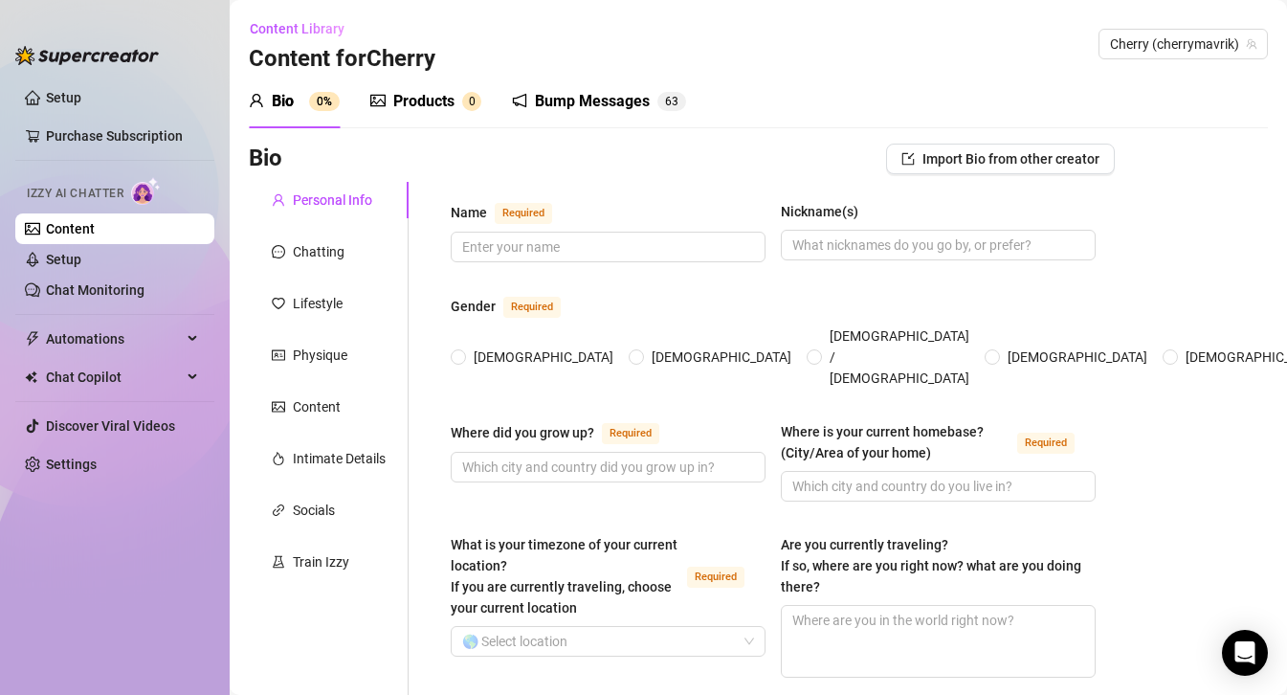
click at [419, 110] on div "Products" at bounding box center [423, 101] width 61 height 23
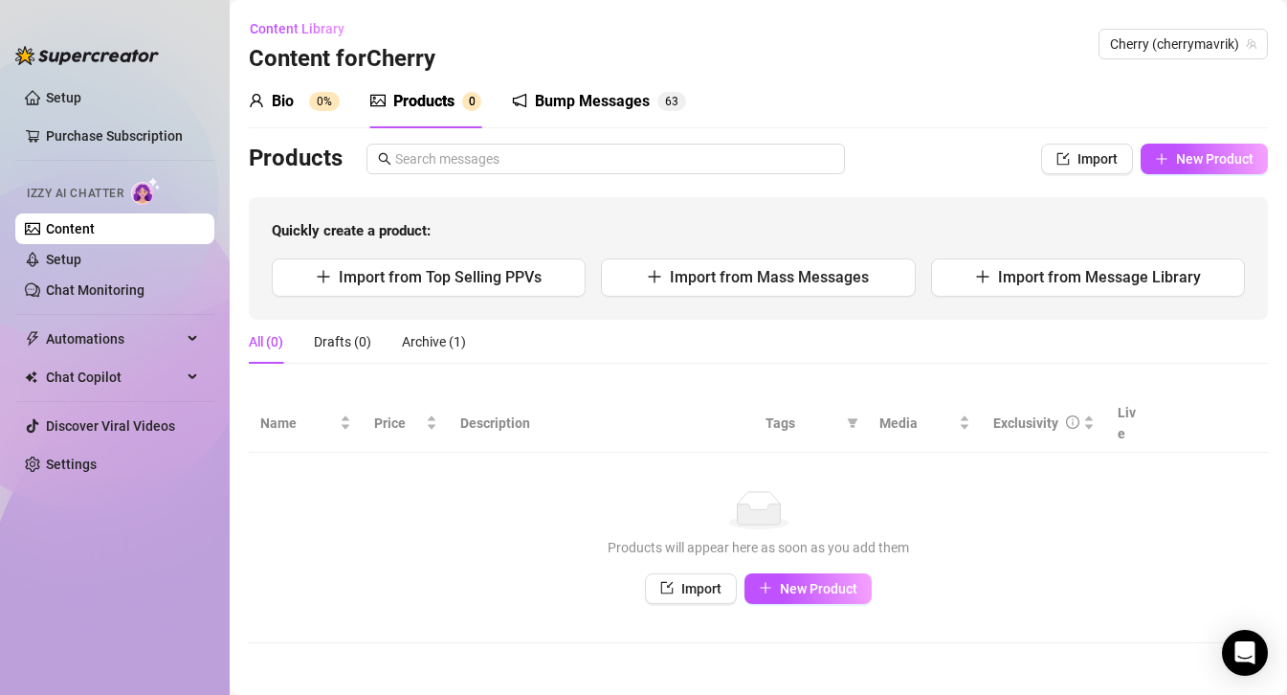
click at [576, 91] on div "Bump Messages" at bounding box center [592, 101] width 115 height 23
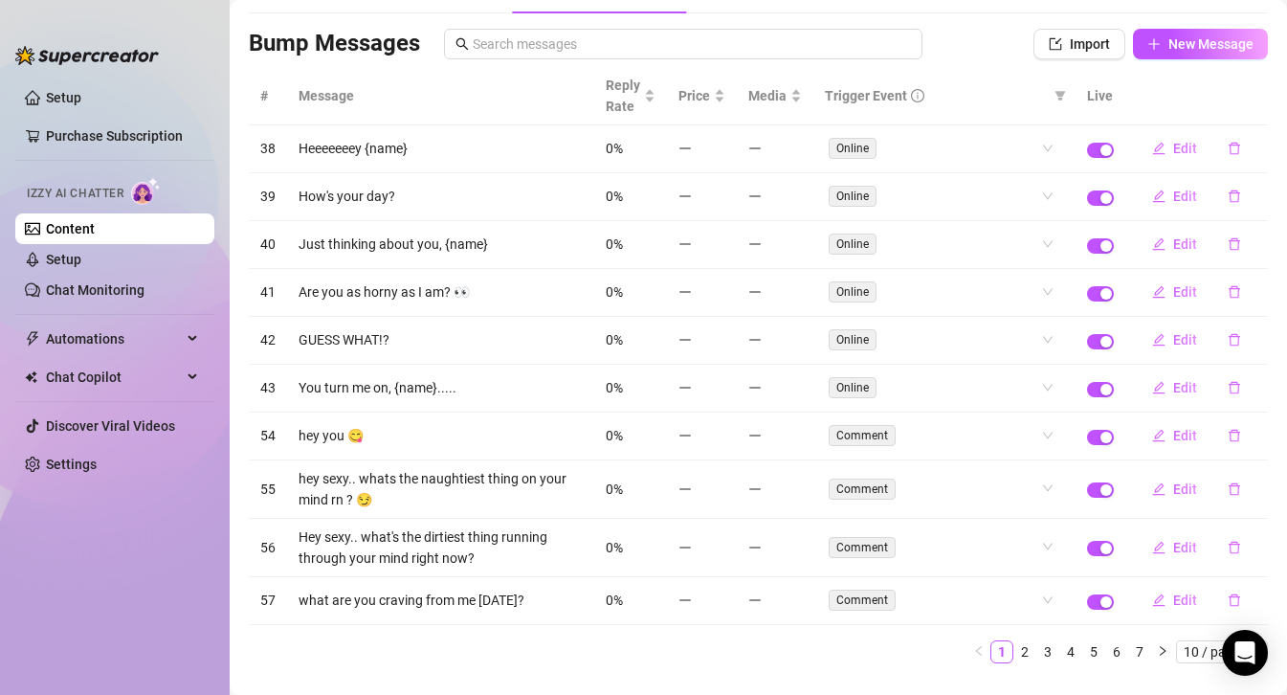
scroll to position [118, 0]
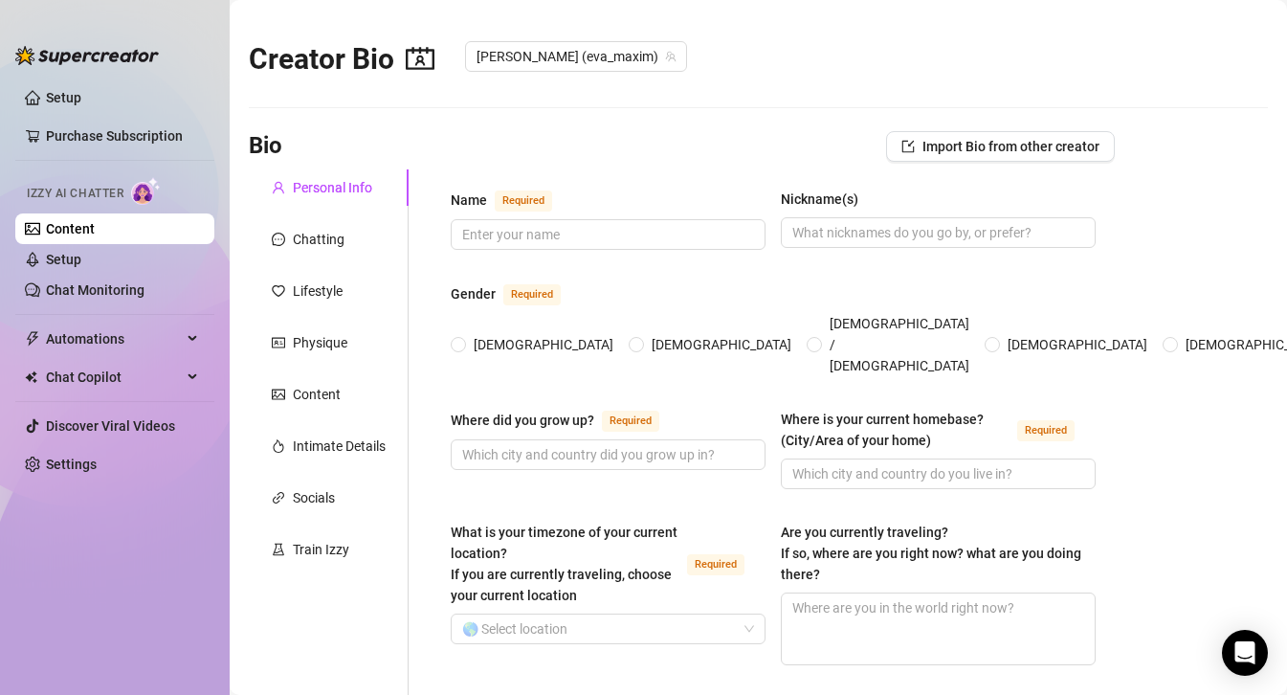
click at [78, 234] on link "Content" at bounding box center [70, 228] width 49 height 15
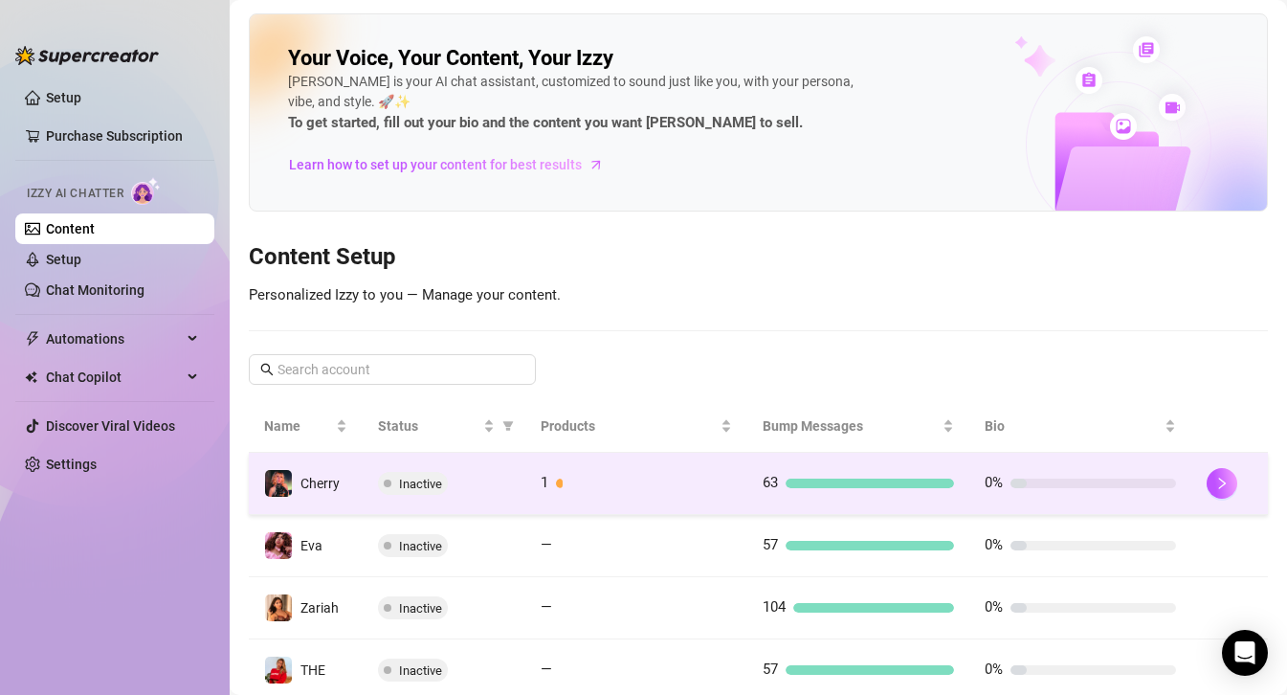
click at [348, 489] on td "Cherry" at bounding box center [306, 484] width 114 height 62
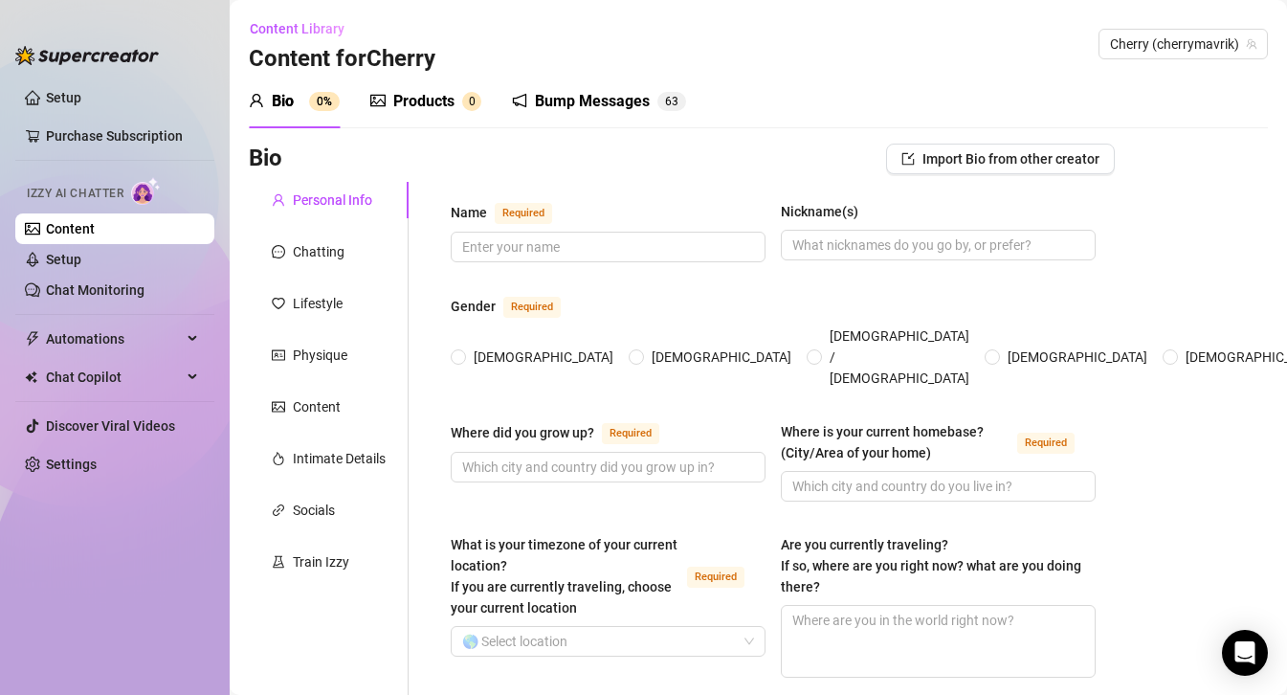
click at [95, 221] on link "Content" at bounding box center [70, 228] width 49 height 15
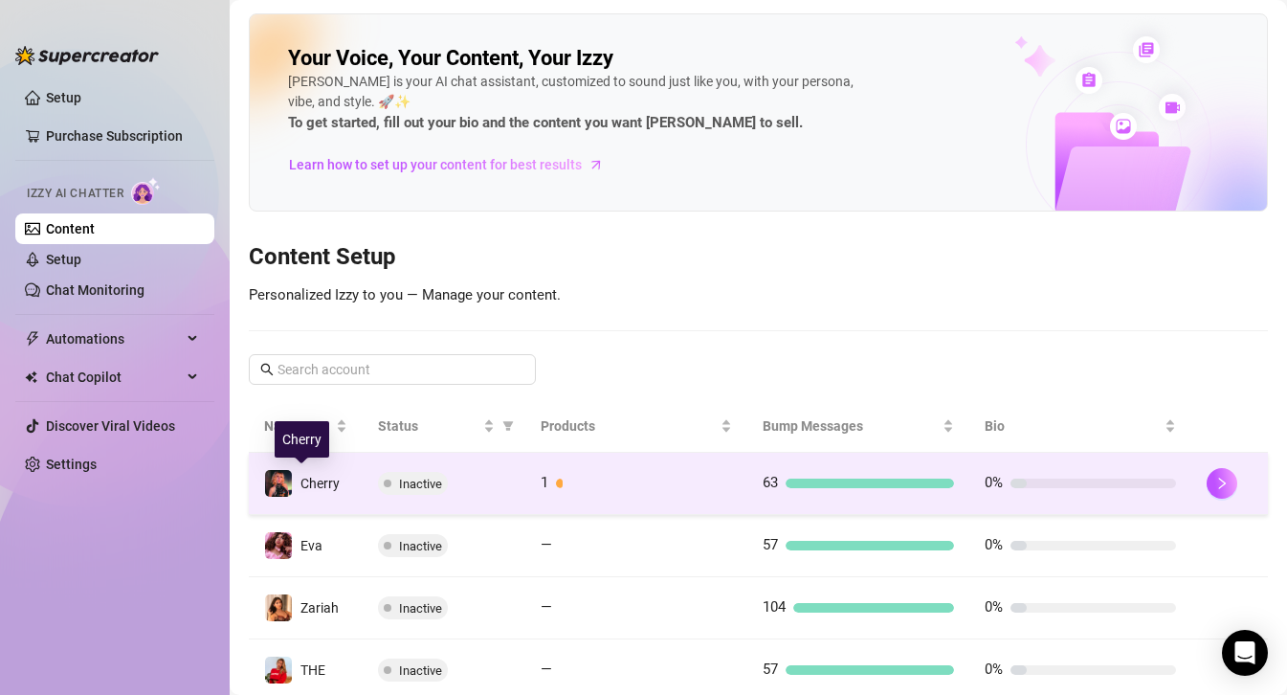
click at [326, 491] on div "Cherry" at bounding box center [319, 483] width 39 height 21
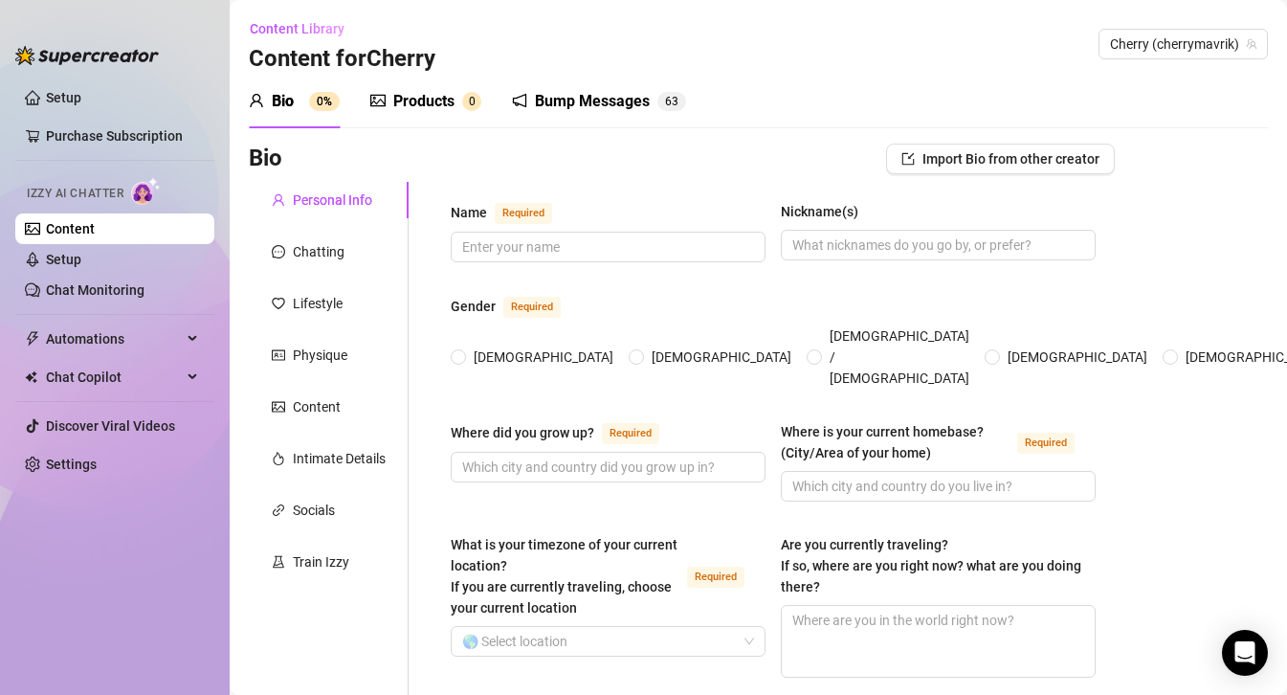
click at [438, 94] on div "Products" at bounding box center [423, 101] width 61 height 23
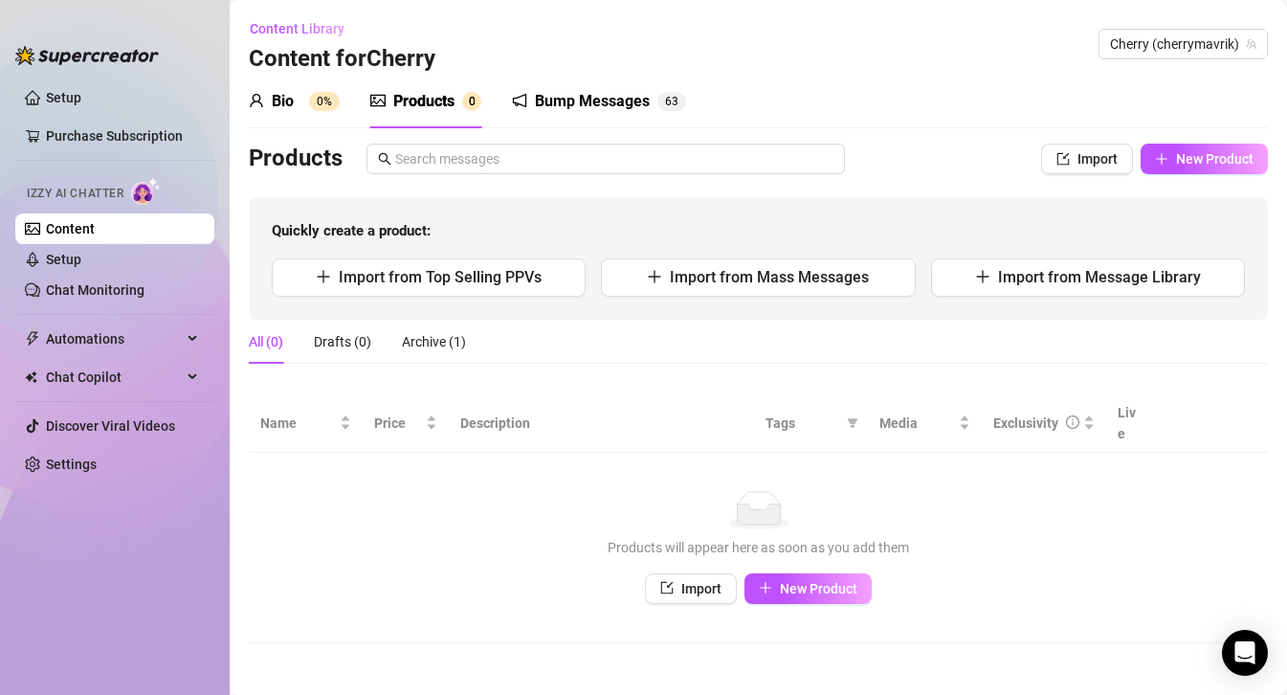
click at [562, 95] on div "Bump Messages" at bounding box center [592, 101] width 115 height 23
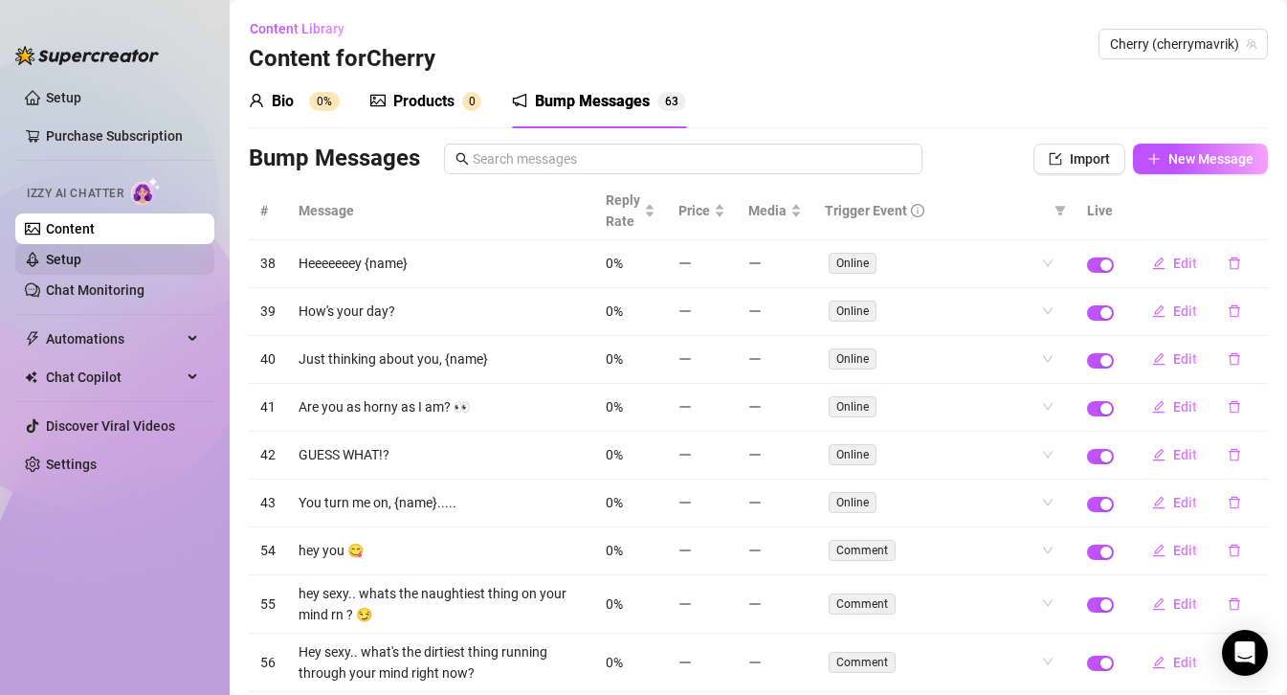
click at [81, 255] on link "Setup" at bounding box center [63, 259] width 35 height 15
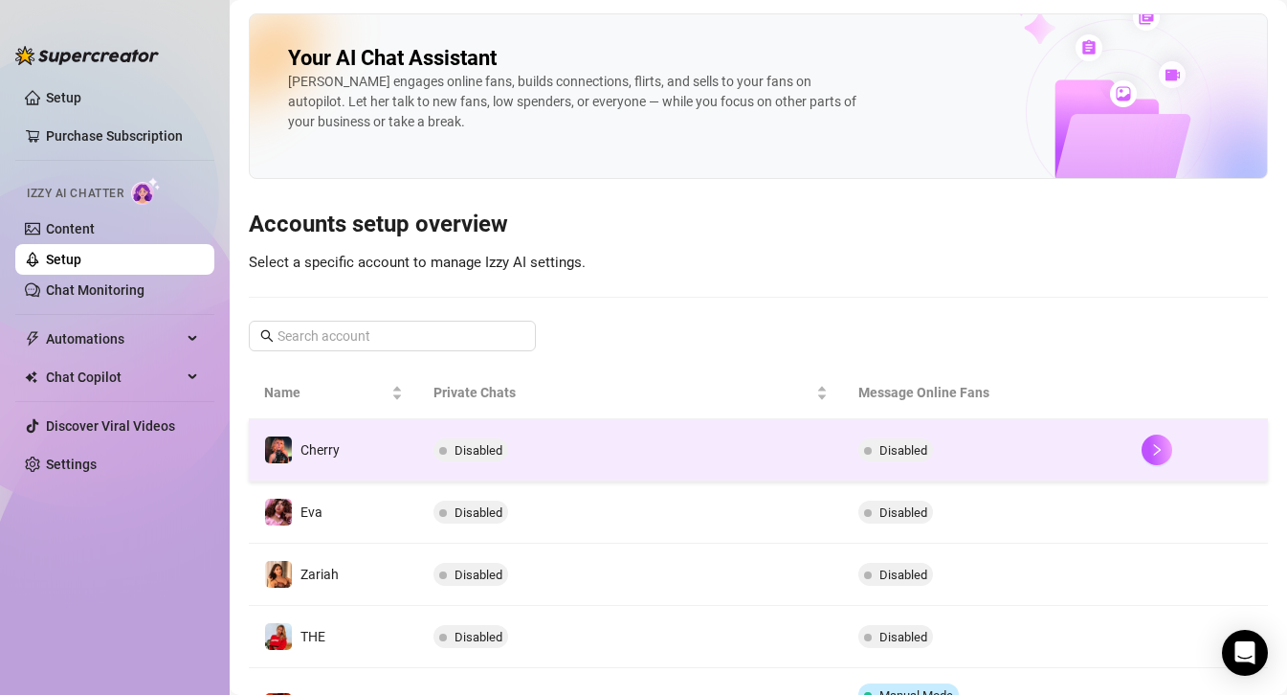
click at [364, 442] on td "Cherry" at bounding box center [333, 450] width 169 height 62
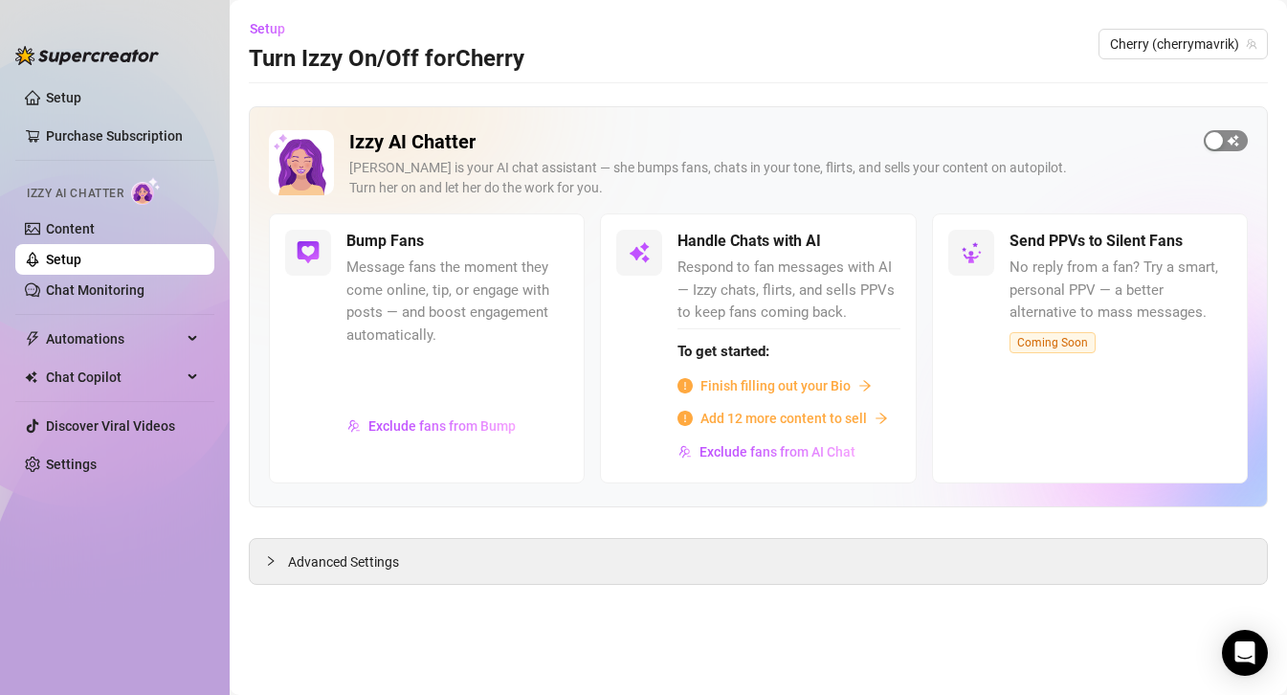
click at [1230, 132] on span "button" at bounding box center [1226, 140] width 44 height 21
click at [370, 548] on div "Advanced Settings" at bounding box center [758, 561] width 1017 height 45
click at [369, 572] on div "Advanced Settings" at bounding box center [758, 561] width 1017 height 45
click at [381, 565] on span "Advanced Settings" at bounding box center [343, 561] width 111 height 21
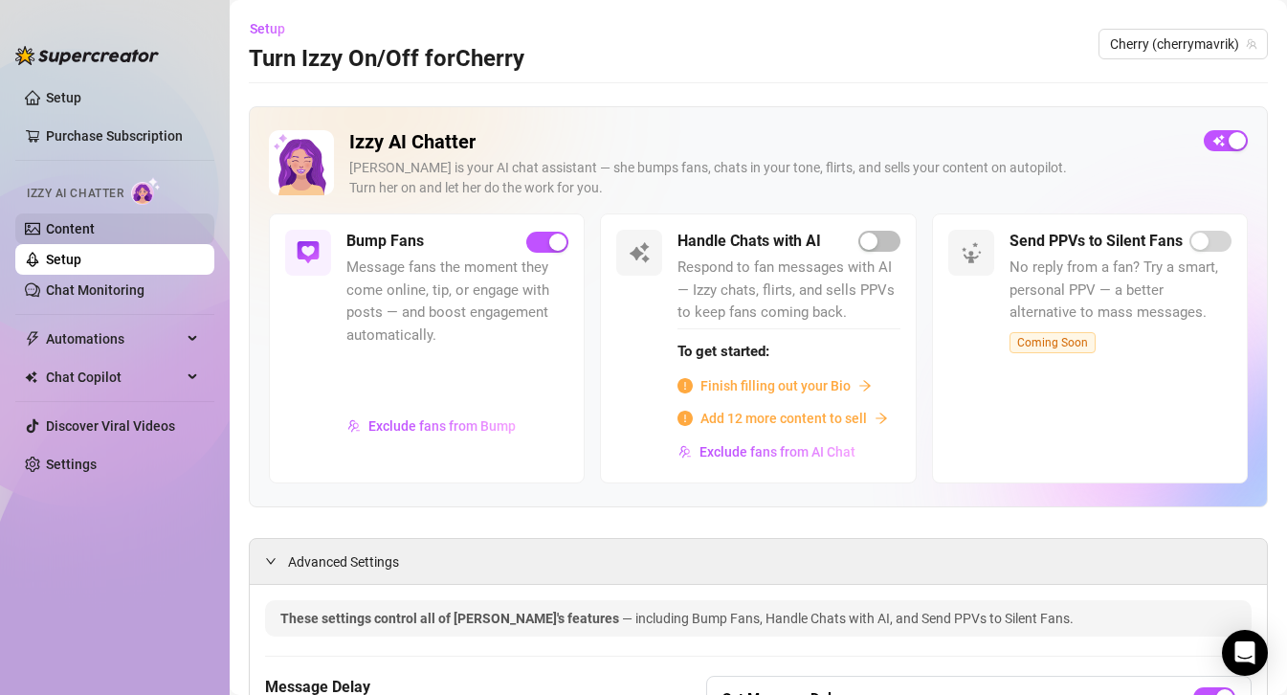
click at [78, 234] on link "Content" at bounding box center [70, 228] width 49 height 15
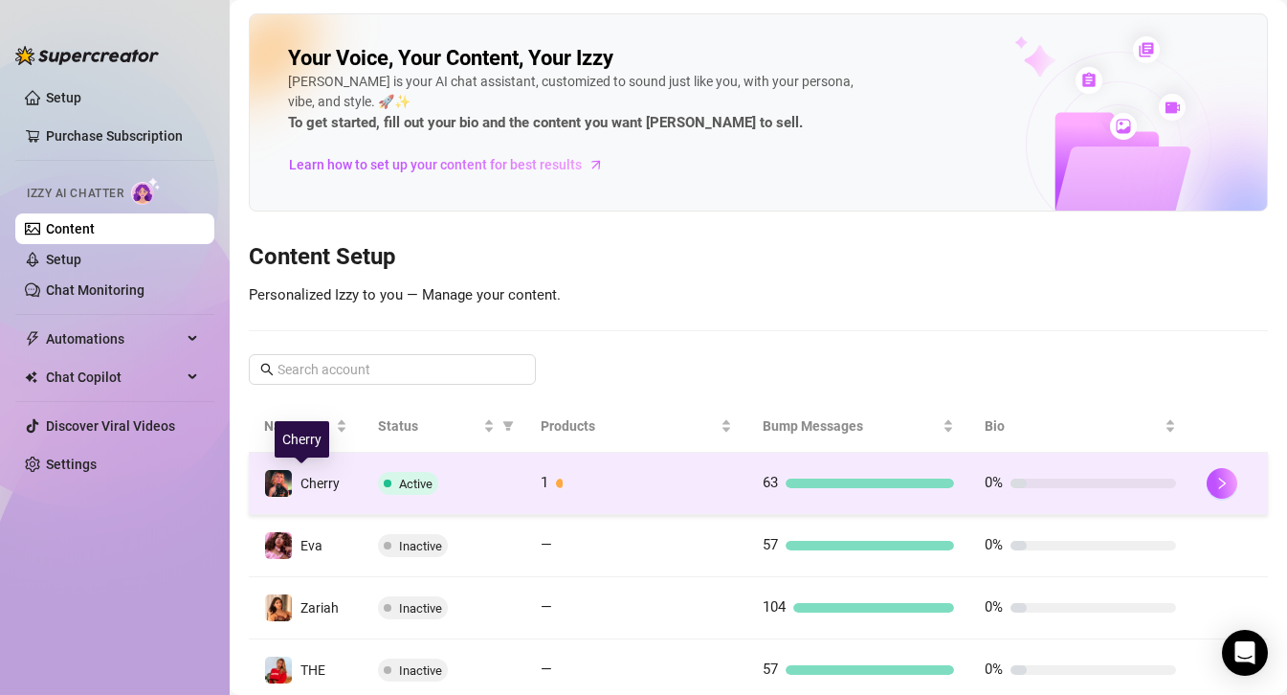
click at [336, 479] on span "Cherry" at bounding box center [319, 483] width 39 height 15
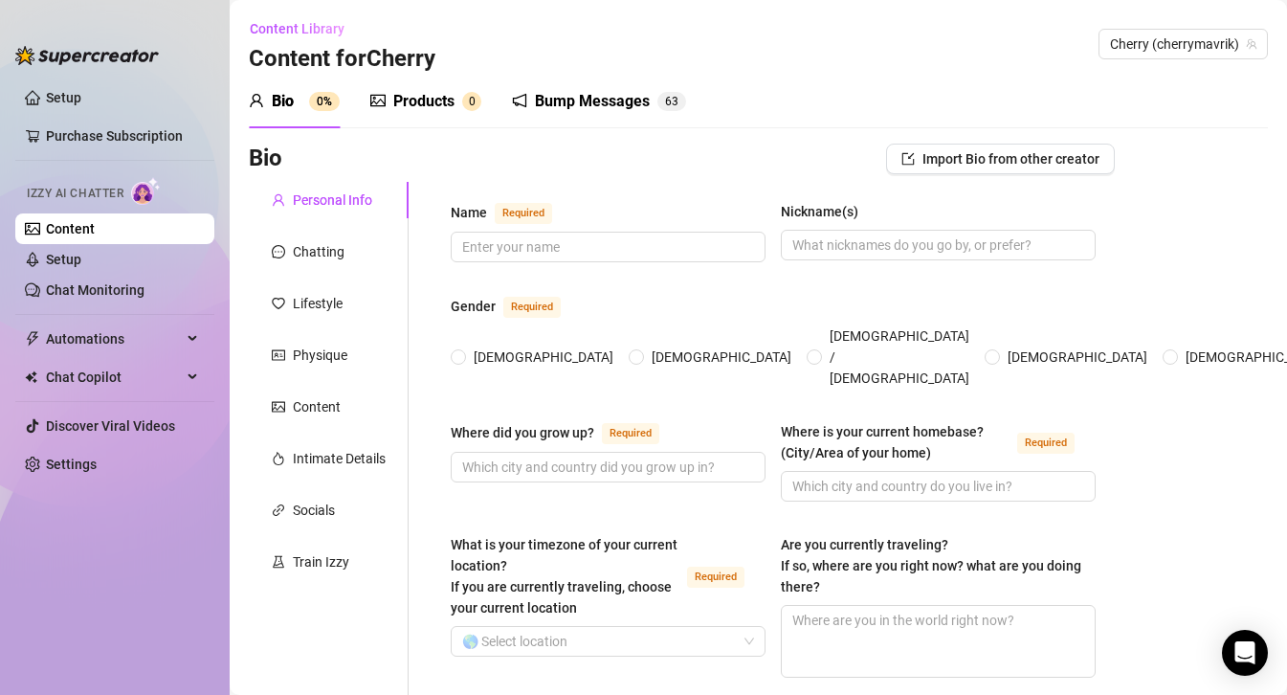
click at [554, 98] on div "Bump Messages" at bounding box center [592, 101] width 115 height 23
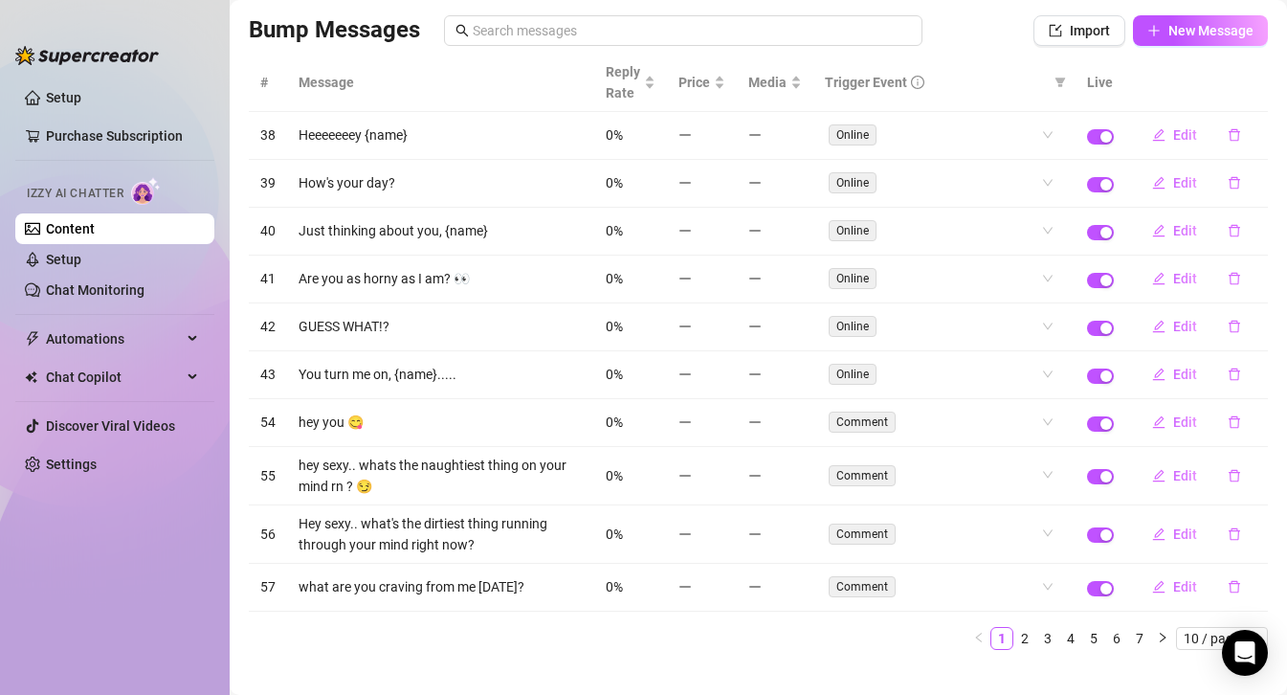
scroll to position [136, 0]
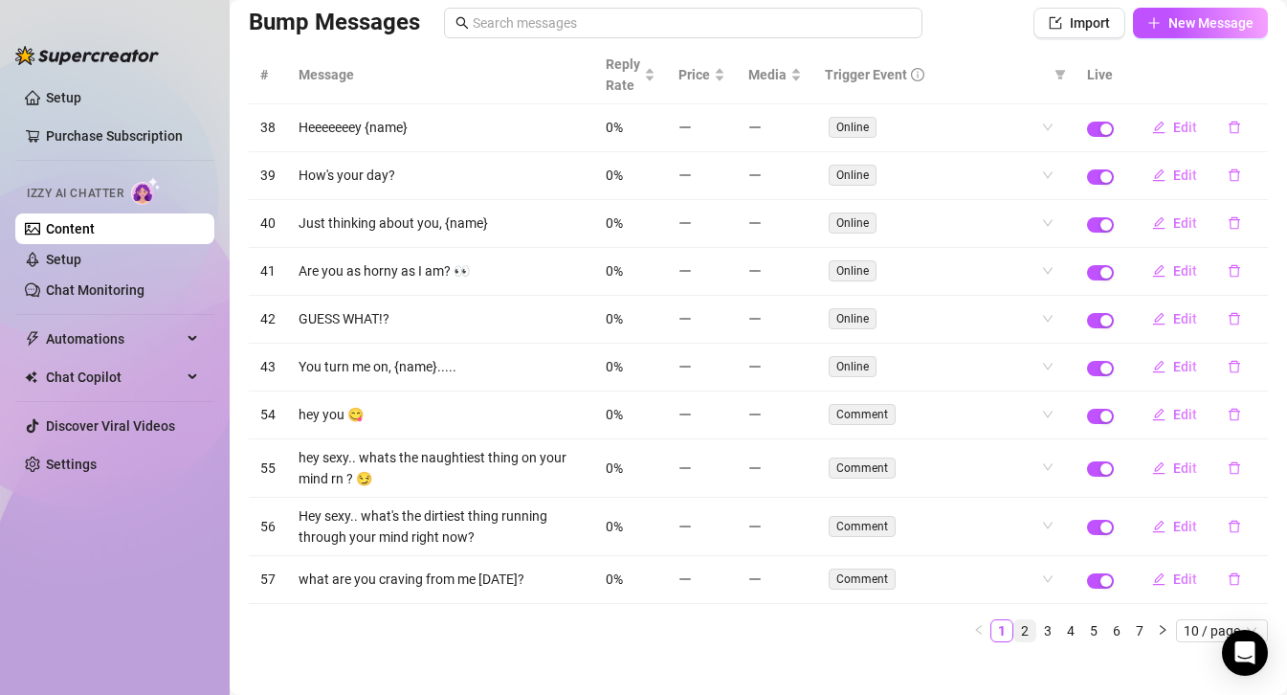
click at [1028, 629] on link "2" at bounding box center [1024, 630] width 21 height 21
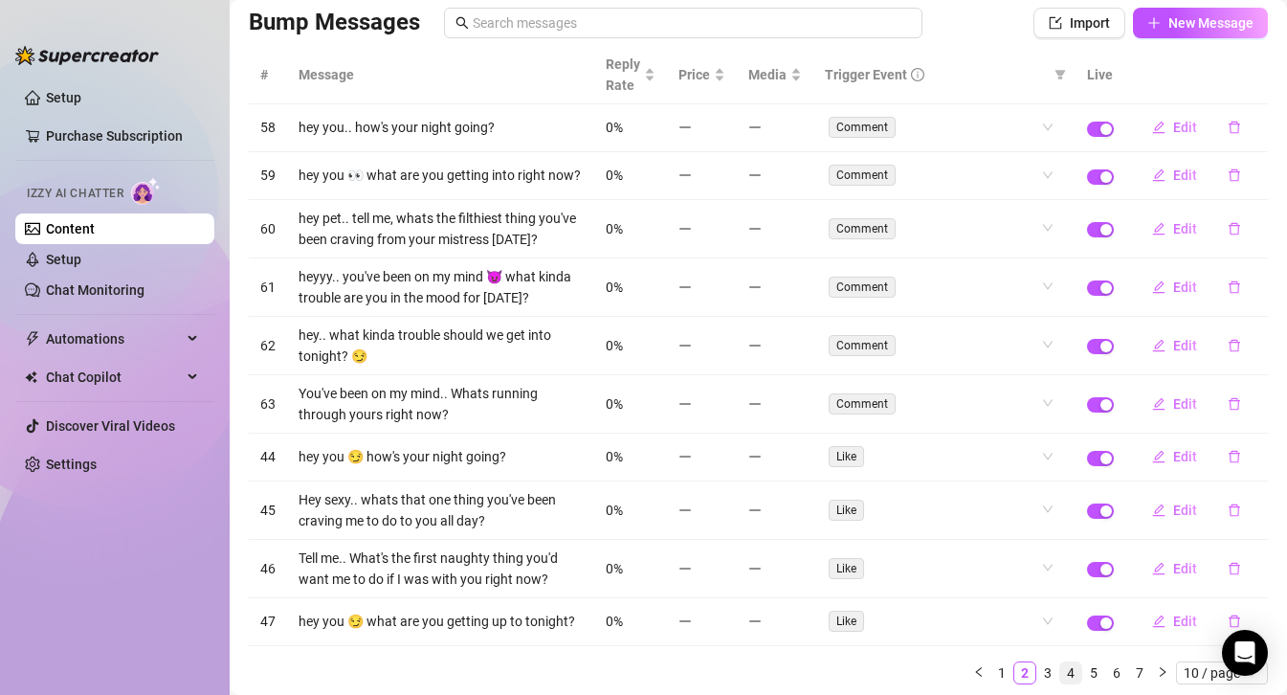
click at [1065, 674] on link "4" at bounding box center [1070, 672] width 21 height 21
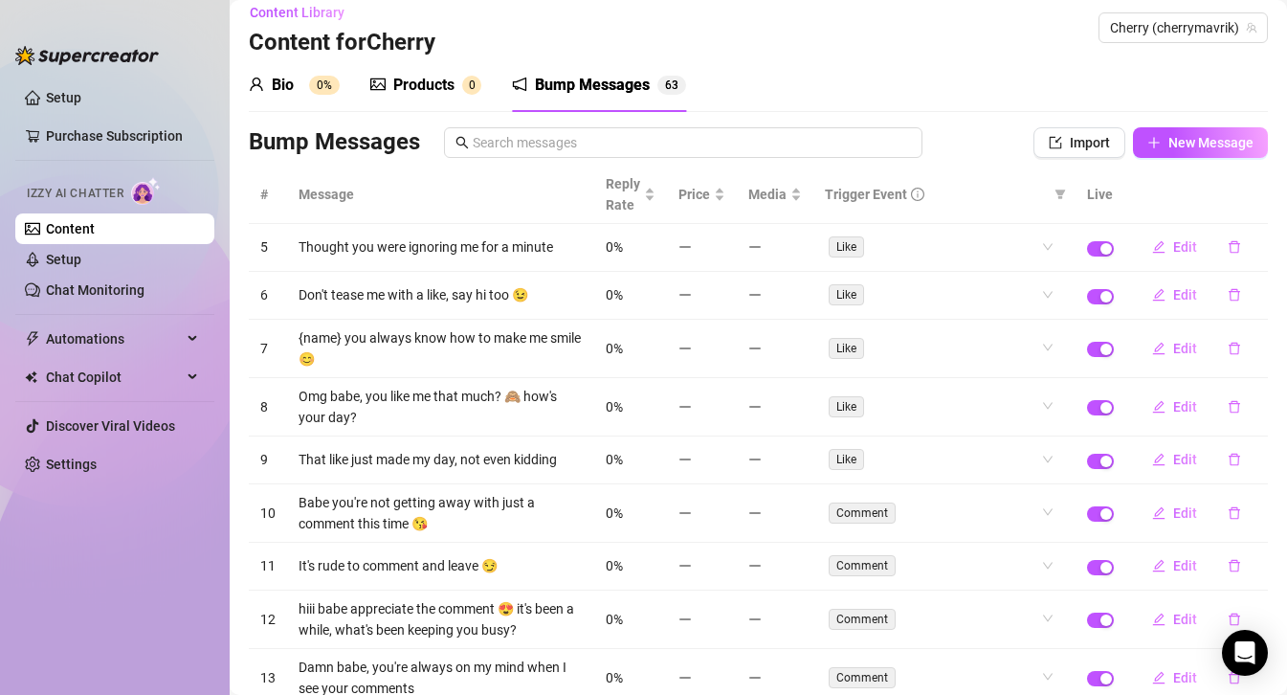
scroll to position [0, 0]
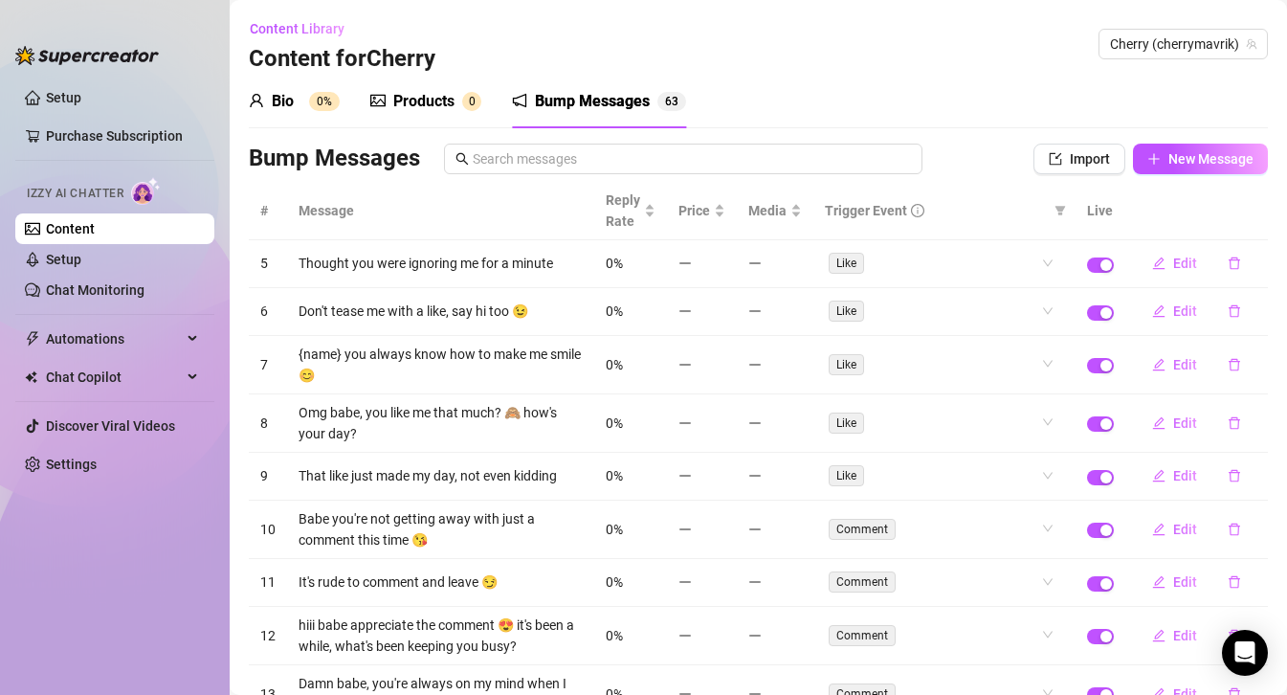
click at [398, 108] on div "Products" at bounding box center [423, 101] width 61 height 23
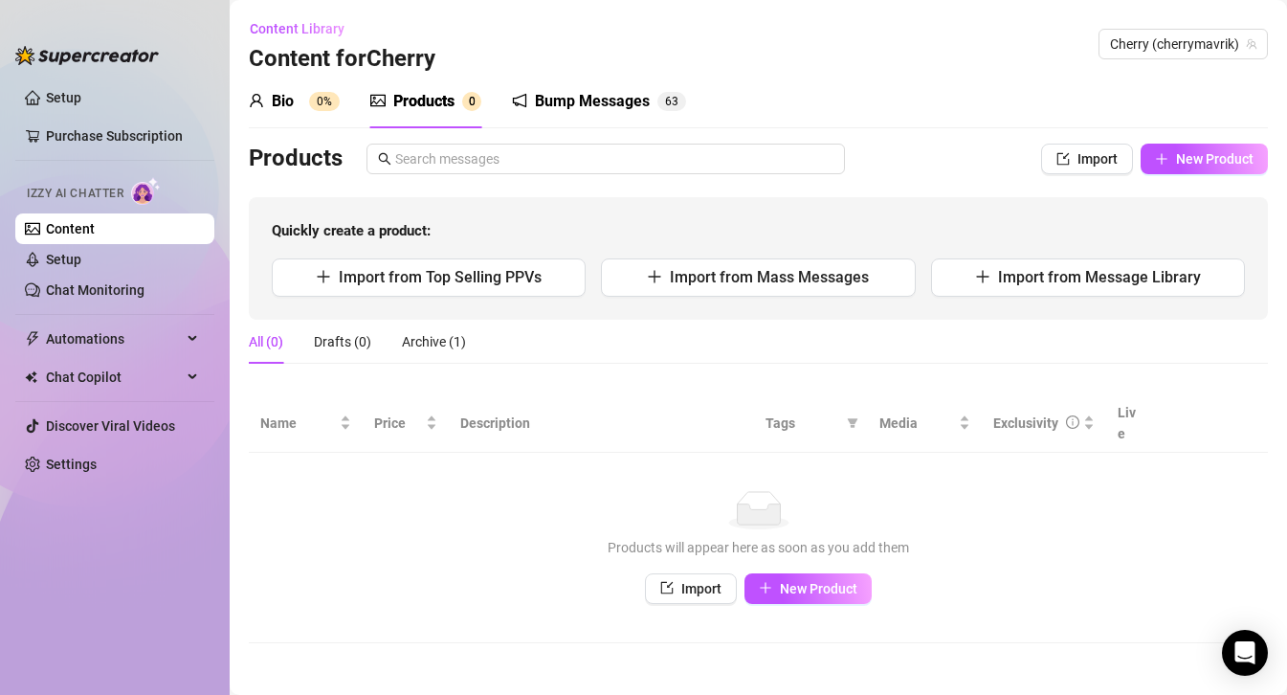
click at [398, 108] on div "Products" at bounding box center [423, 101] width 61 height 23
click at [291, 109] on div "Bio" at bounding box center [283, 101] width 22 height 23
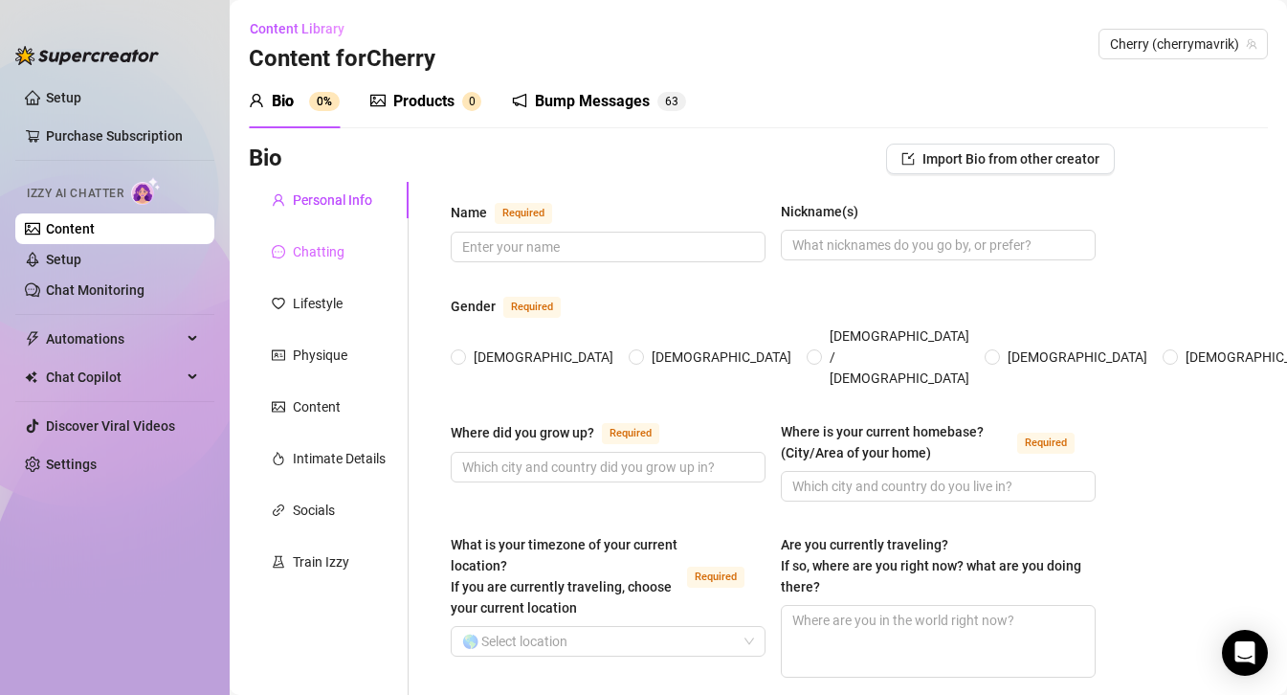
click at [350, 244] on div "Chatting" at bounding box center [329, 251] width 160 height 36
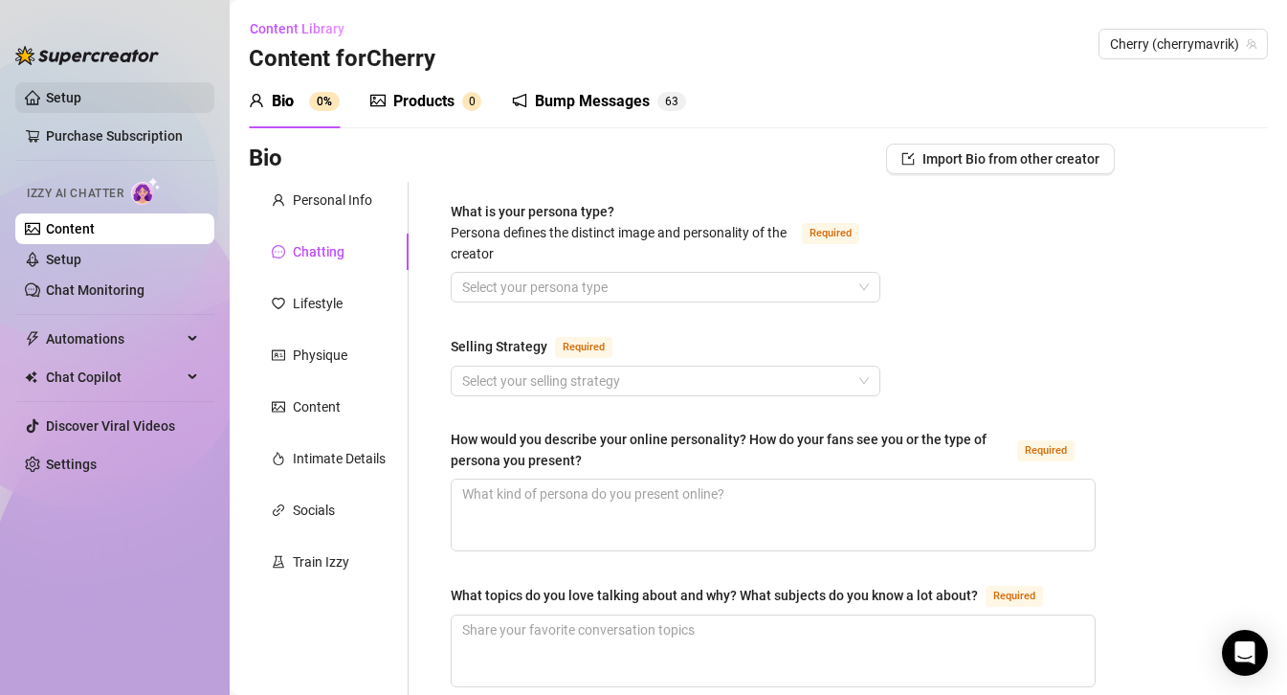
click at [46, 100] on link "Setup" at bounding box center [63, 97] width 35 height 15
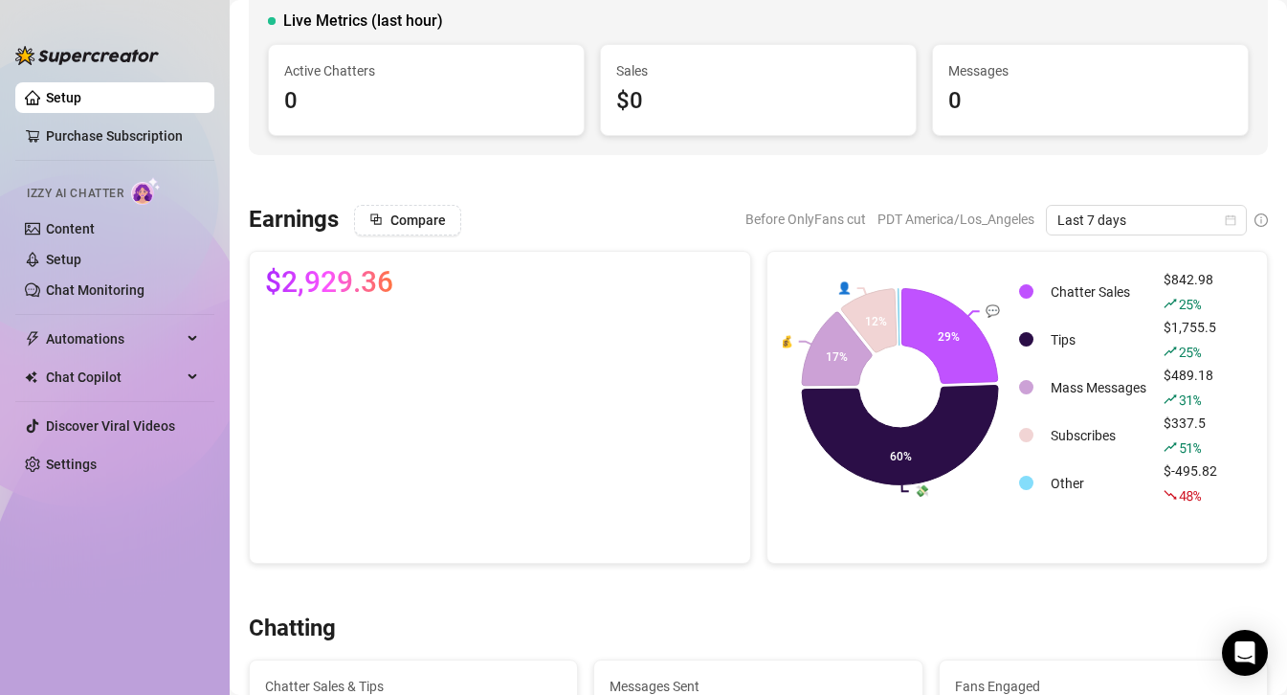
scroll to position [137, 0]
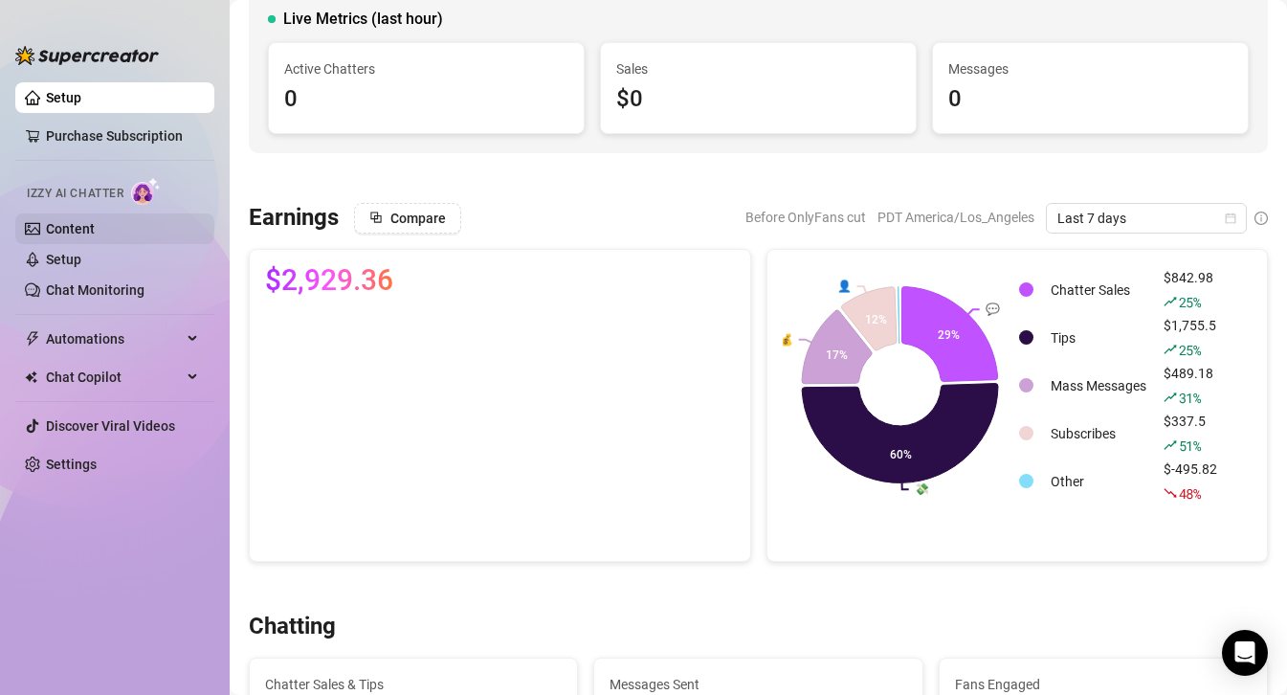
click at [91, 235] on link "Content" at bounding box center [70, 228] width 49 height 15
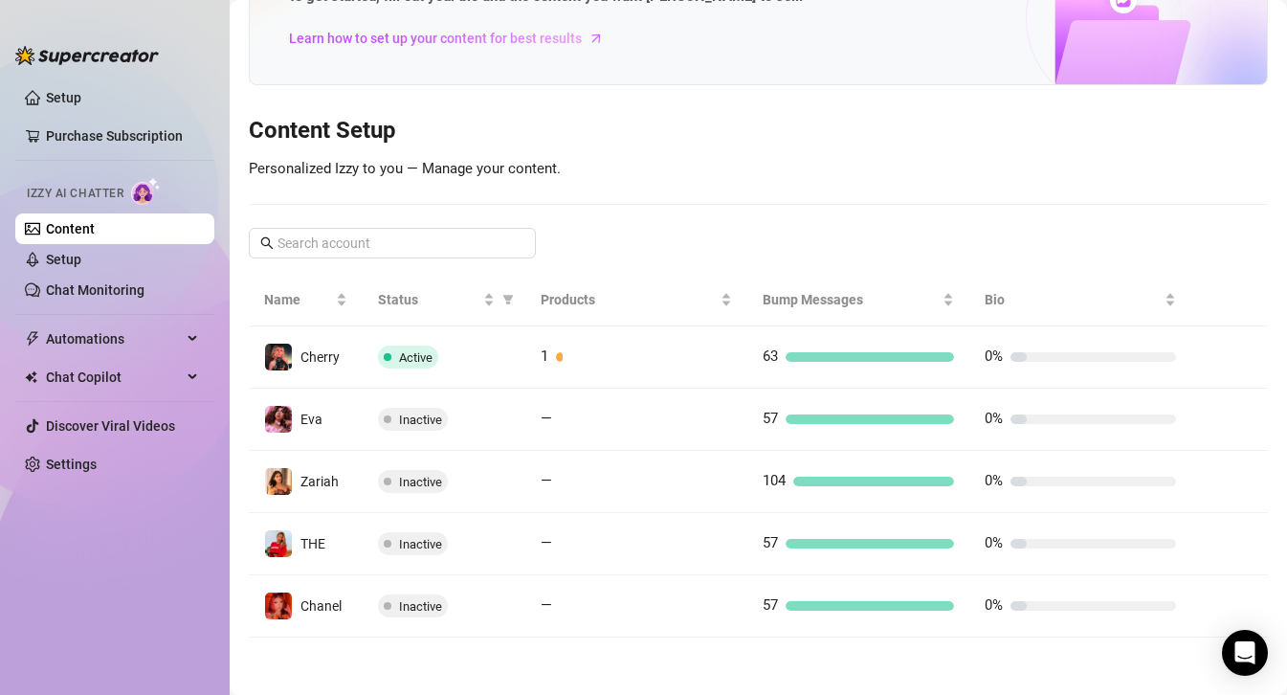
scroll to position [126, 0]
click at [81, 252] on link "Setup" at bounding box center [63, 259] width 35 height 15
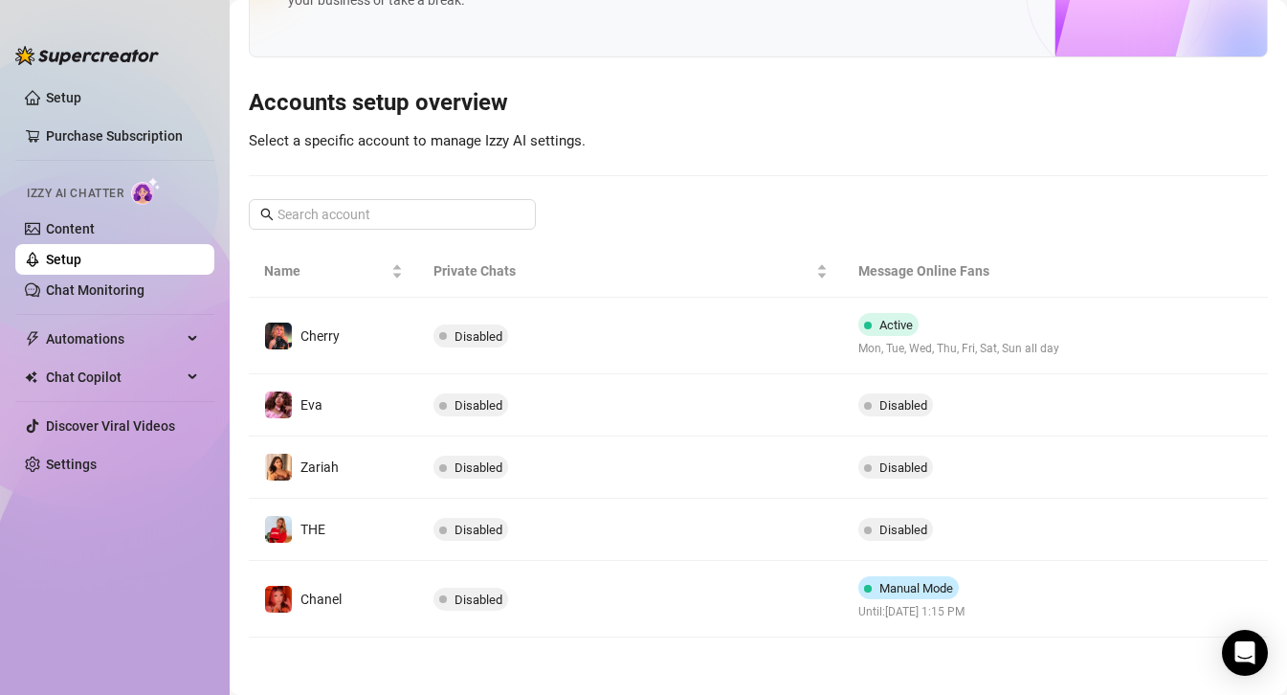
scroll to position [122, 0]
click at [87, 337] on span "Automations" at bounding box center [114, 338] width 136 height 31
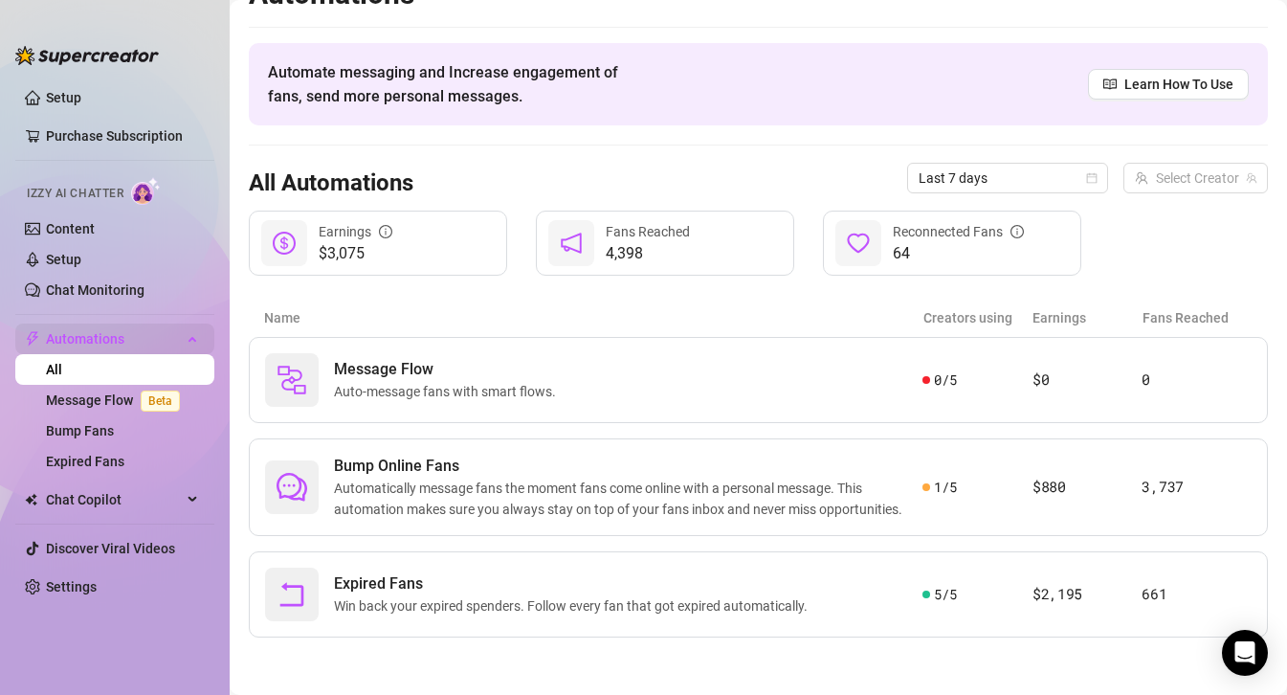
scroll to position [37, 0]
click at [46, 236] on link "Content" at bounding box center [70, 228] width 49 height 15
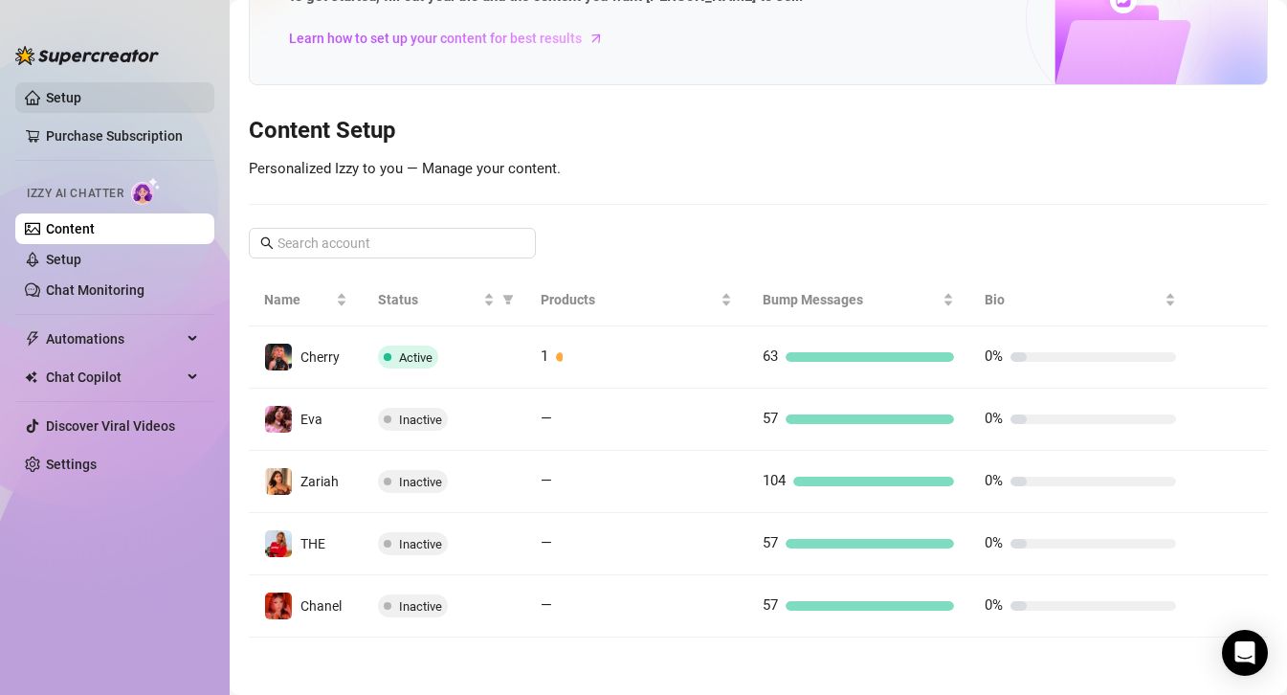
click at [46, 100] on link "Setup" at bounding box center [63, 97] width 35 height 15
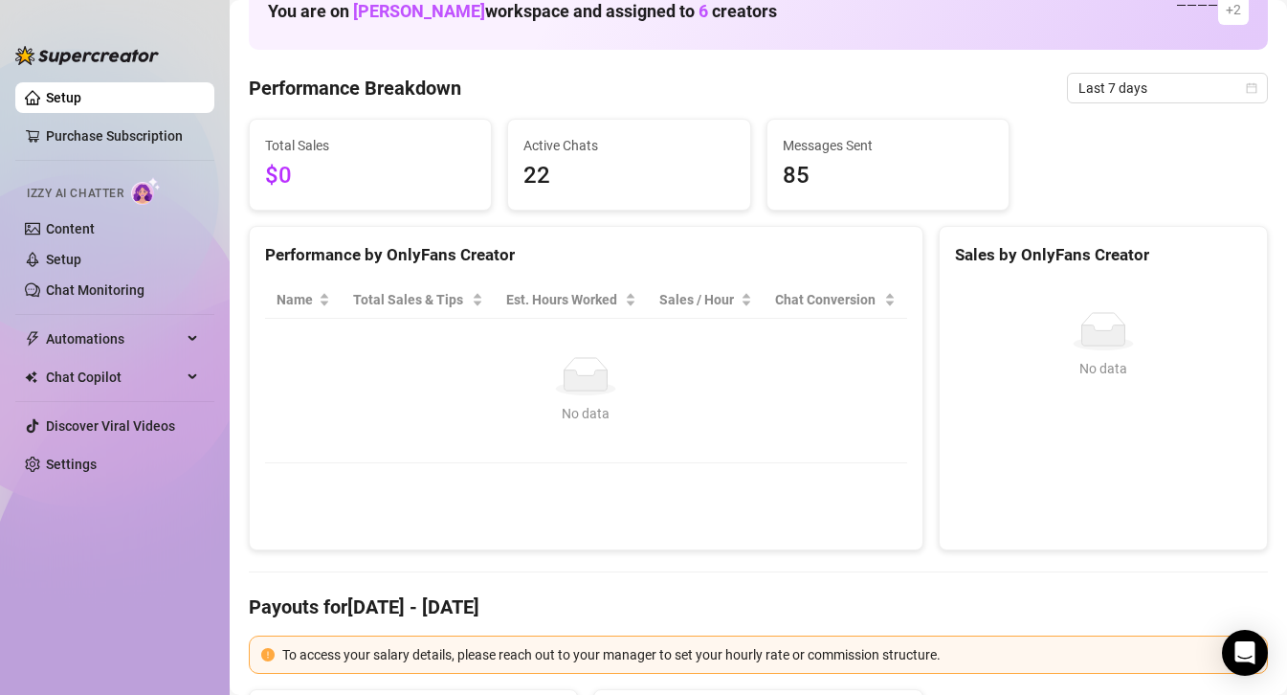
scroll to position [137, 0]
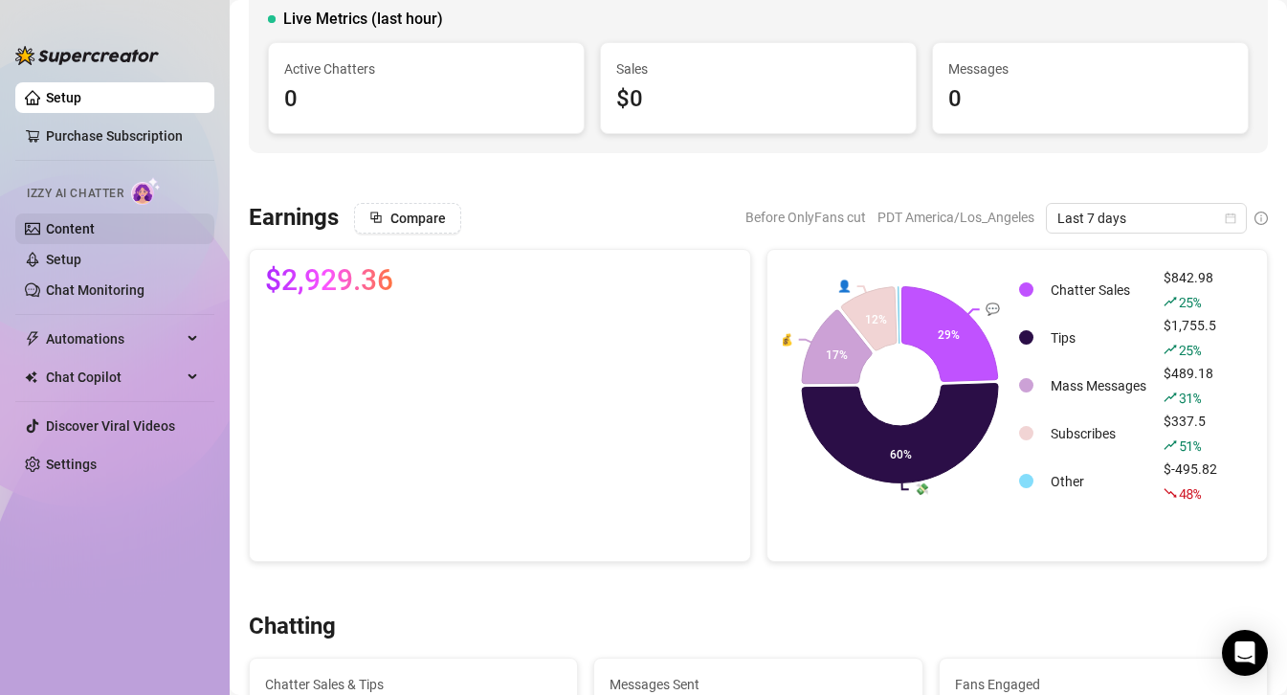
click at [87, 229] on link "Content" at bounding box center [70, 228] width 49 height 15
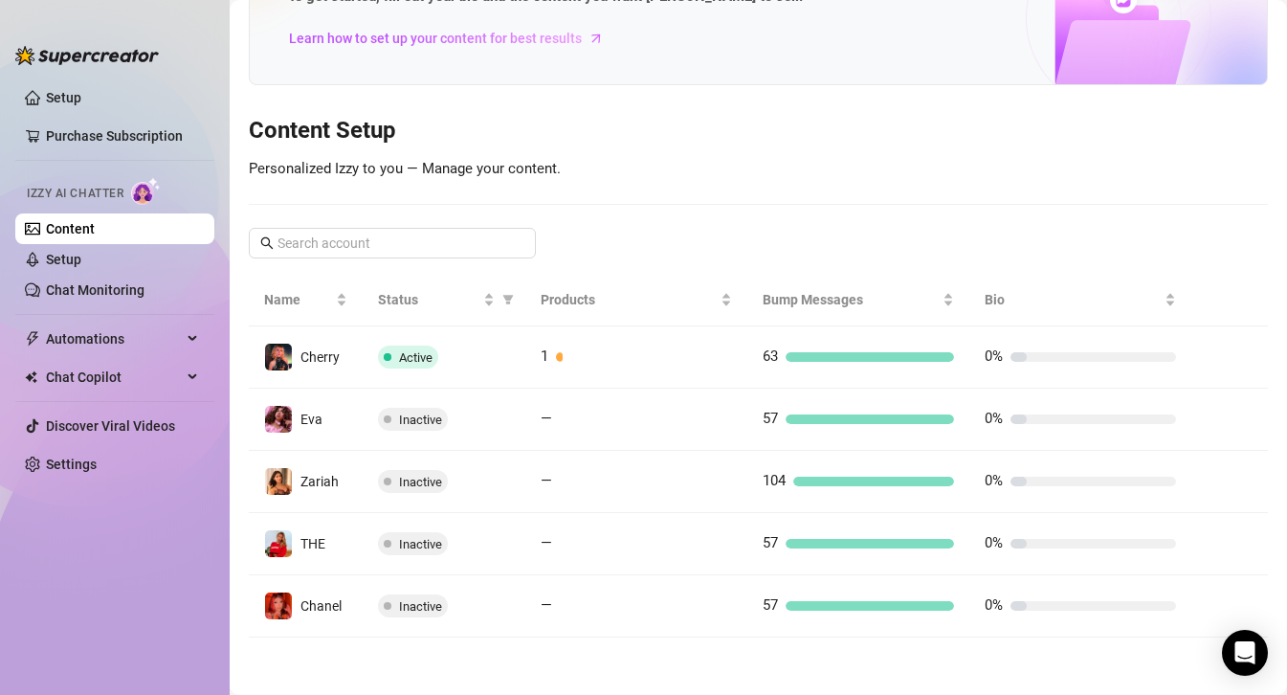
scroll to position [126, 0]
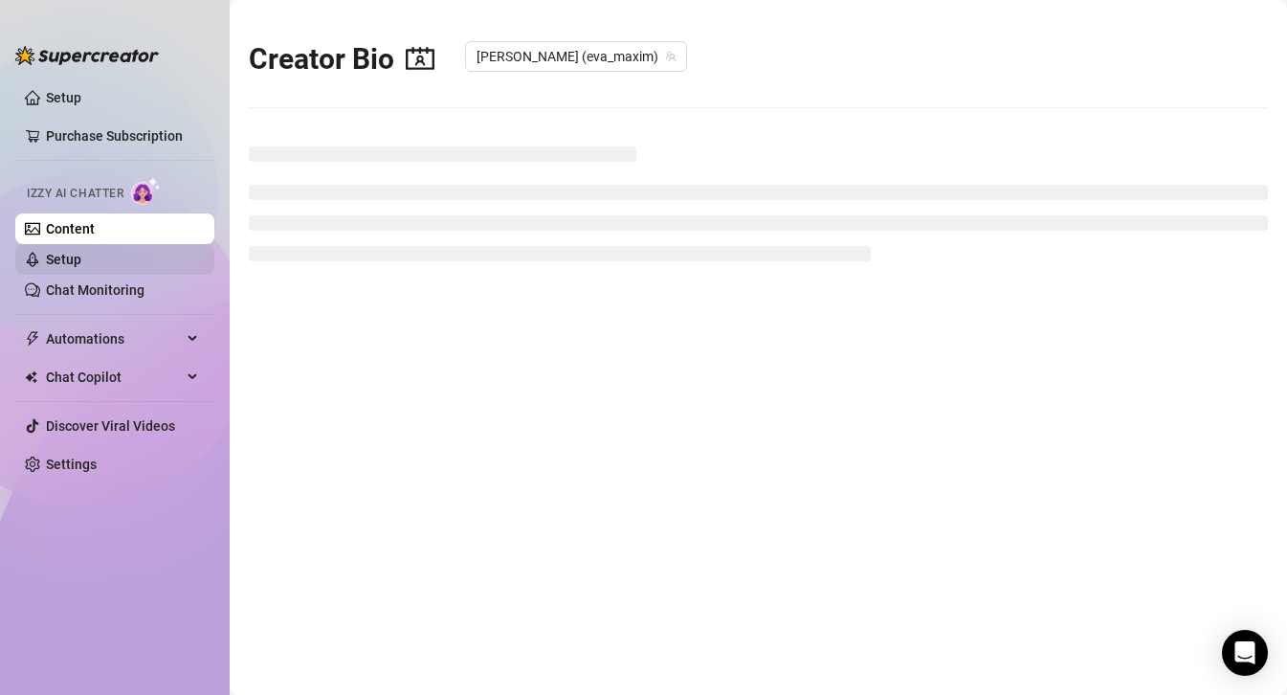
click at [55, 252] on link "Setup" at bounding box center [63, 259] width 35 height 15
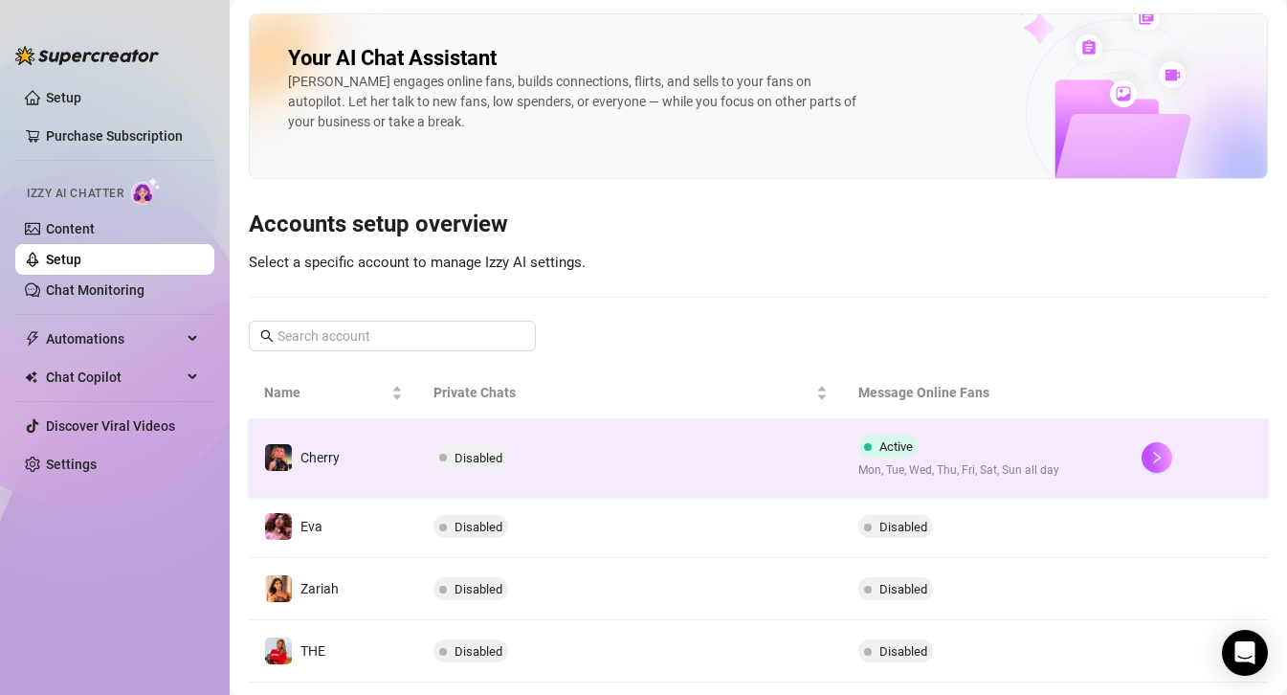
click at [344, 484] on td "Cherry" at bounding box center [333, 457] width 169 height 77
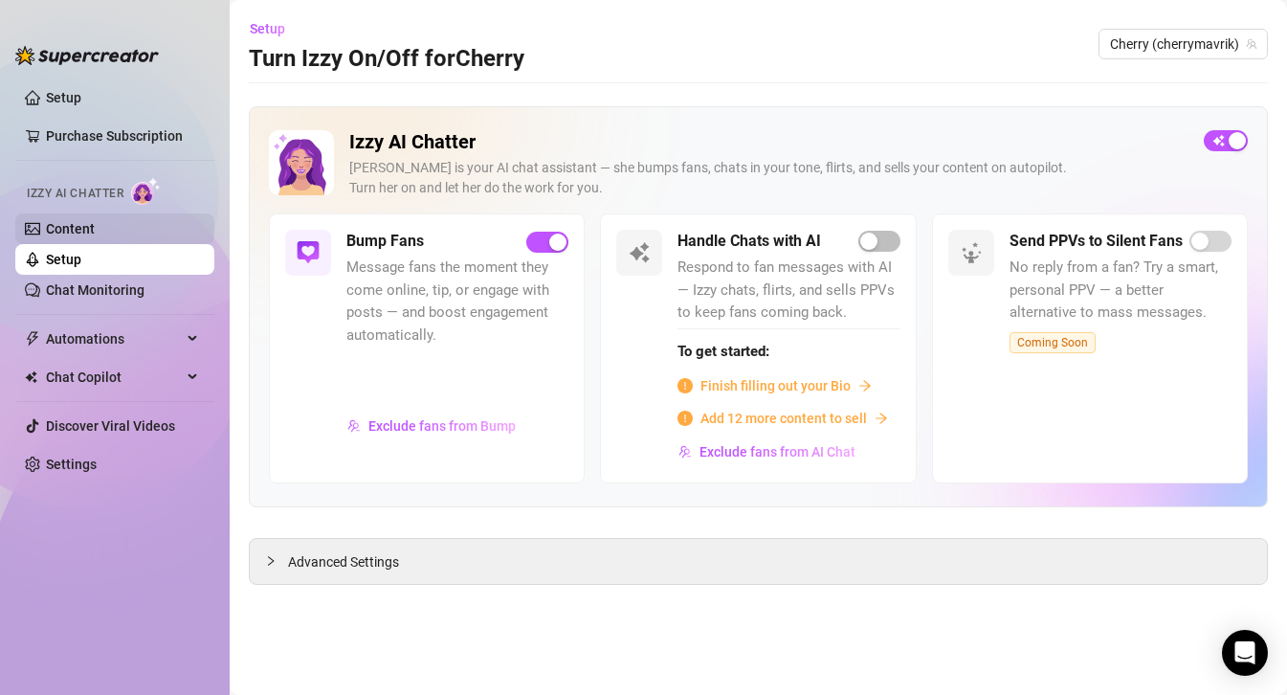
click at [47, 233] on link "Content" at bounding box center [70, 228] width 49 height 15
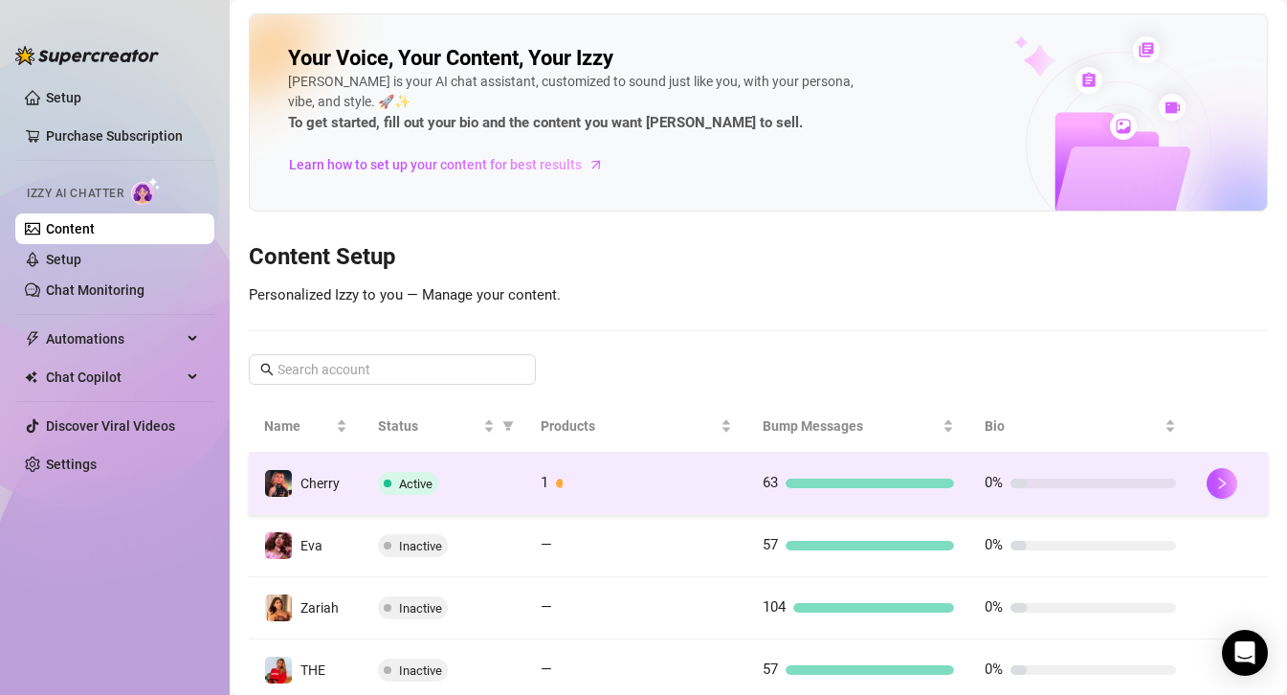
click at [368, 490] on td "Active" at bounding box center [445, 484] width 164 height 62
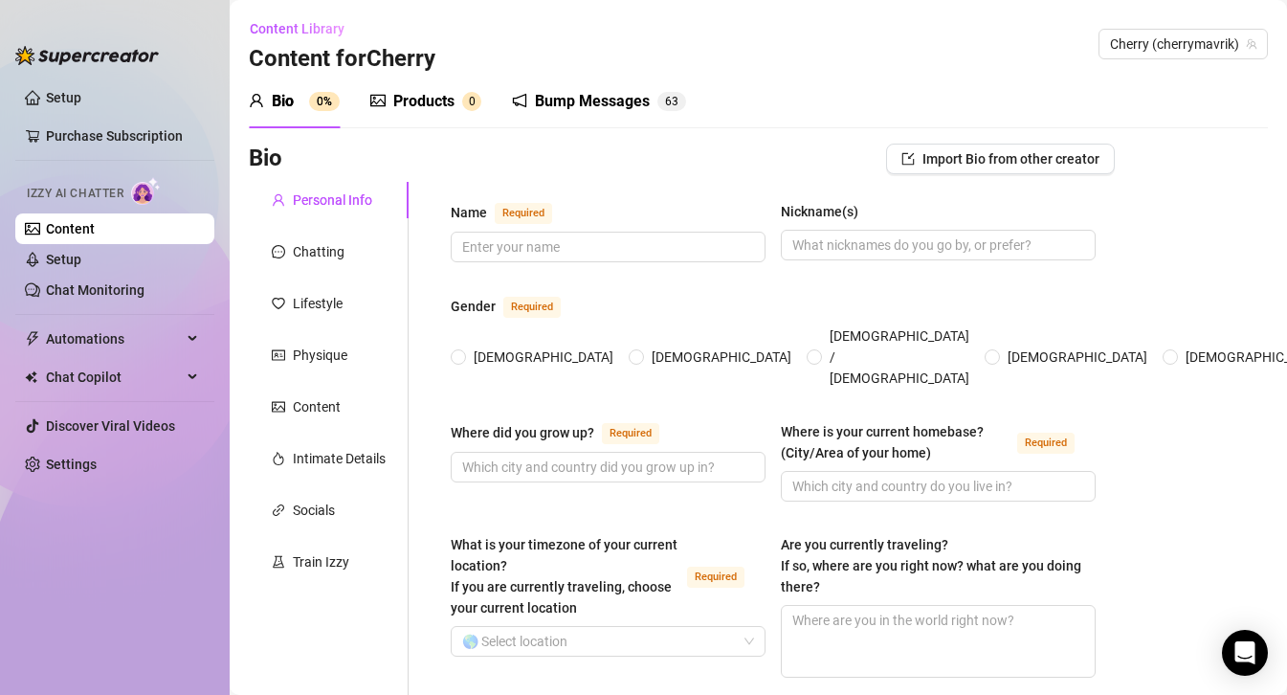
click at [440, 117] on div "Products 0" at bounding box center [425, 102] width 111 height 54
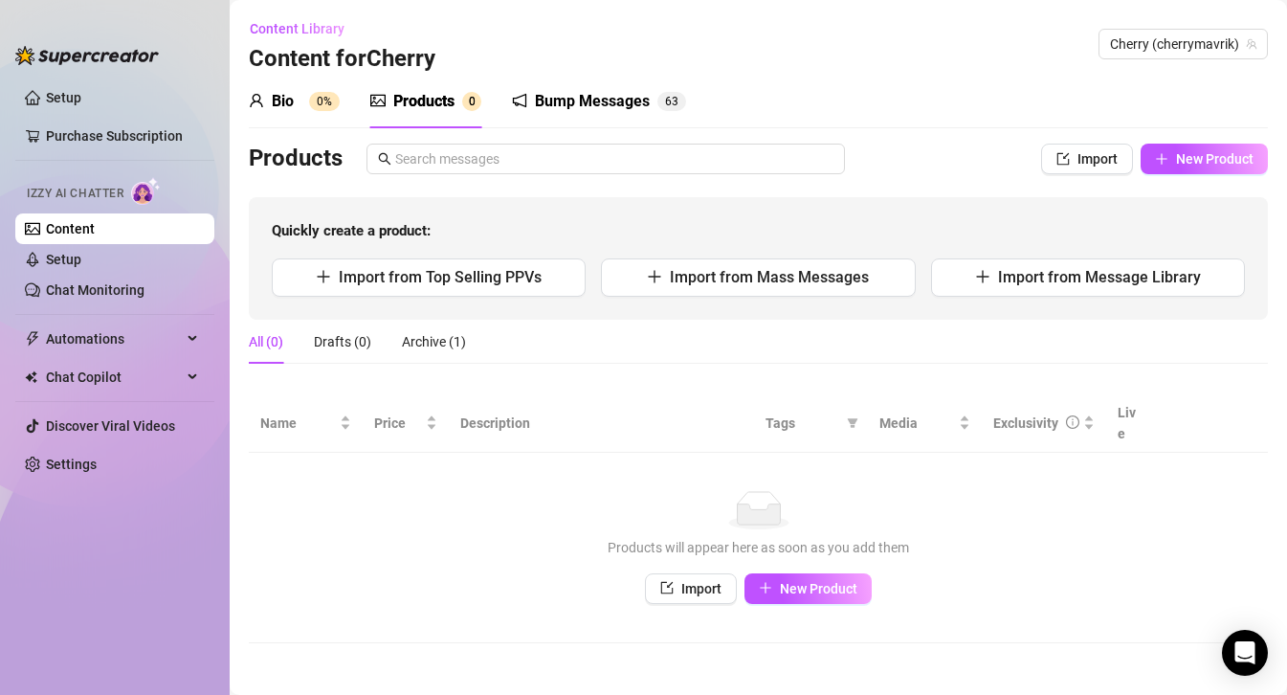
click at [609, 116] on div "Bump Messages 6 3" at bounding box center [599, 102] width 174 height 54
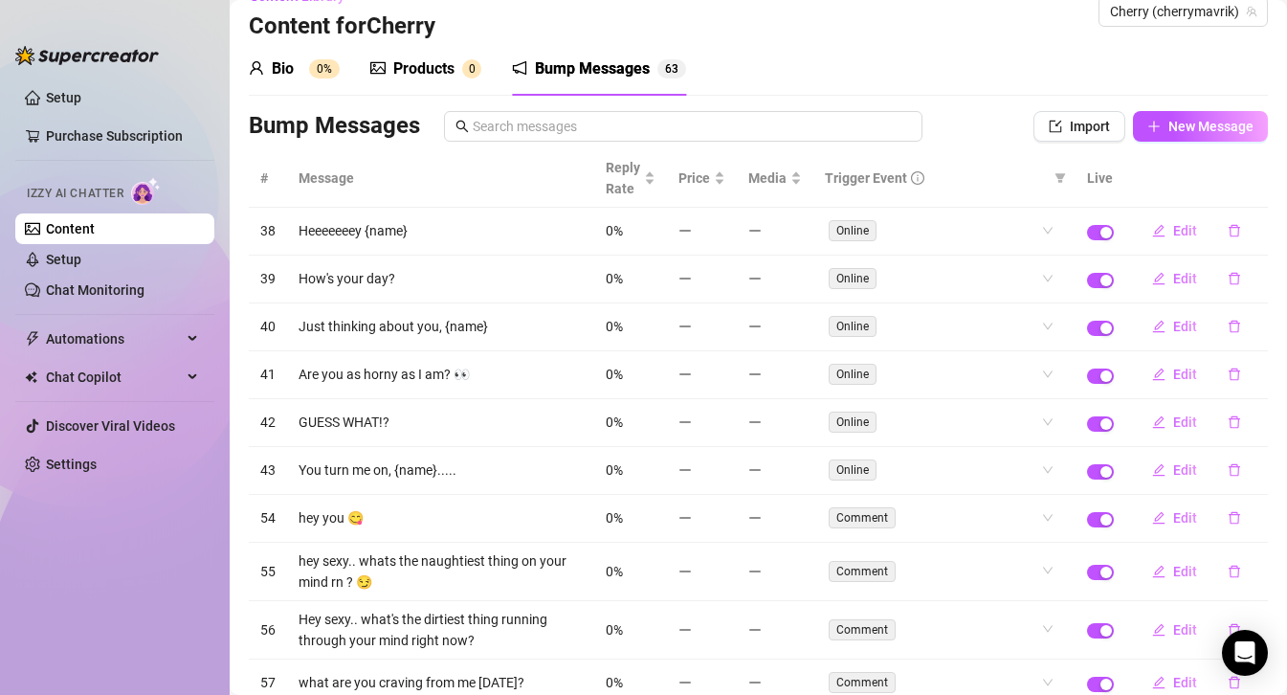
scroll to position [20, 0]
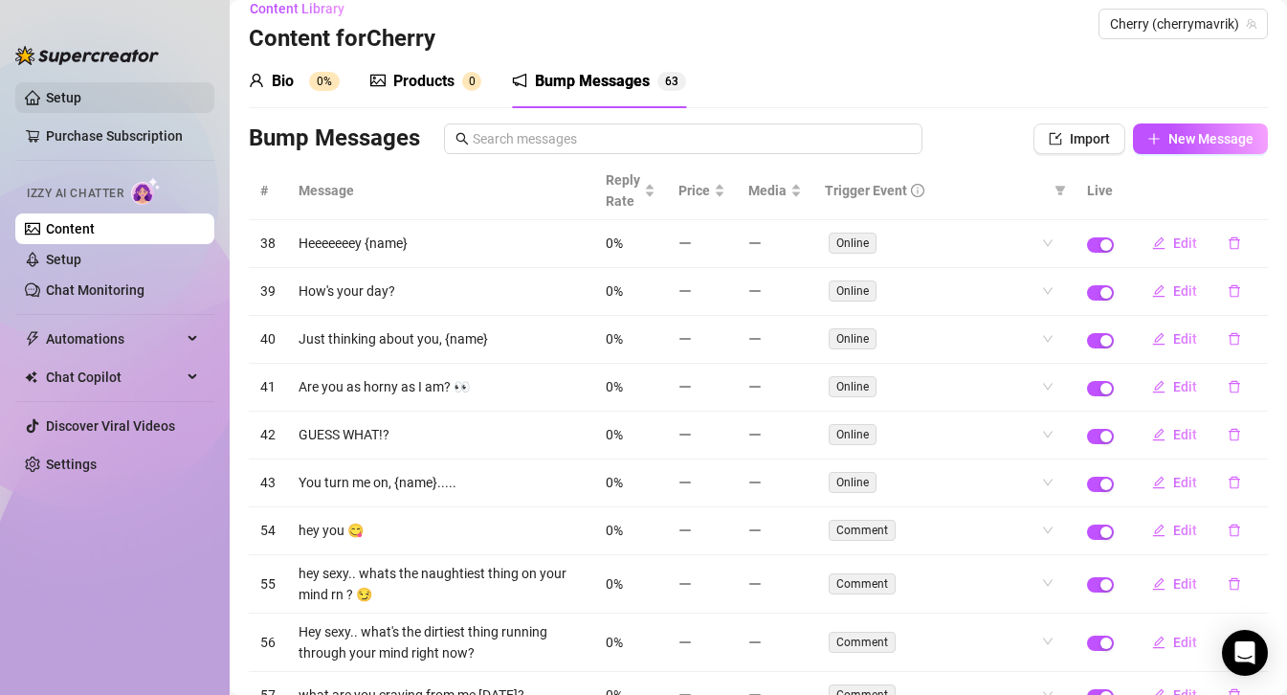
click at [53, 101] on link "Setup" at bounding box center [63, 97] width 35 height 15
